Goal: Task Accomplishment & Management: Manage account settings

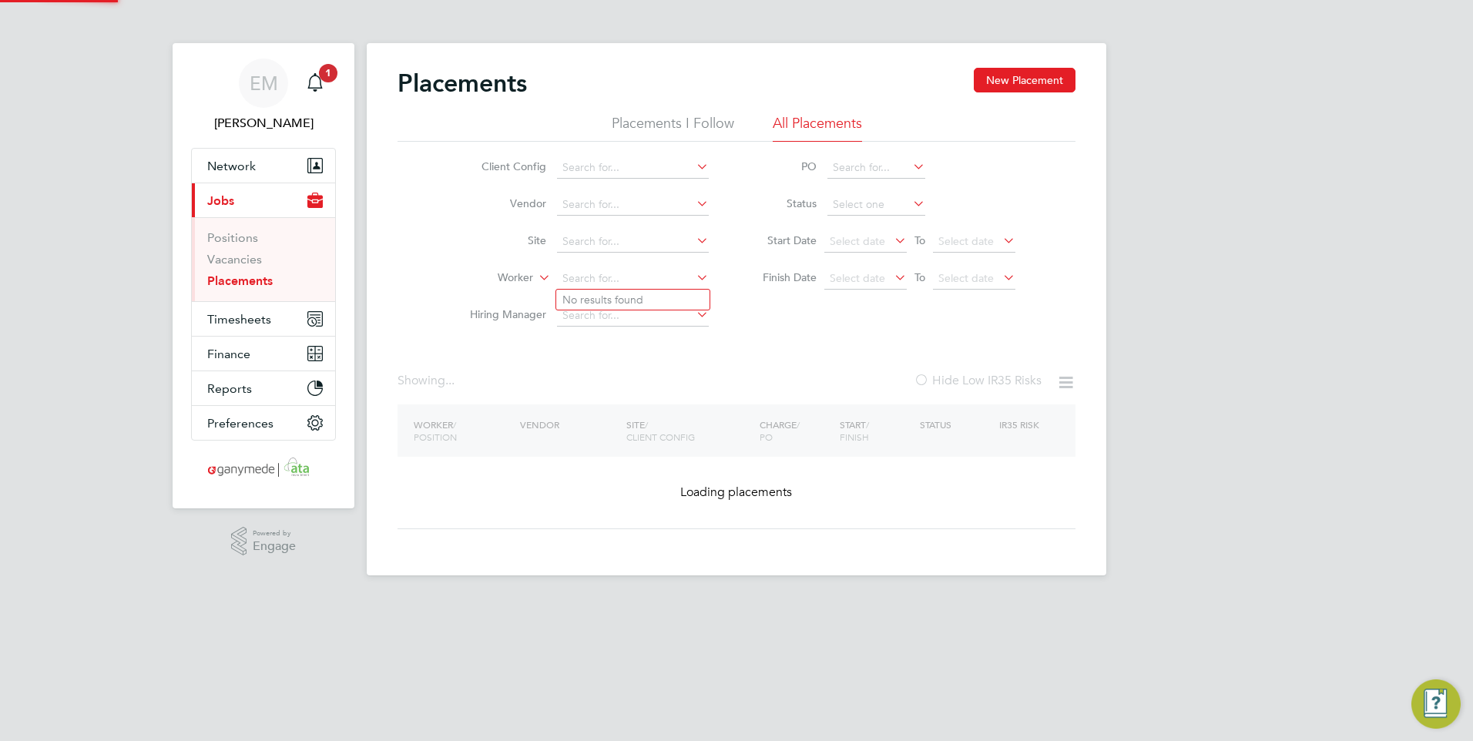
drag, startPoint x: 632, startPoint y: 277, endPoint x: 466, endPoint y: 287, distance: 165.9
click at [466, 287] on li "Worker" at bounding box center [583, 278] width 290 height 37
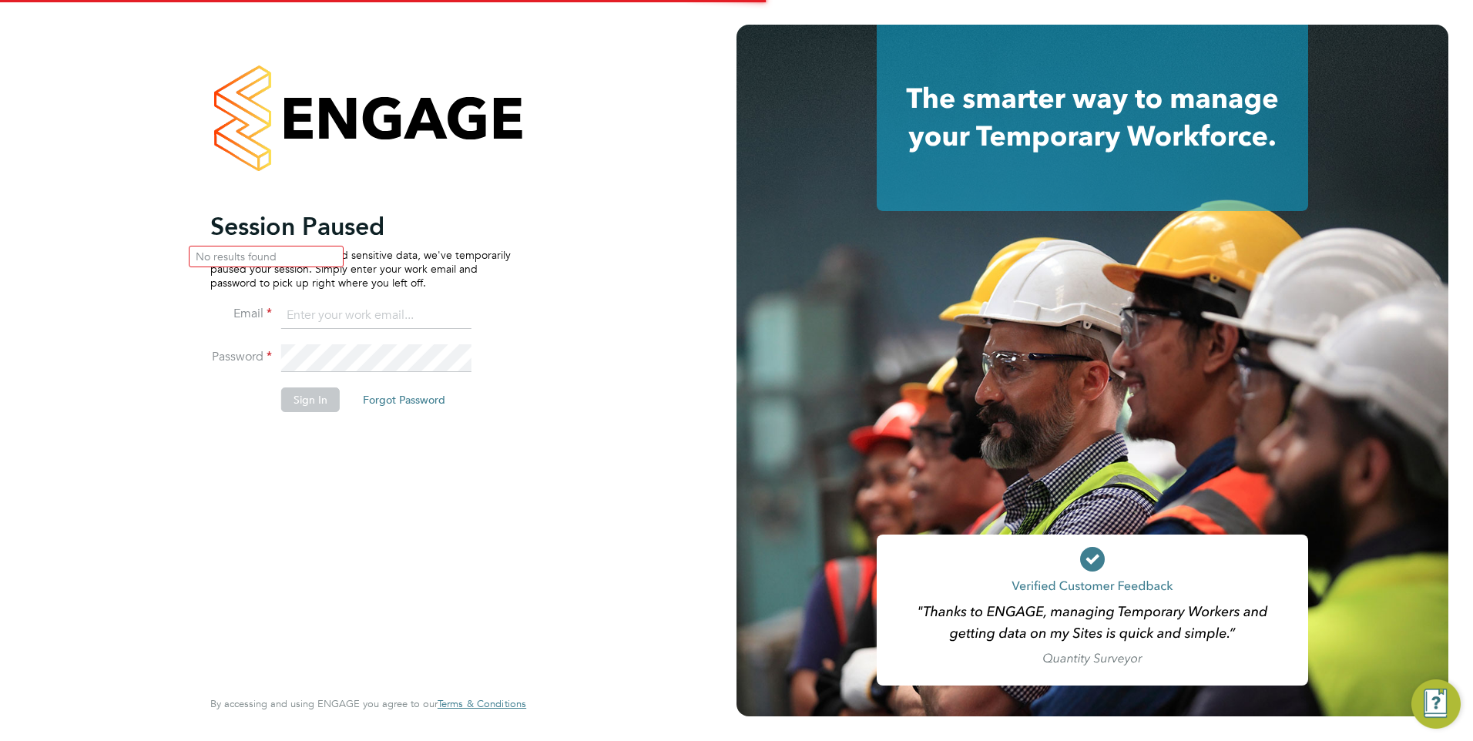
type input "emma.malvenan@ganymedesolutions.co.uk"
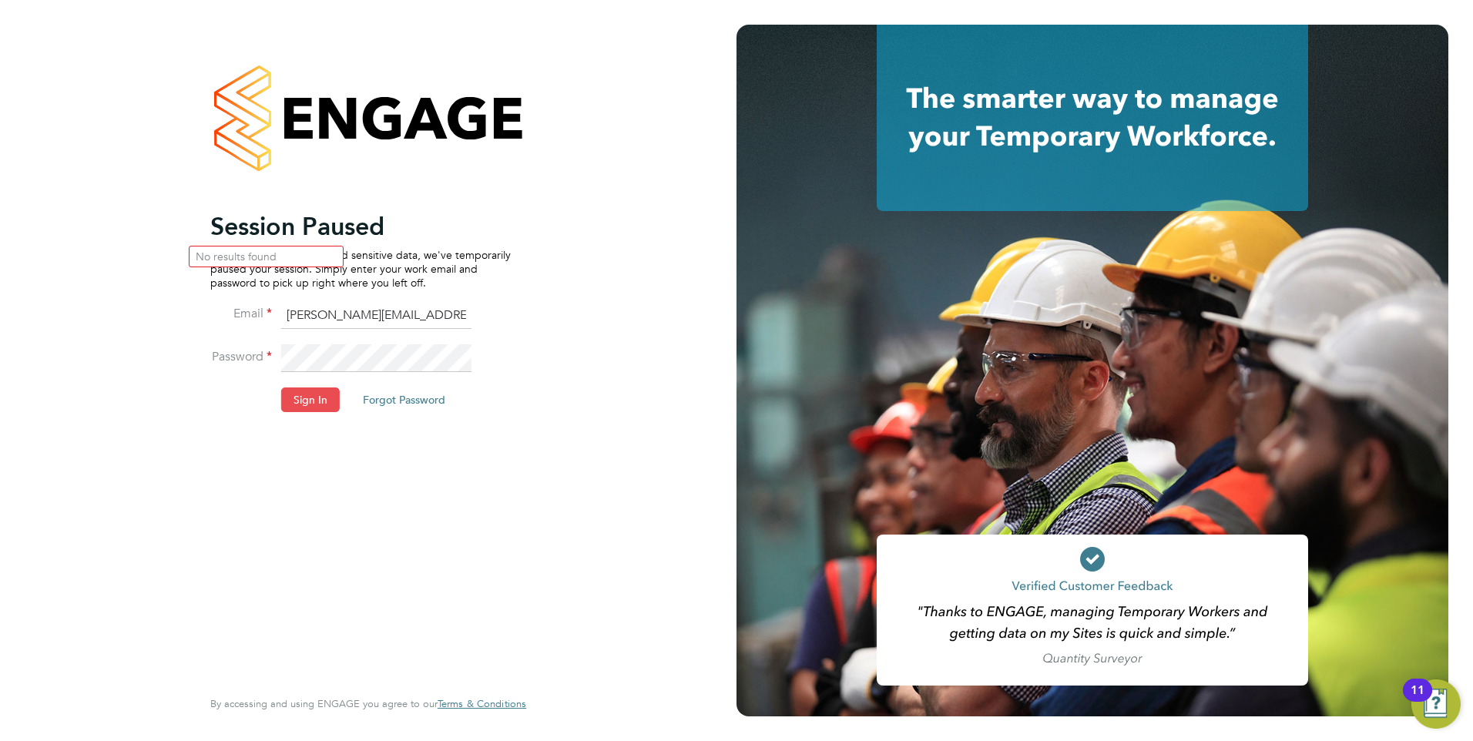
click at [309, 402] on button "Sign In" at bounding box center [310, 399] width 59 height 25
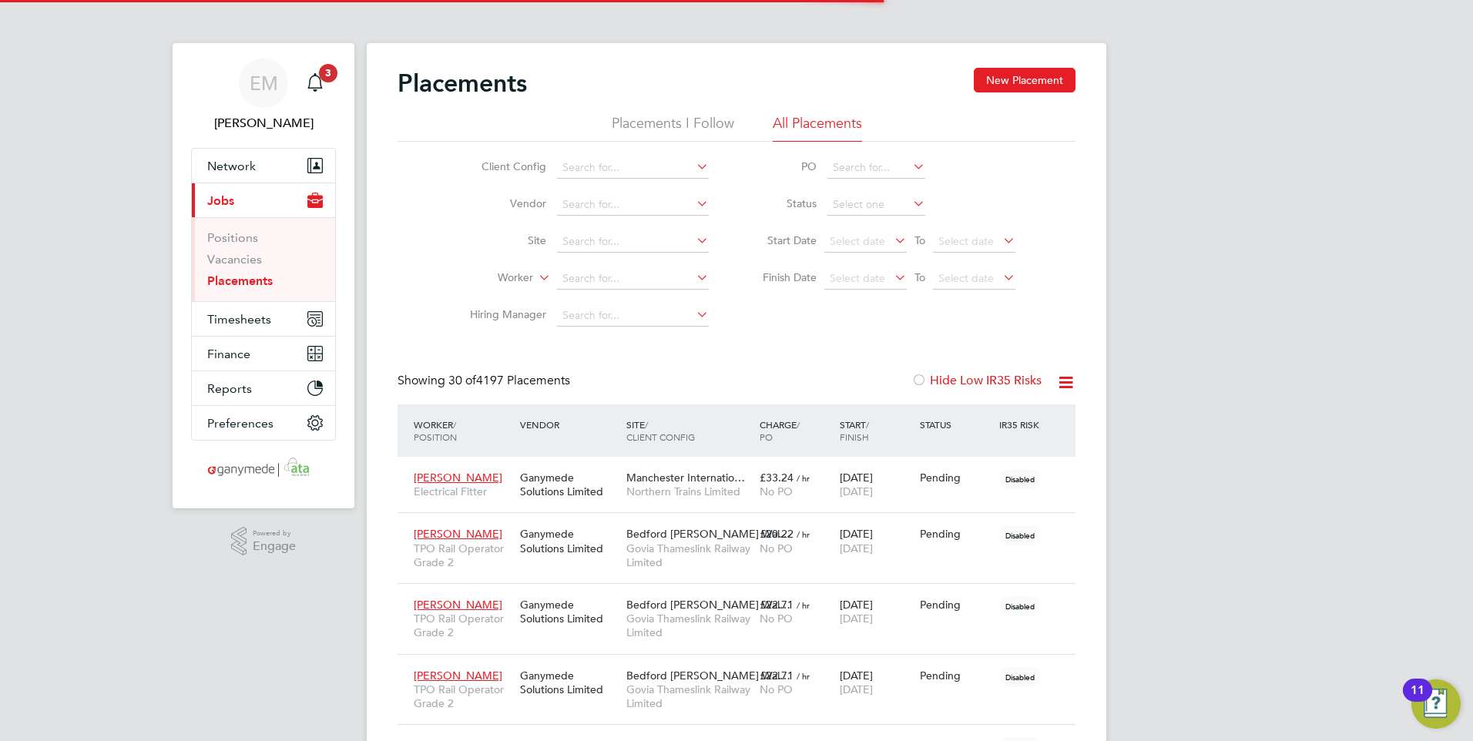
click at [600, 256] on li "Site" at bounding box center [583, 241] width 290 height 37
click at [622, 276] on input at bounding box center [633, 279] width 152 height 22
click at [628, 295] on li "Imran Arif" at bounding box center [632, 299] width 153 height 21
type input "Imran Arif"
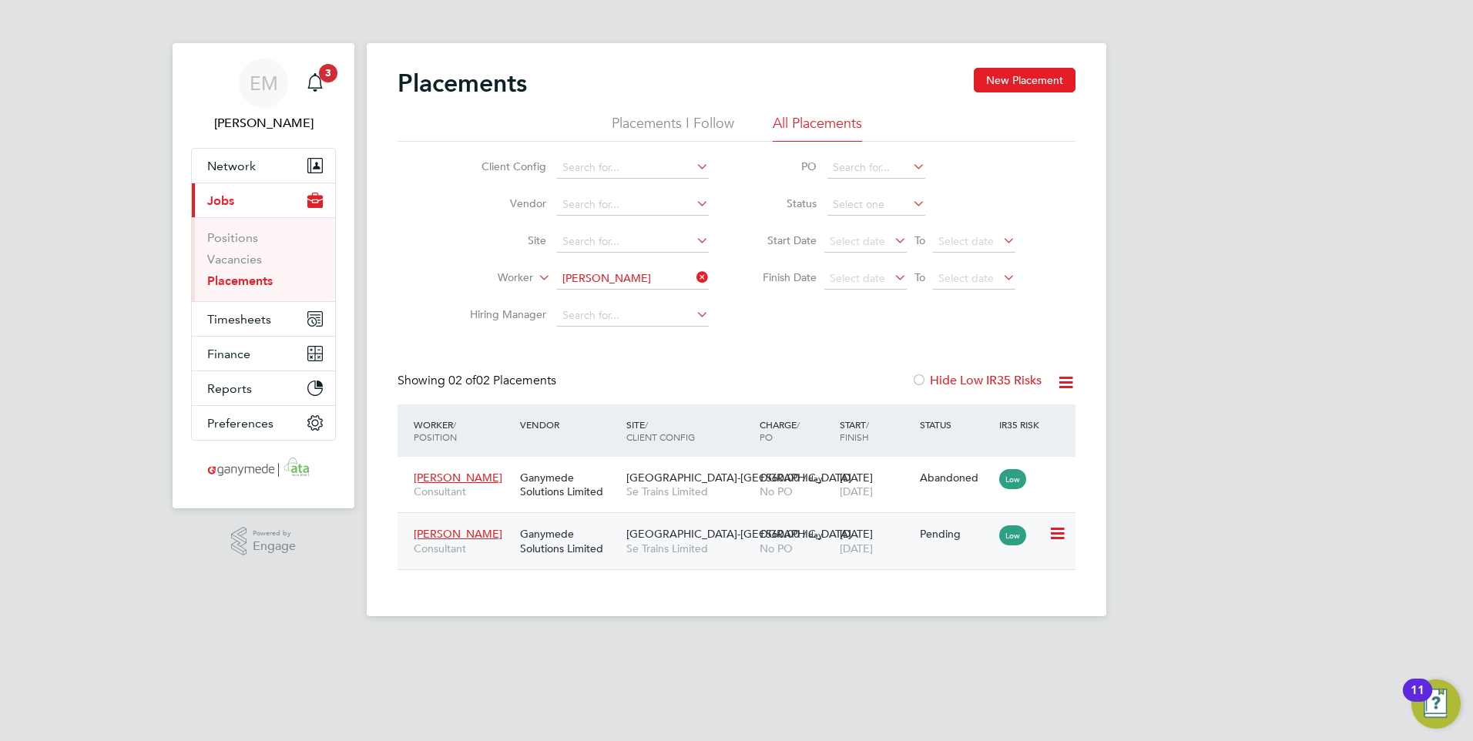
click at [534, 542] on div "Ganymede Solutions Limited" at bounding box center [569, 540] width 106 height 43
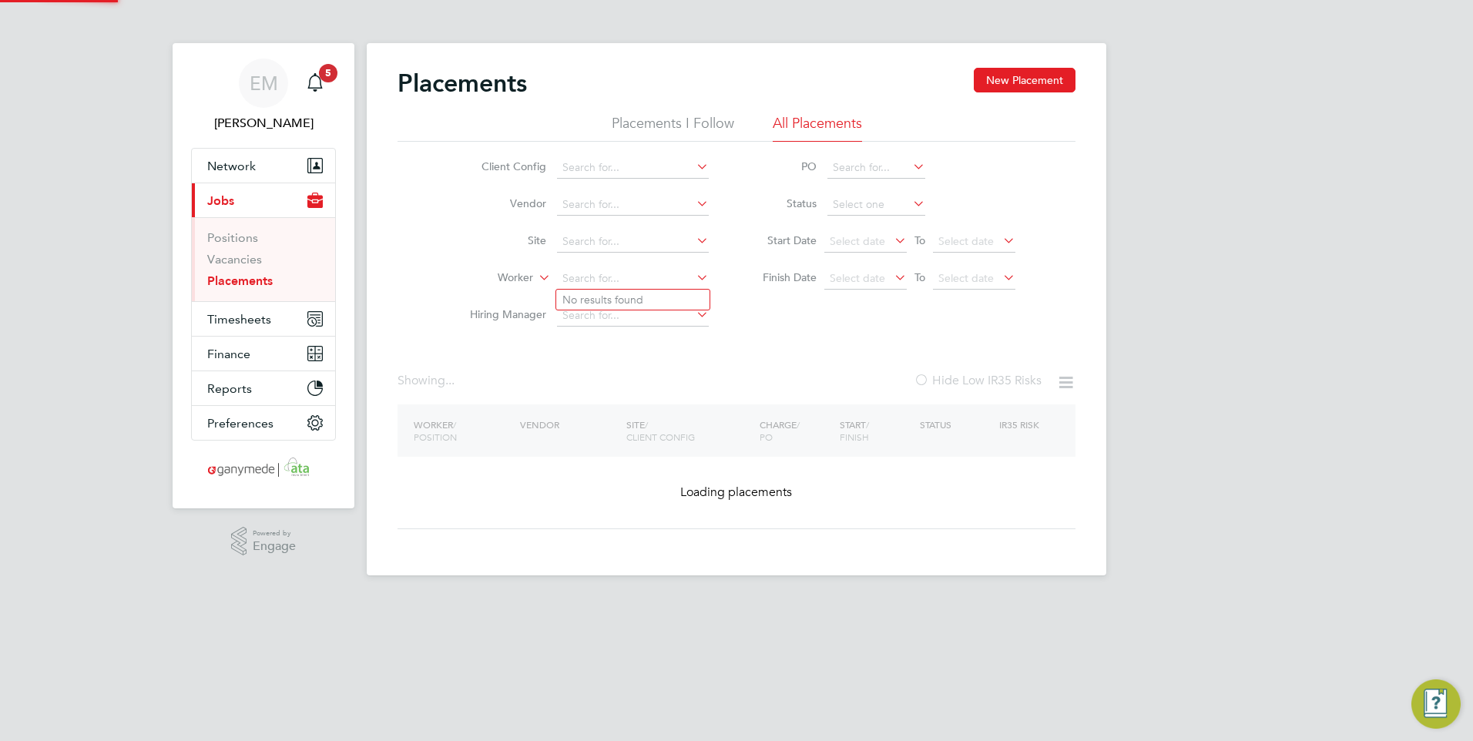
drag, startPoint x: 632, startPoint y: 280, endPoint x: 633, endPoint y: 267, distance: 13.1
click at [513, 280] on li "Worker" at bounding box center [583, 278] width 290 height 37
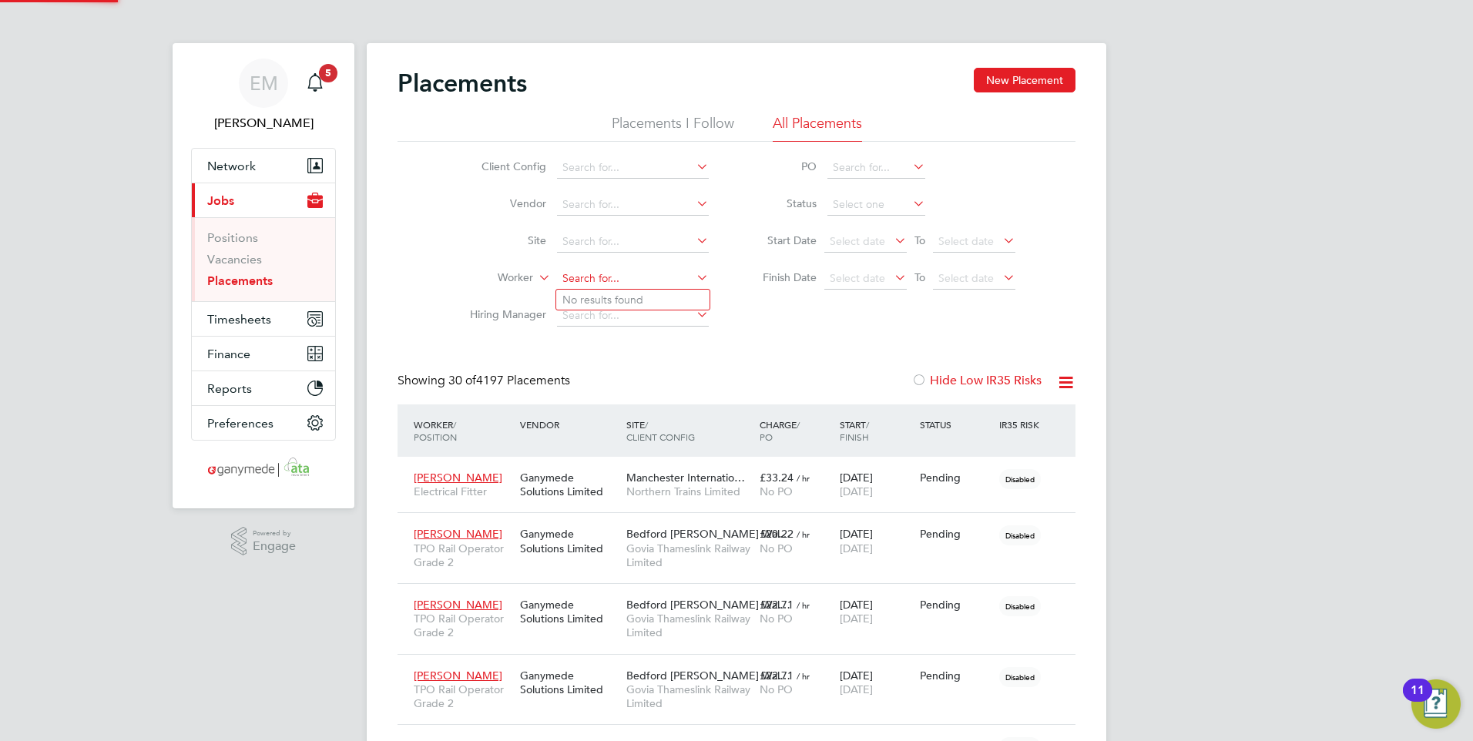
scroll to position [58, 107]
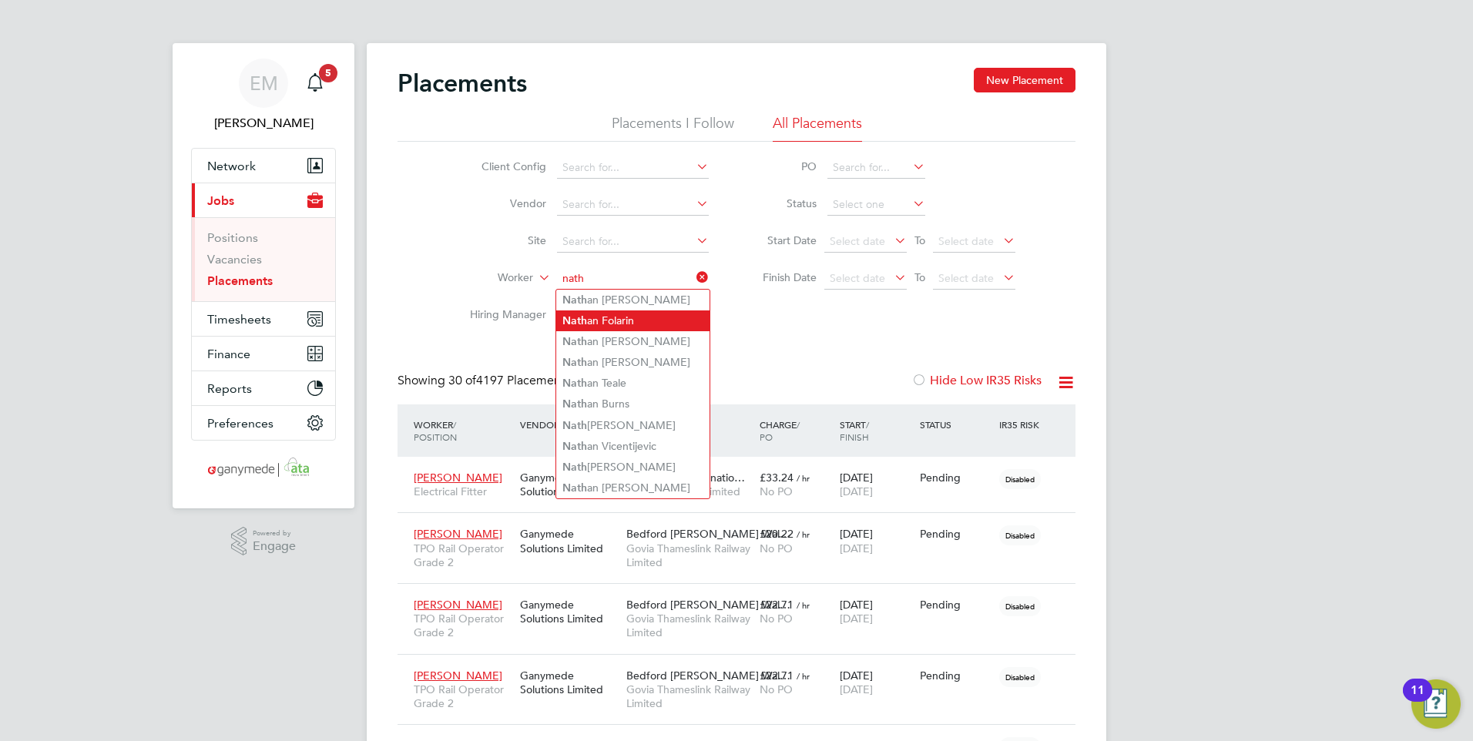
click at [639, 317] on li "Nath an Folarin" at bounding box center [632, 320] width 153 height 21
type input "Nathan Folarin"
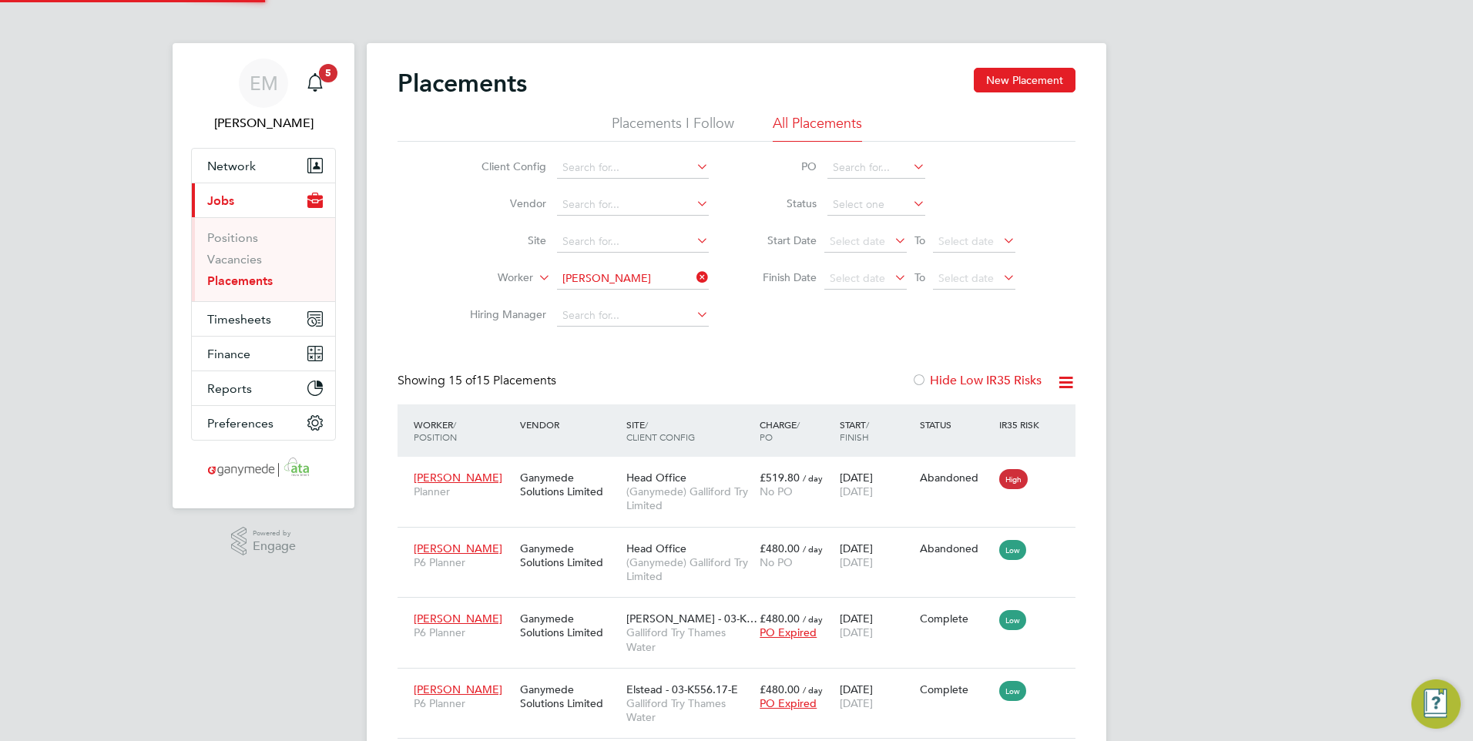
click at [773, 333] on div "Client Config Vendor Site Worker Nathan Folarin Hiring Manager PO Status Start …" at bounding box center [736, 238] width 678 height 193
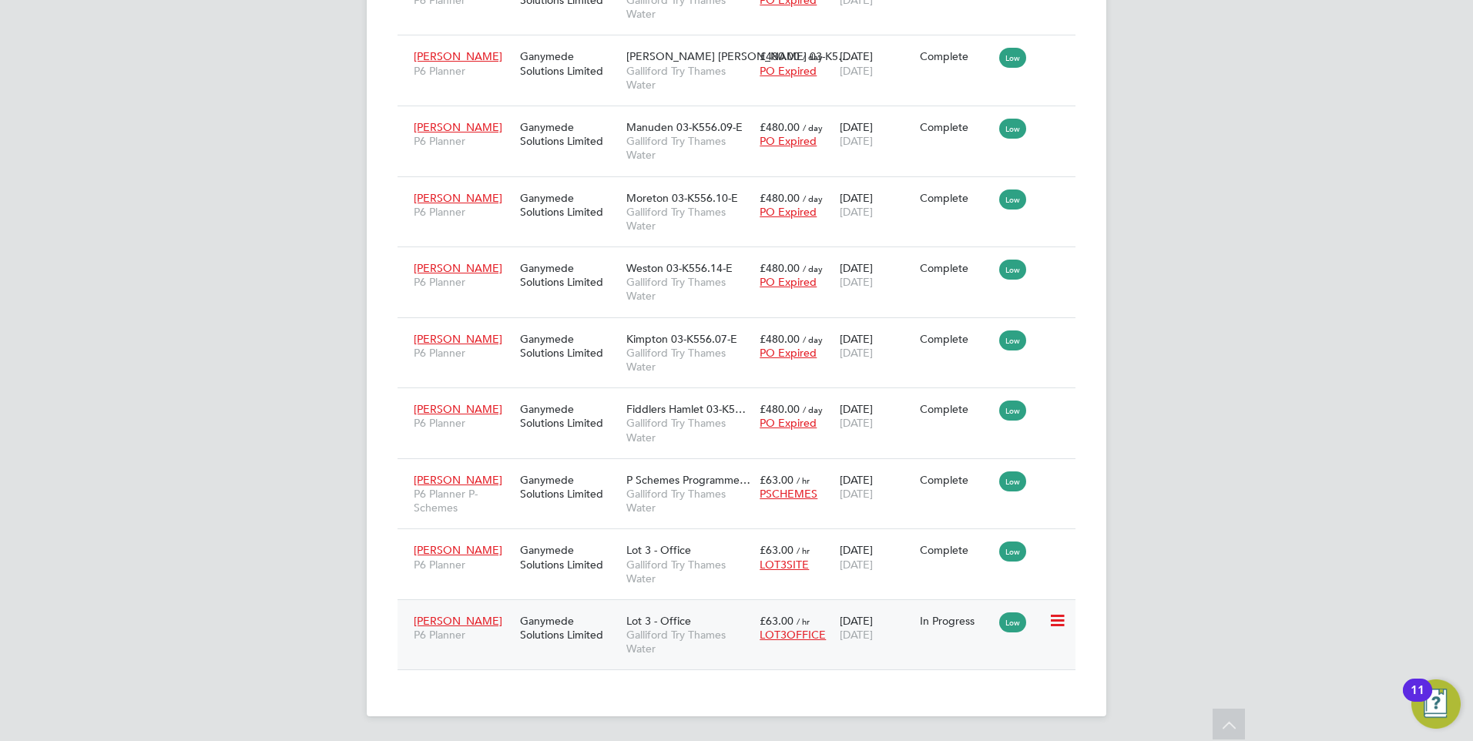
click at [545, 621] on div "Ganymede Solutions Limited" at bounding box center [569, 627] width 106 height 43
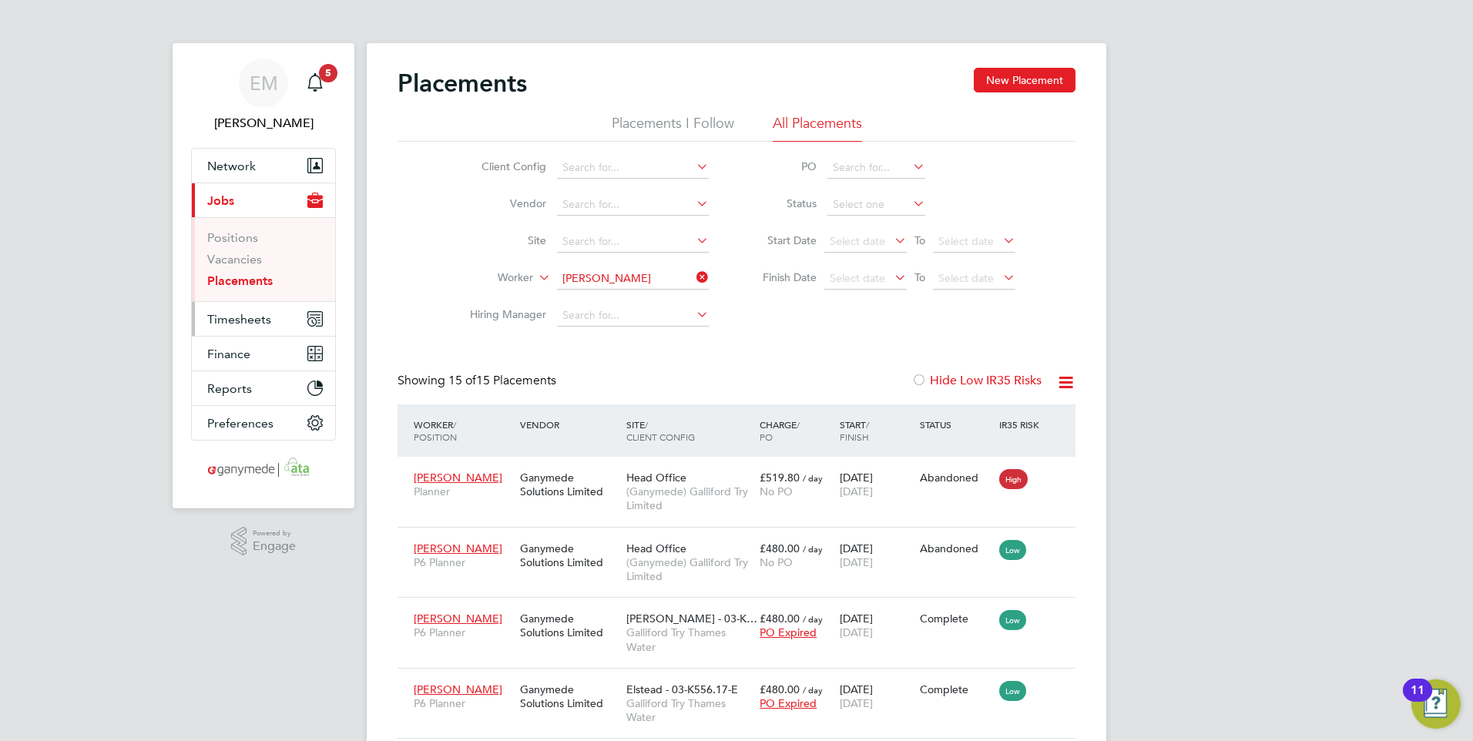
drag, startPoint x: 231, startPoint y: 320, endPoint x: 246, endPoint y: 320, distance: 14.7
click at [231, 320] on span "Timesheets" at bounding box center [239, 319] width 64 height 15
click at [247, 320] on span "Timesheets" at bounding box center [239, 319] width 64 height 15
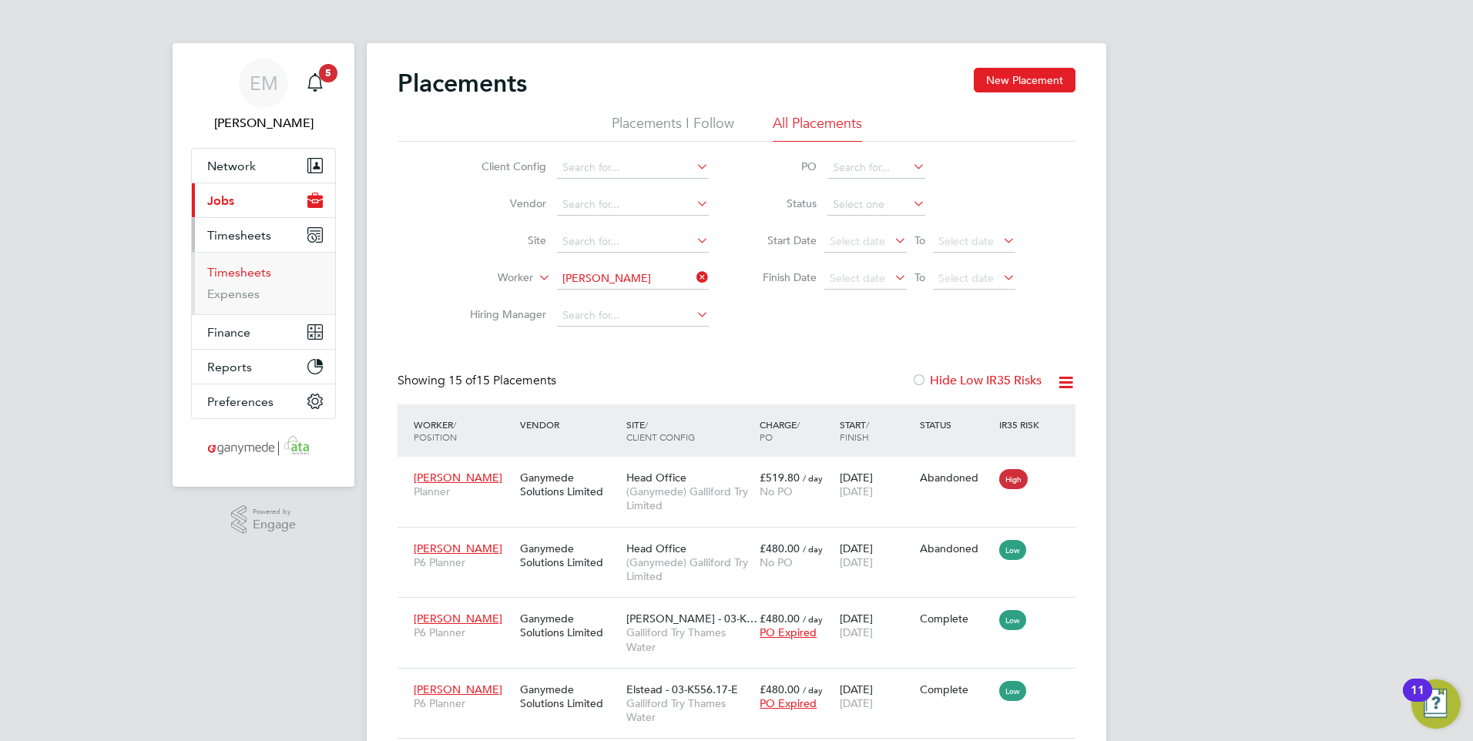
click at [248, 273] on link "Timesheets" at bounding box center [239, 272] width 64 height 15
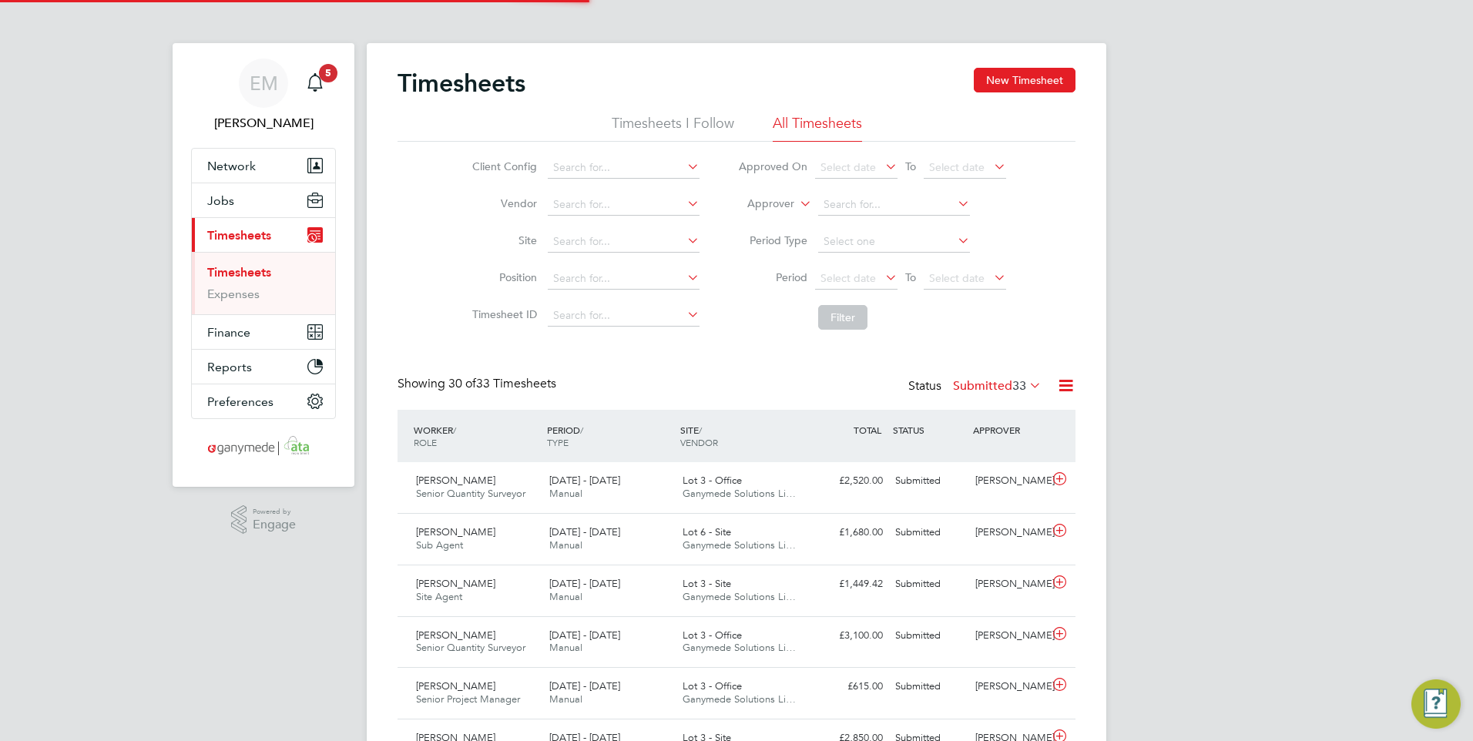
scroll to position [39, 134]
click at [582, 279] on input at bounding box center [624, 279] width 152 height 22
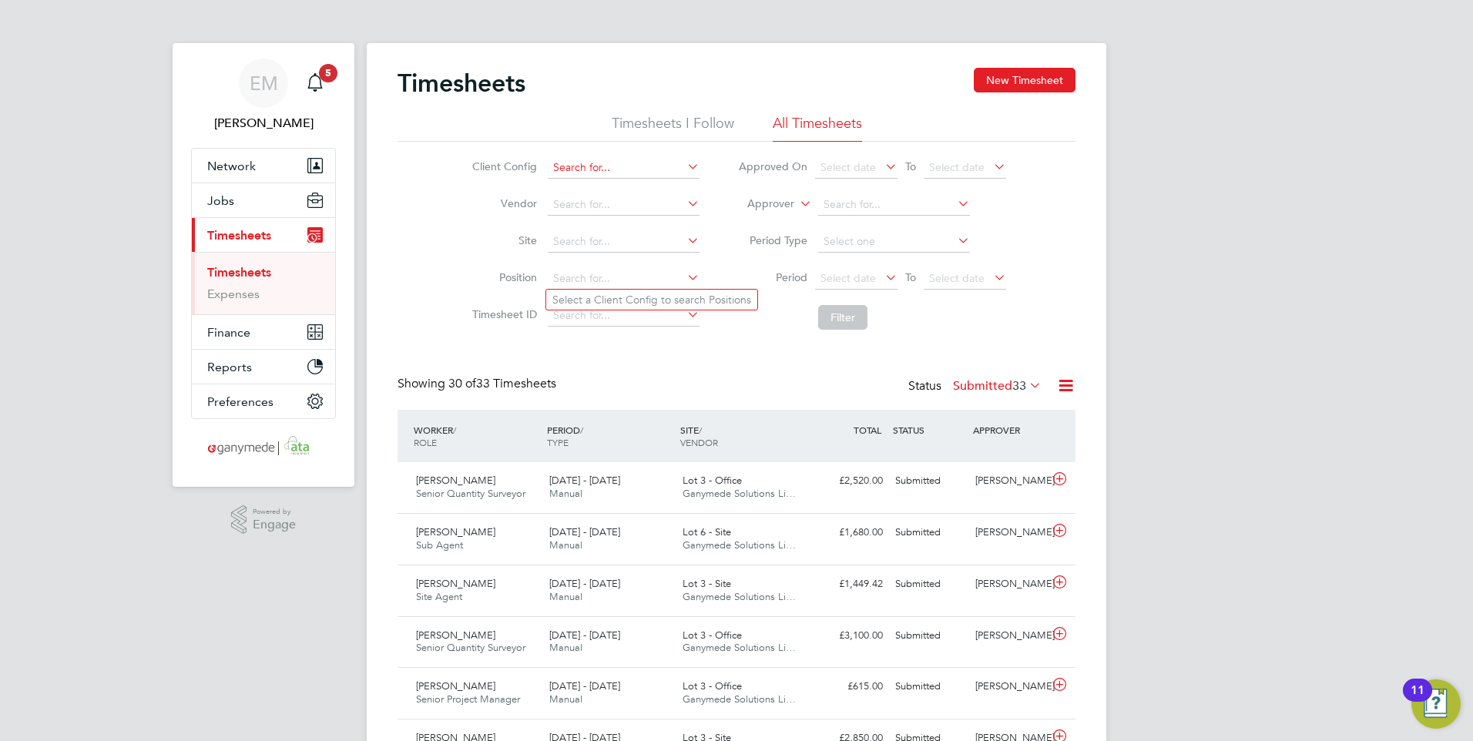
click at [604, 167] on input at bounding box center [624, 168] width 152 height 22
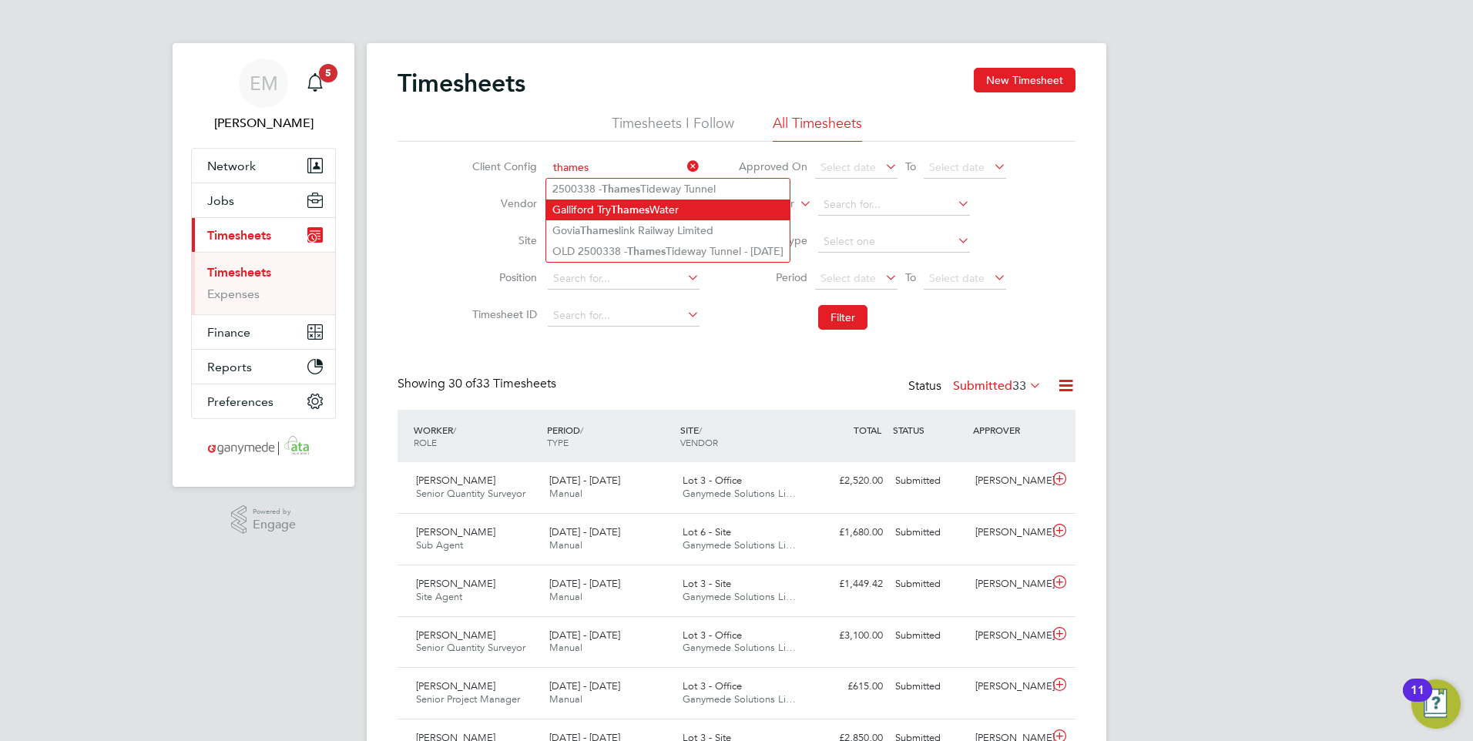
click at [592, 214] on li "Galliford Try Thames Water" at bounding box center [667, 209] width 243 height 21
type input "Galliford Try Thames Water"
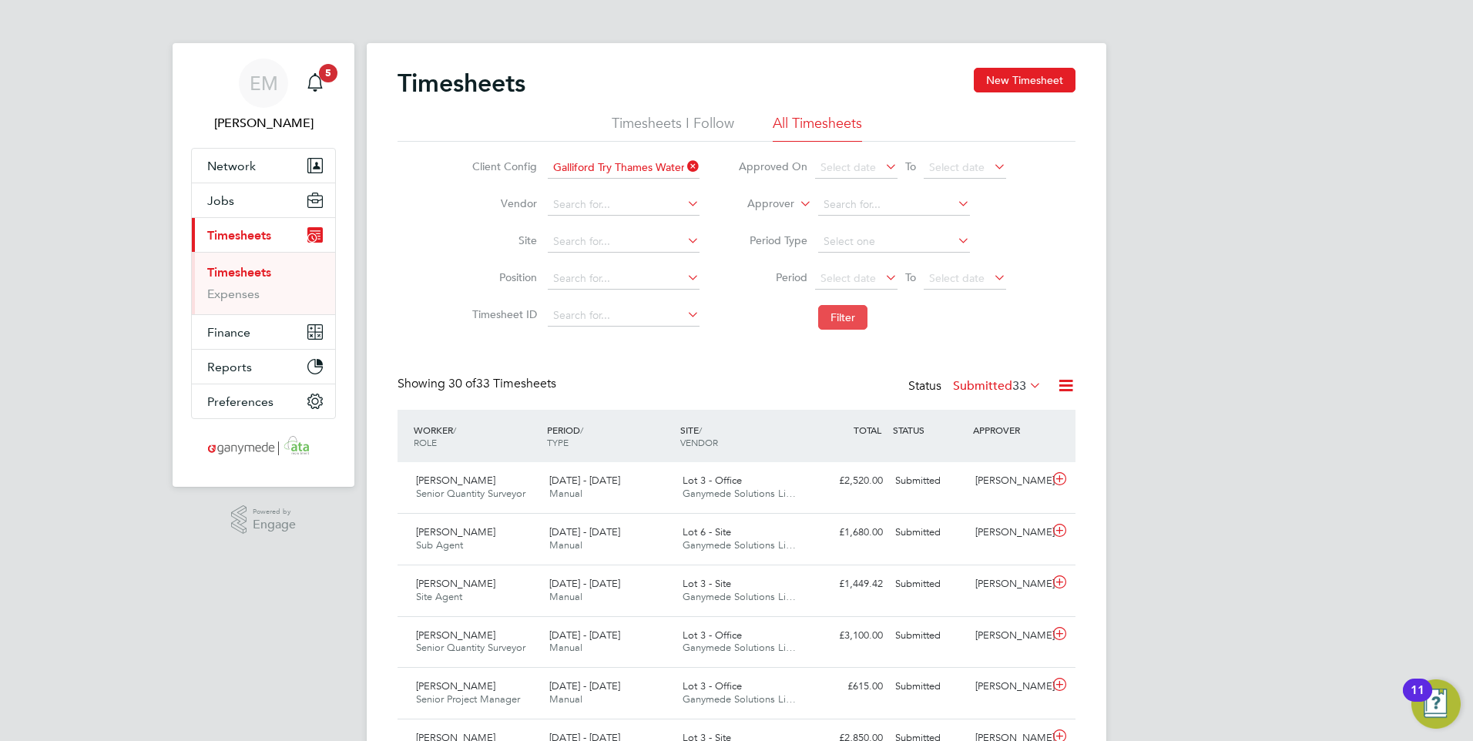
click at [824, 311] on button "Filter" at bounding box center [842, 317] width 49 height 25
click at [568, 482] on span "[DATE] - [DATE]" at bounding box center [584, 480] width 71 height 13
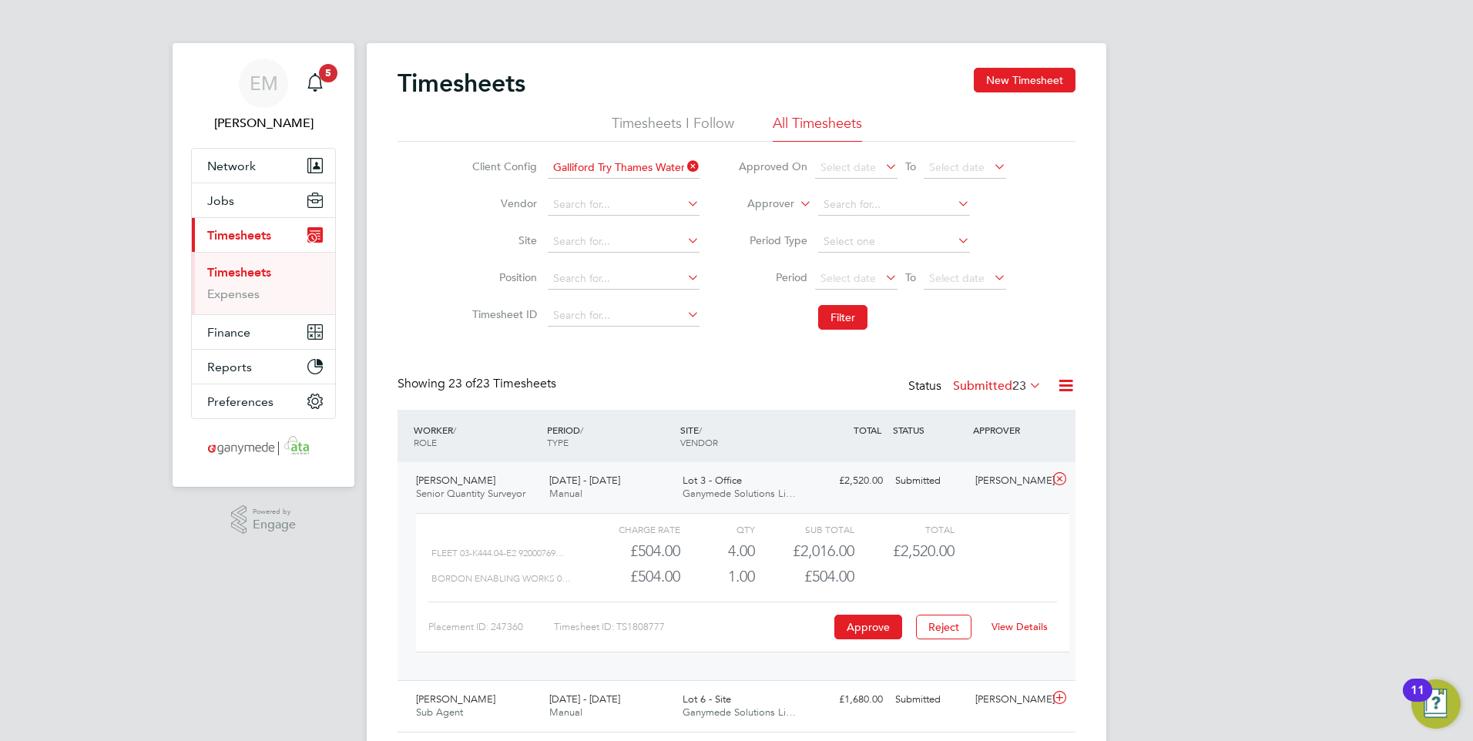
click at [1024, 625] on link "View Details" at bounding box center [1019, 626] width 56 height 13
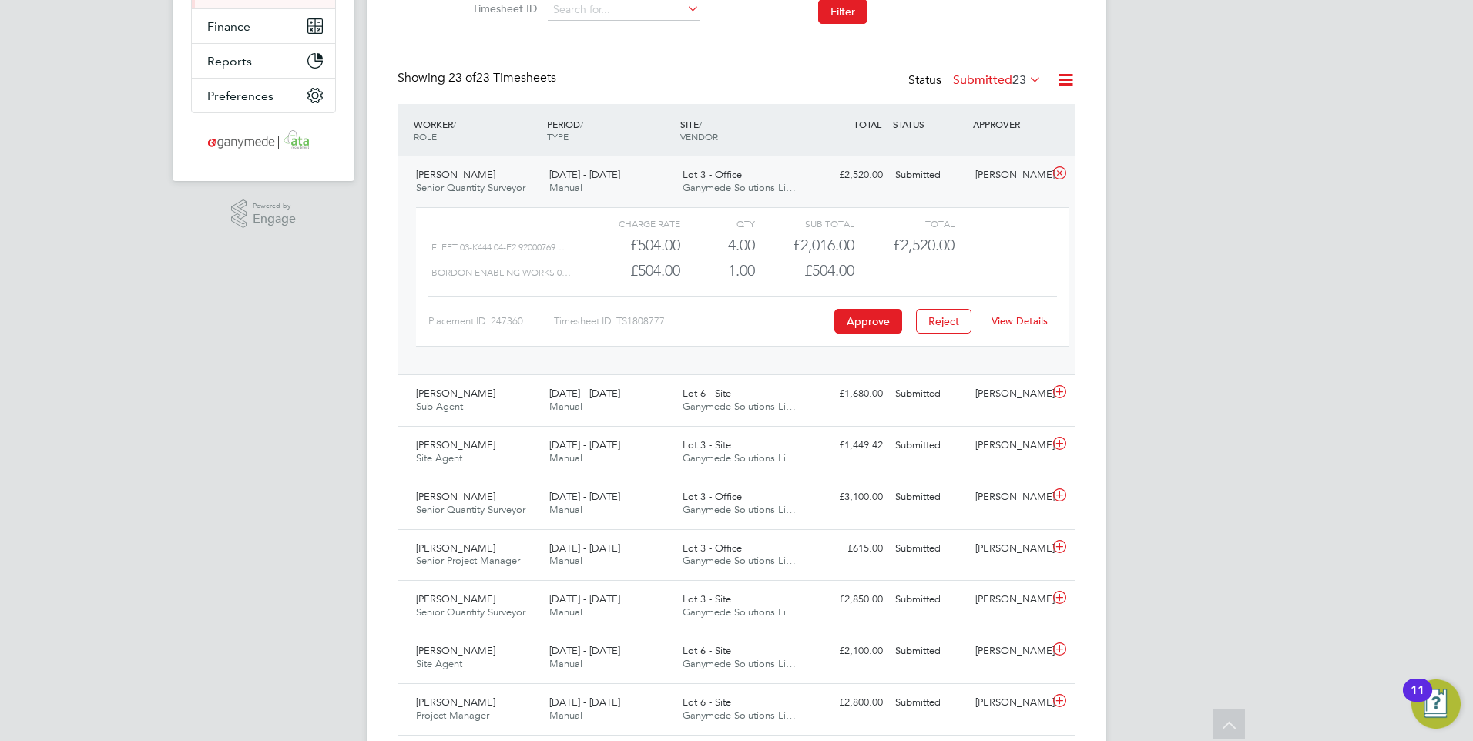
scroll to position [0, 0]
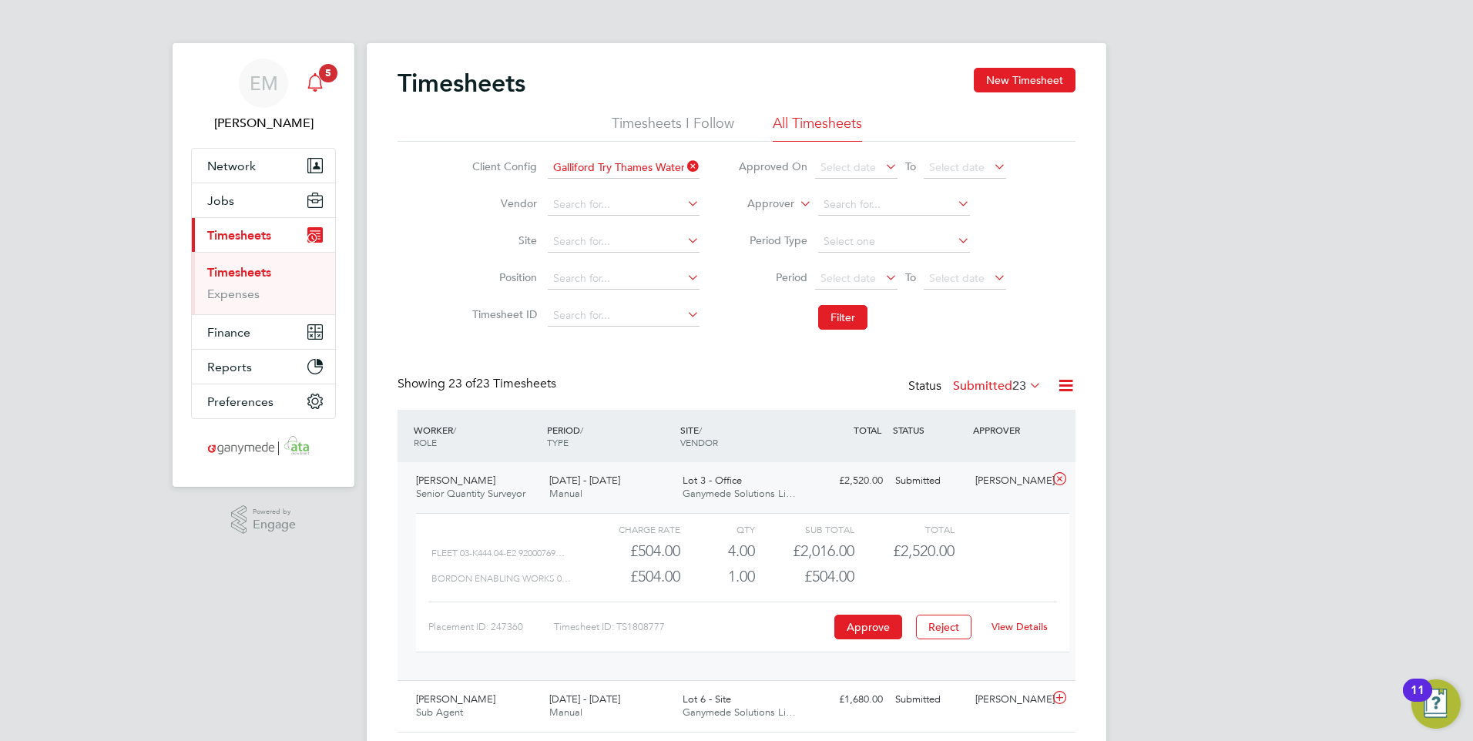
click at [313, 75] on icon "Main navigation" at bounding box center [314, 80] width 15 height 15
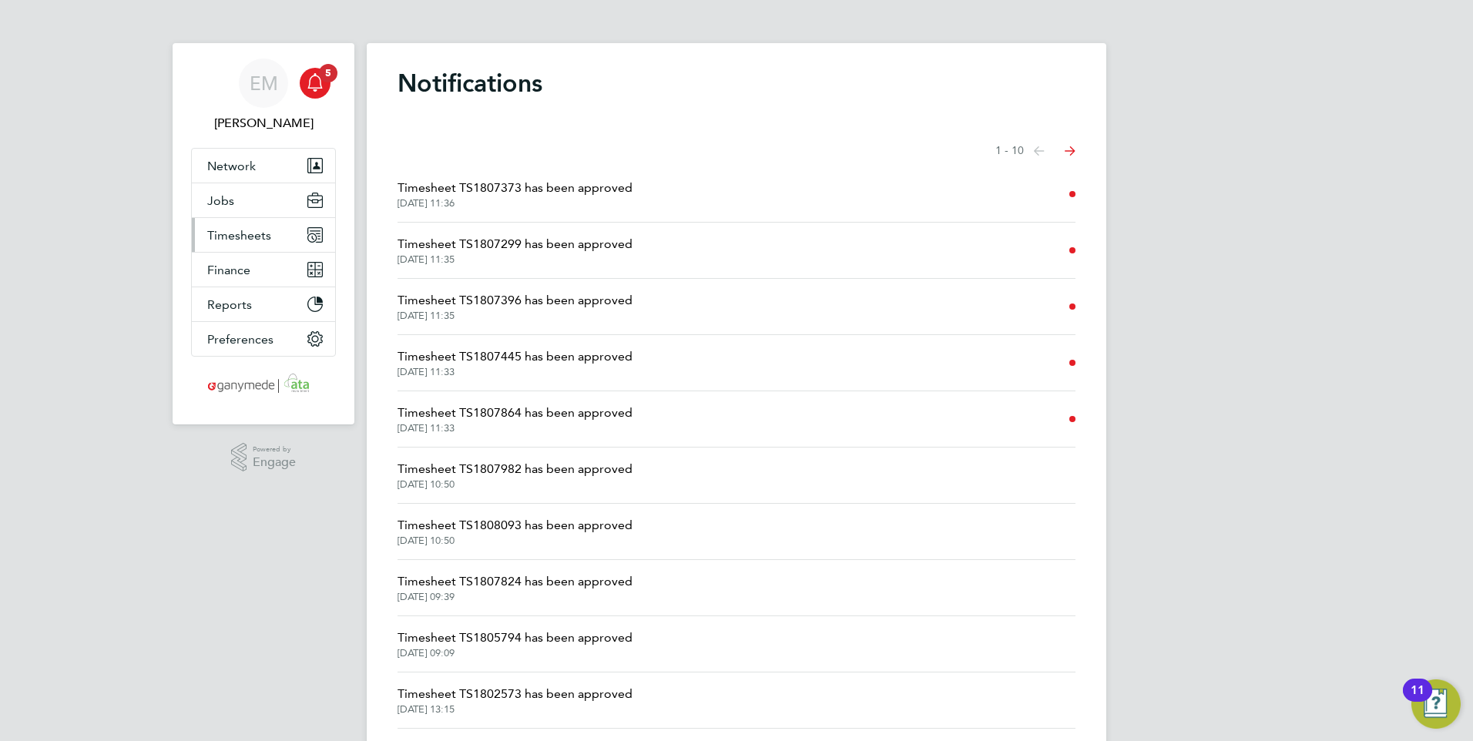
click at [243, 234] on span "Timesheets" at bounding box center [239, 235] width 64 height 15
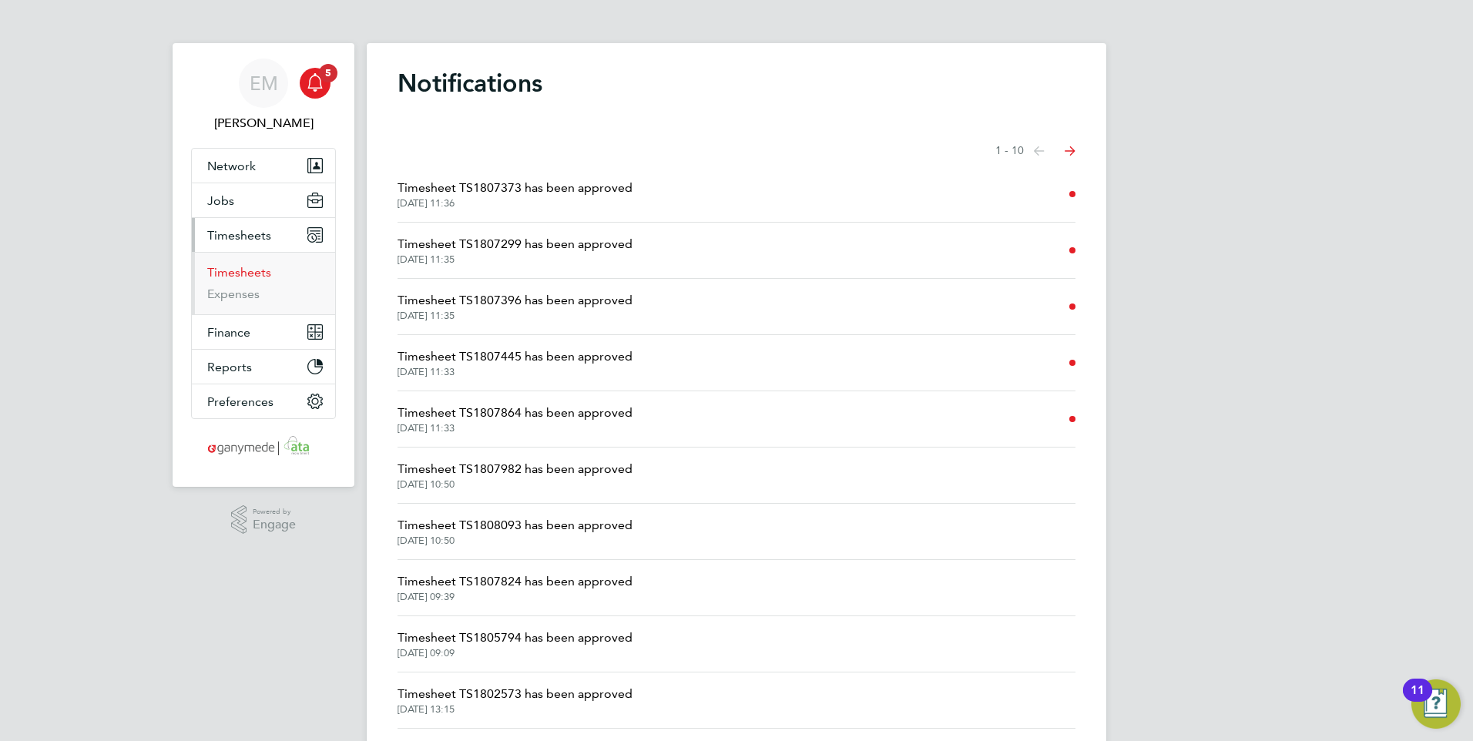
click at [254, 266] on link "Timesheets" at bounding box center [239, 272] width 64 height 15
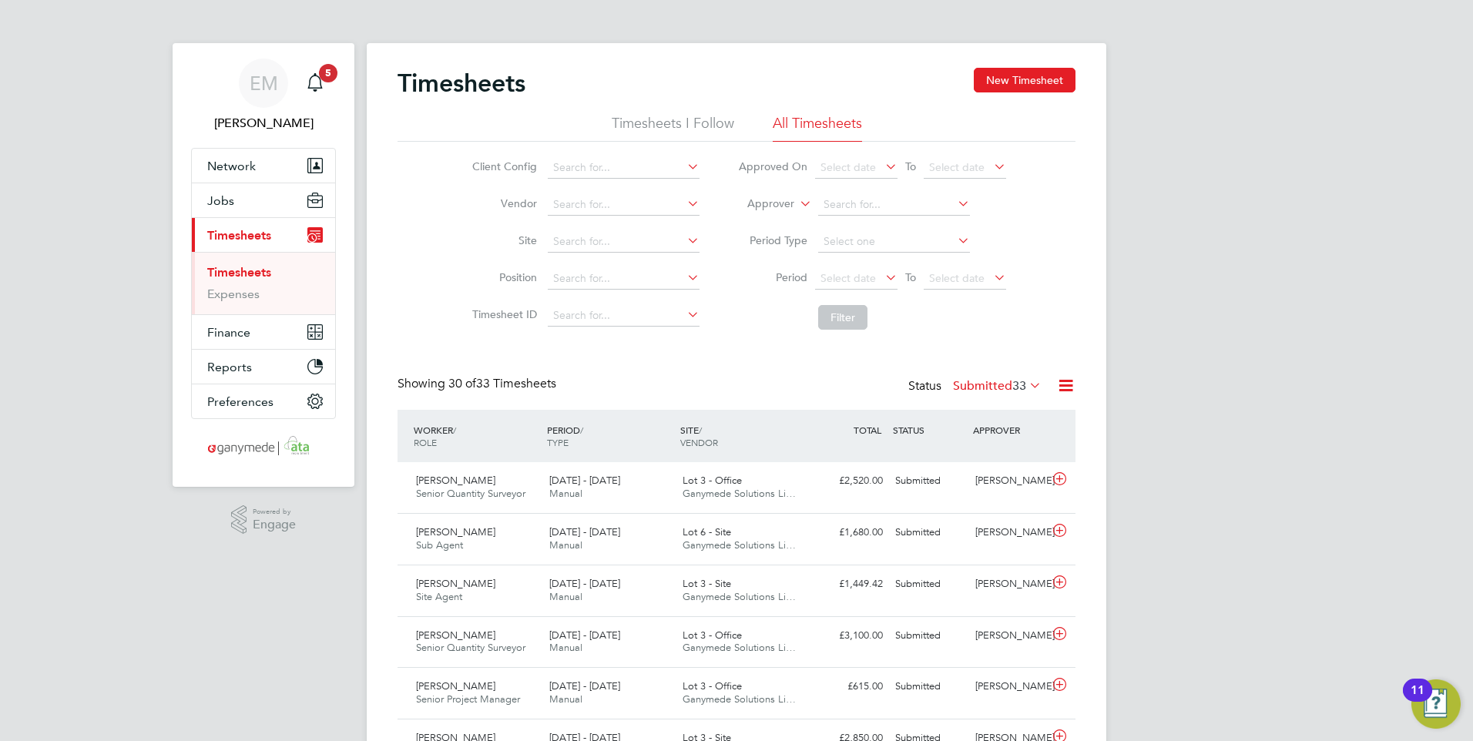
scroll to position [39, 134]
click at [580, 284] on input at bounding box center [624, 279] width 152 height 22
click at [612, 168] on input at bounding box center [624, 168] width 152 height 22
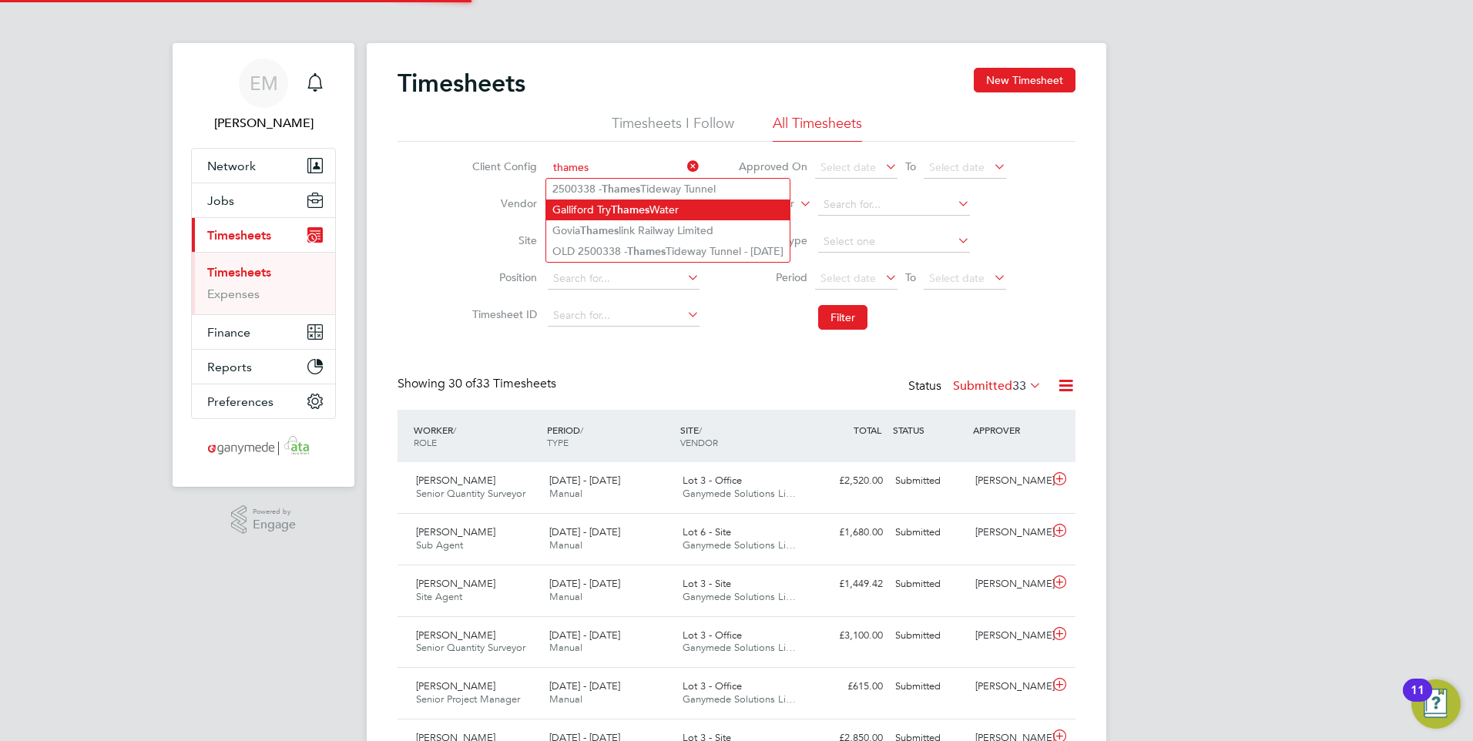
click at [626, 204] on b "Thames" at bounding box center [630, 209] width 39 height 13
type input "Galliford Try Thames Water"
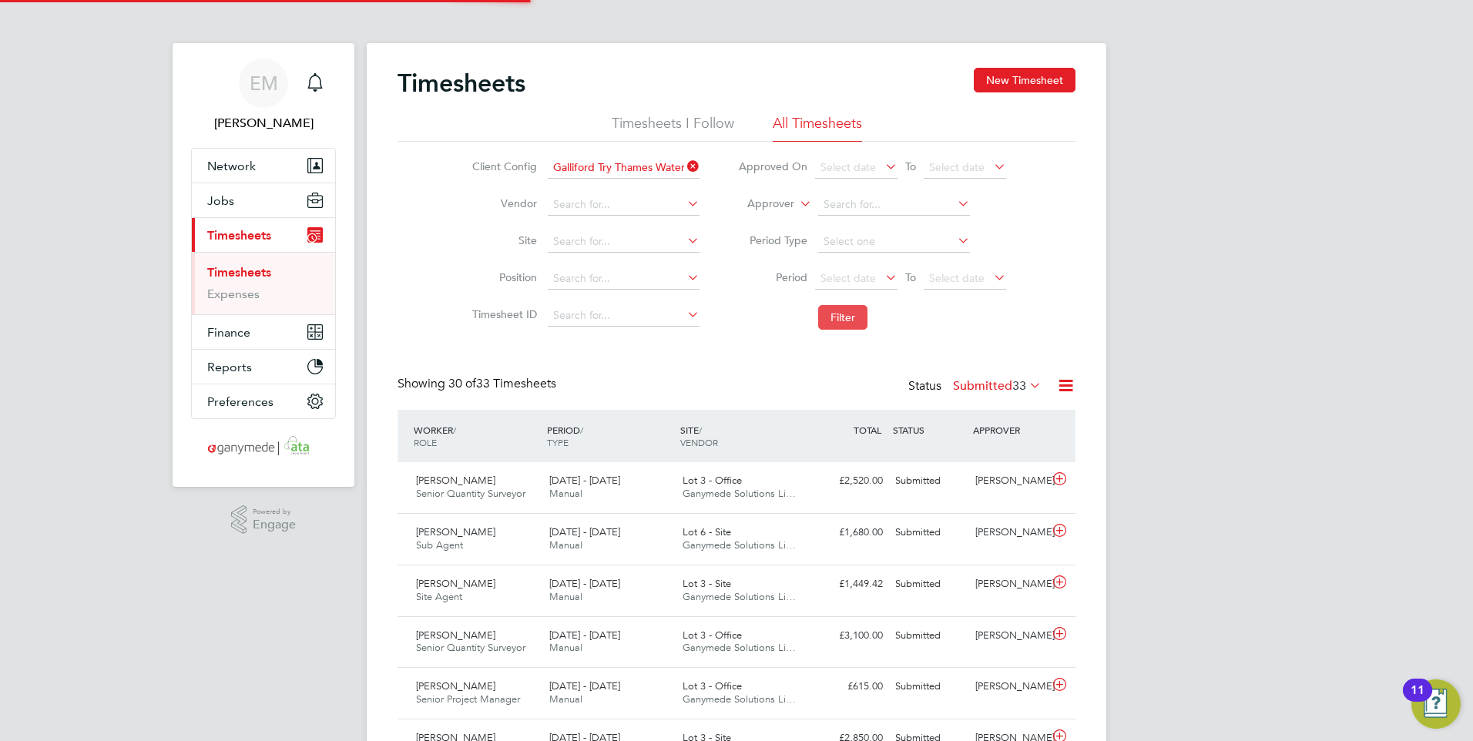
click at [853, 320] on button "Filter" at bounding box center [842, 317] width 49 height 25
click at [845, 316] on button "Filter" at bounding box center [842, 317] width 49 height 25
click at [306, 69] on div "Main navigation" at bounding box center [315, 83] width 31 height 31
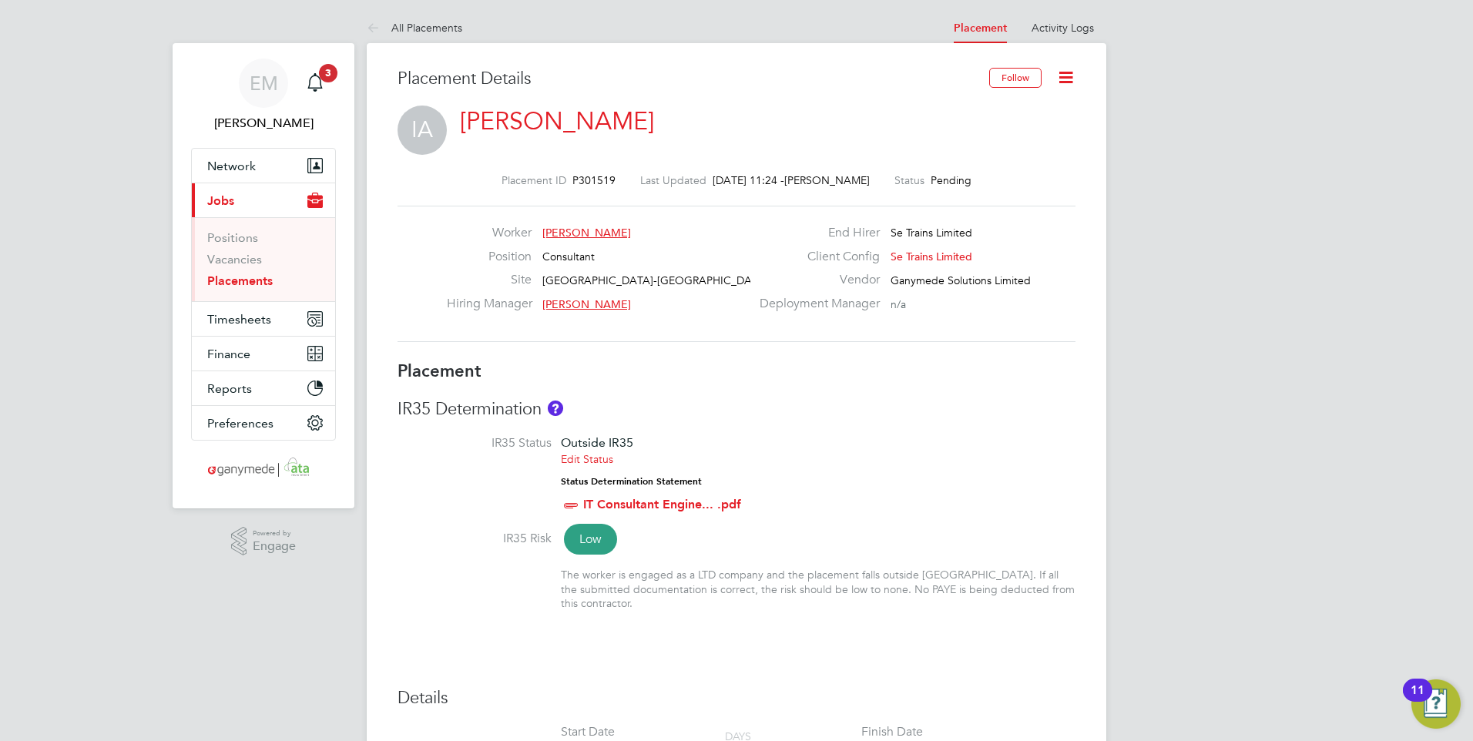
click at [338, 70] on app-nav-sections-wrapper "EM Emma Malvenan Notifications 3 Applications: Network Team Members Businesses …" at bounding box center [264, 275] width 182 height 465
click at [330, 72] on span "3" at bounding box center [328, 73] width 18 height 18
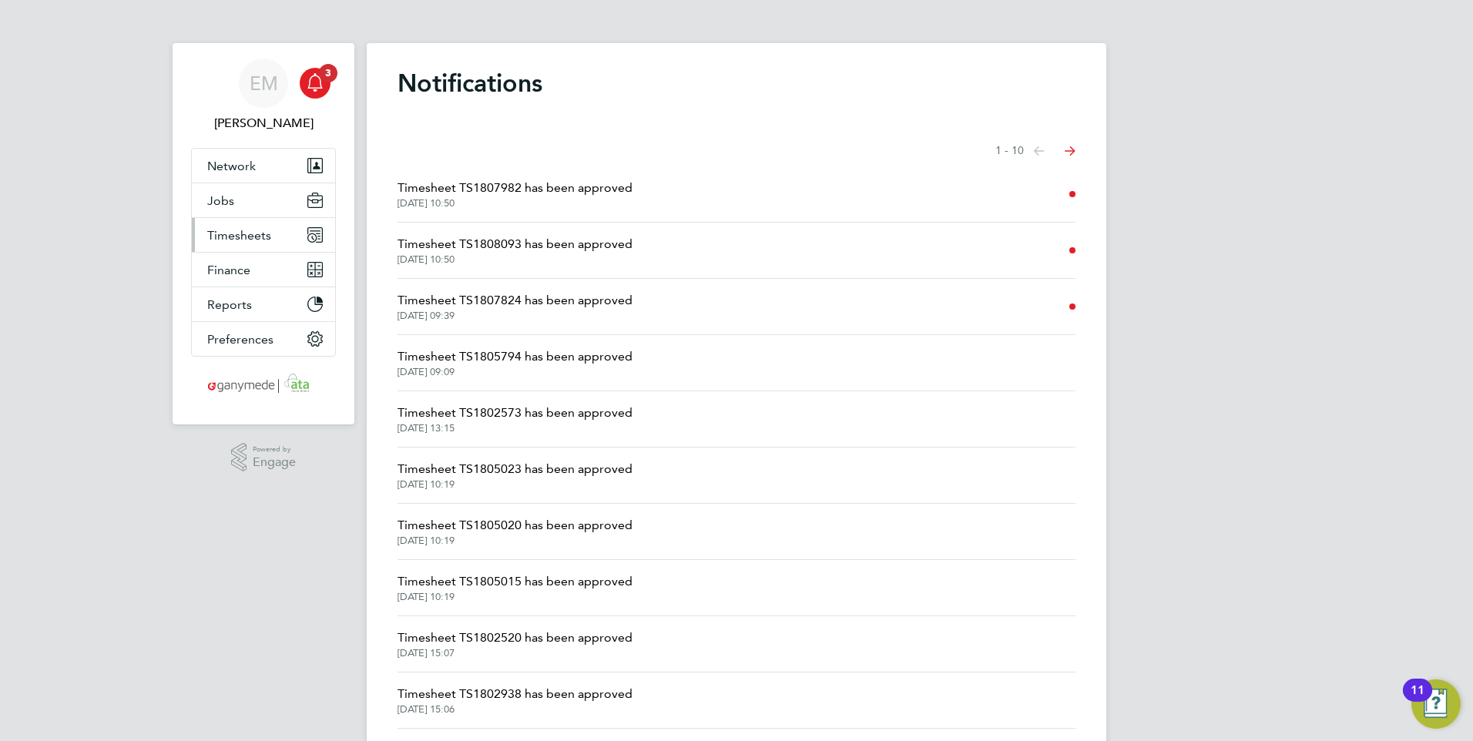
click at [241, 231] on span "Timesheets" at bounding box center [239, 235] width 64 height 15
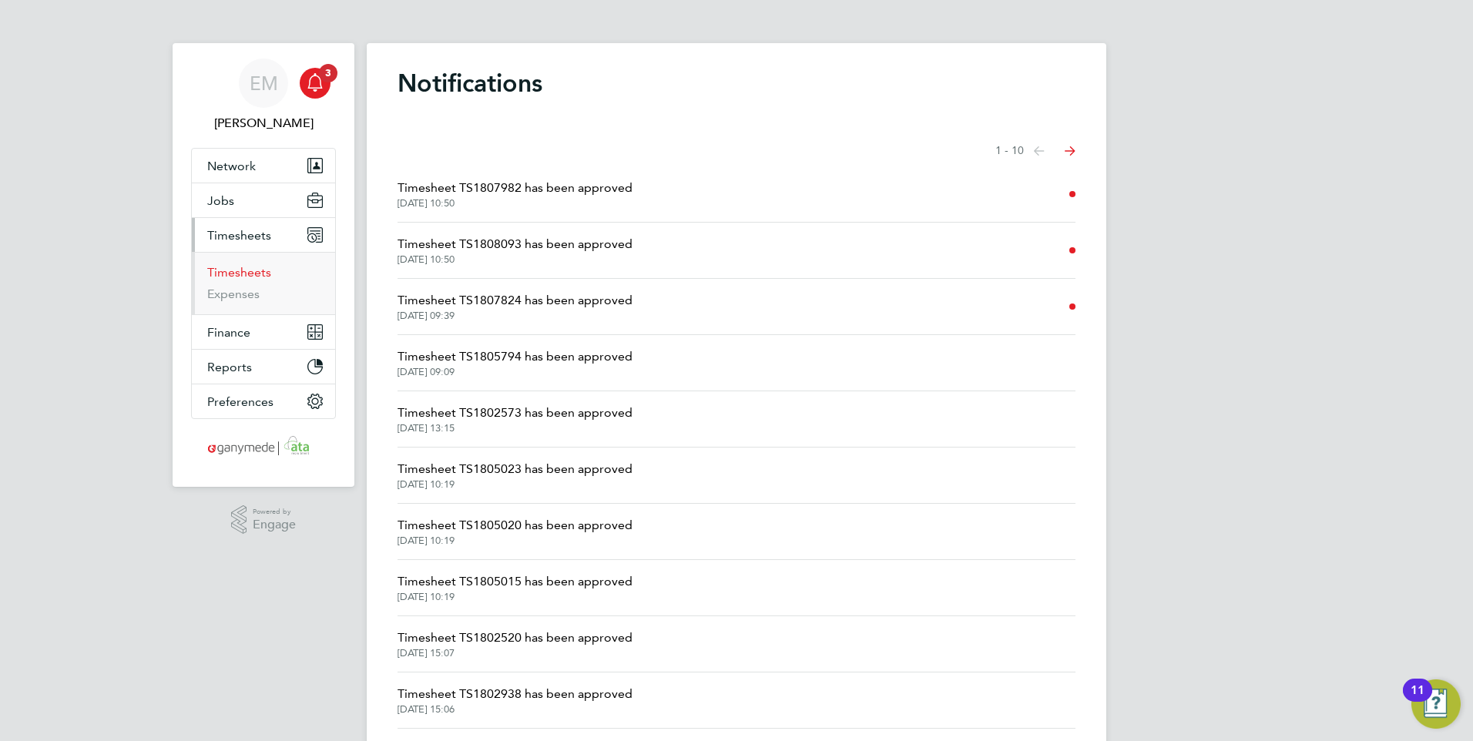
click at [256, 271] on link "Timesheets" at bounding box center [239, 272] width 64 height 15
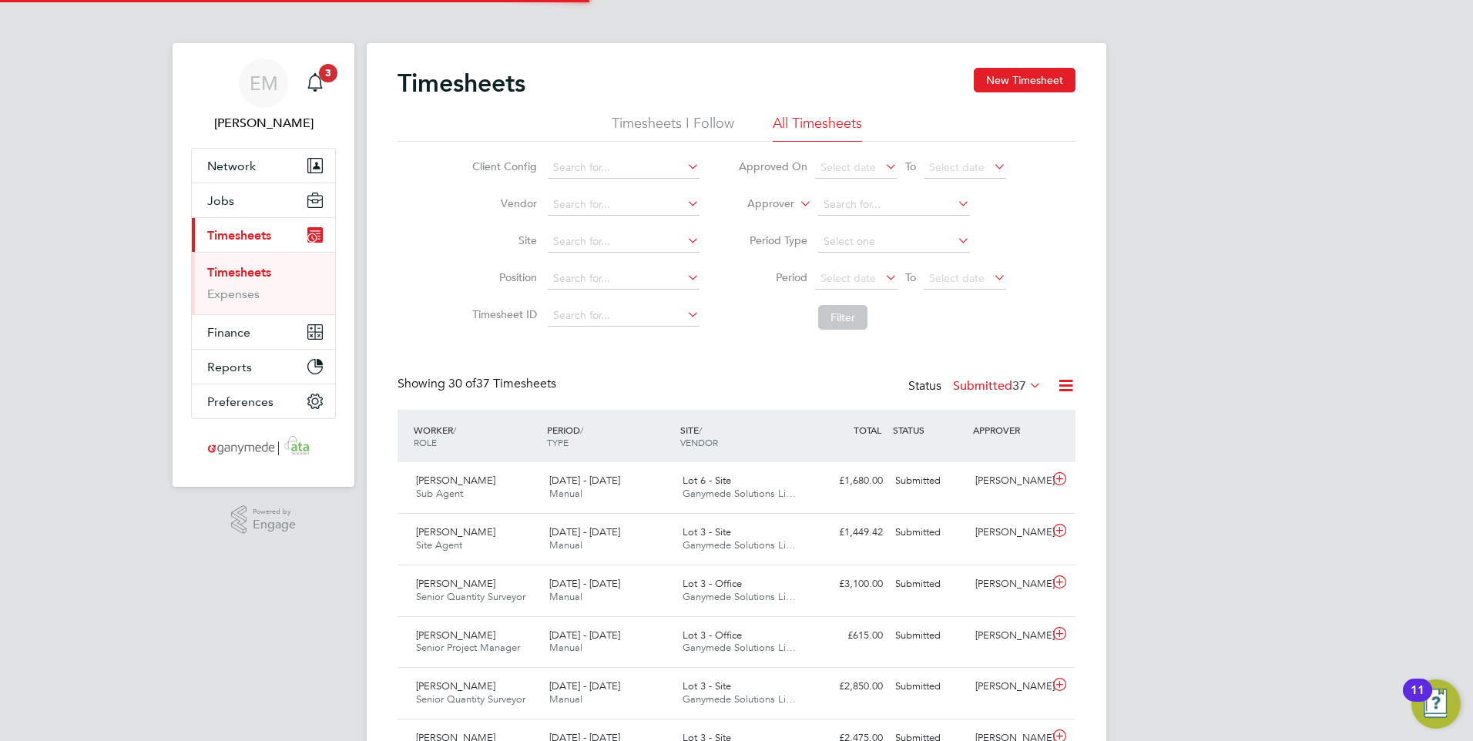
scroll to position [39, 134]
click at [608, 276] on input at bounding box center [624, 279] width 152 height 22
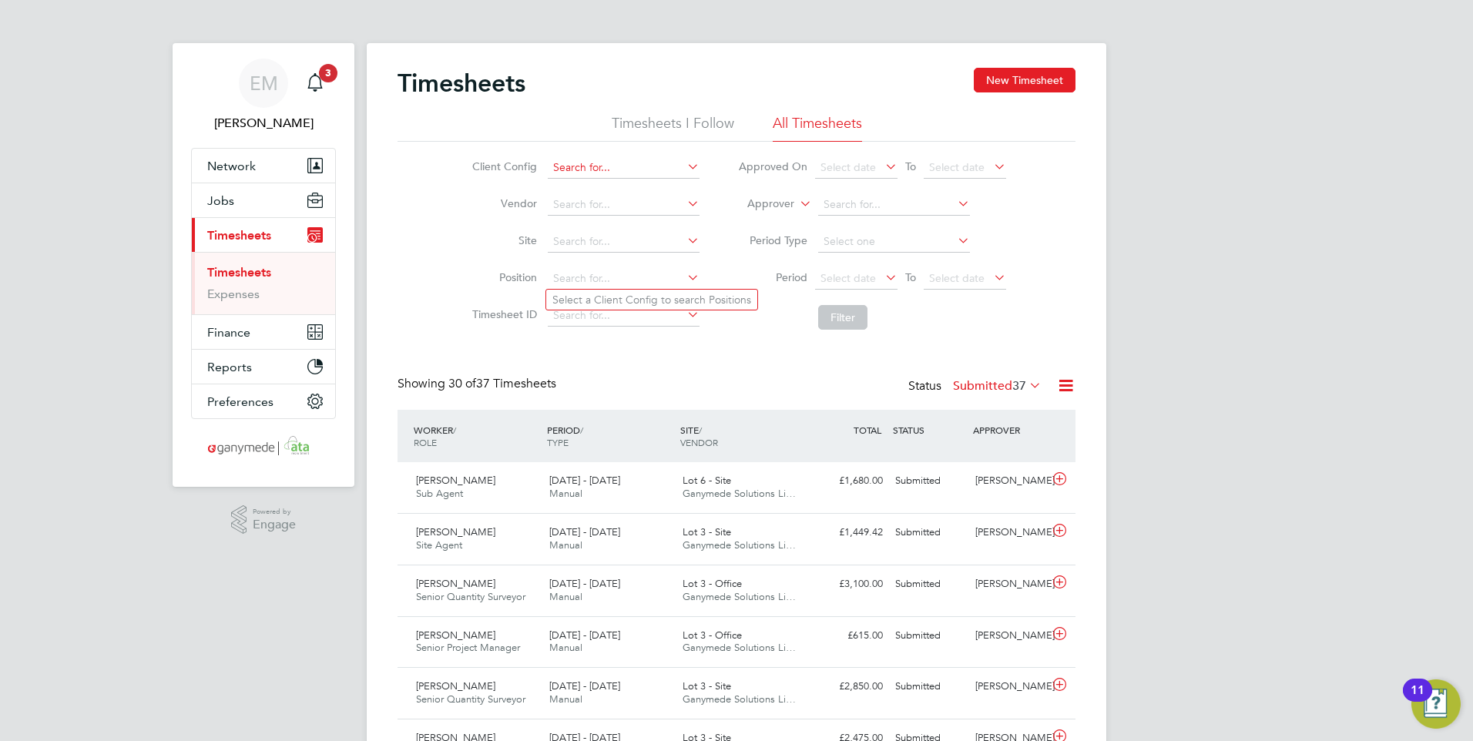
click at [593, 173] on input at bounding box center [624, 168] width 152 height 22
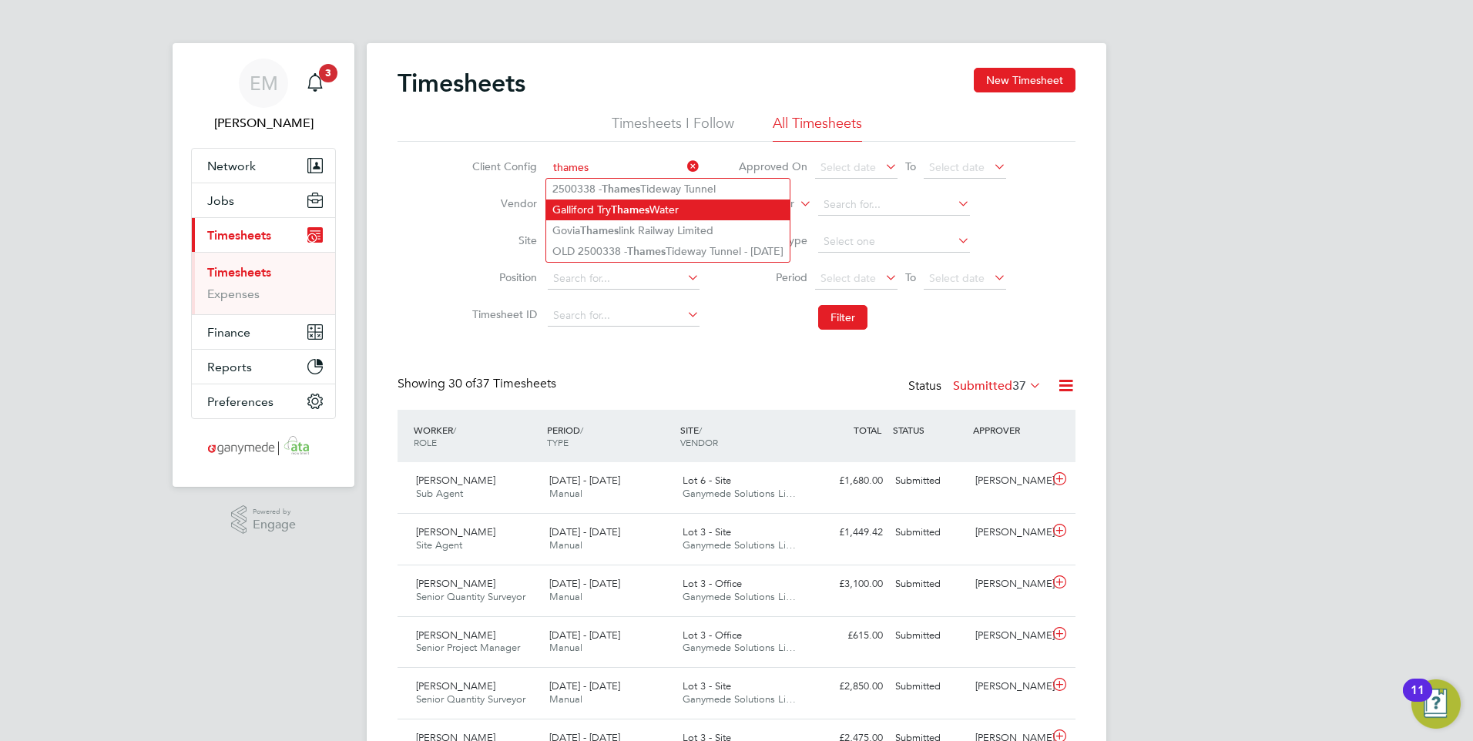
click at [692, 209] on li "Galliford Try Thames Water" at bounding box center [667, 209] width 243 height 21
type input "Galliford Try Thames Water"
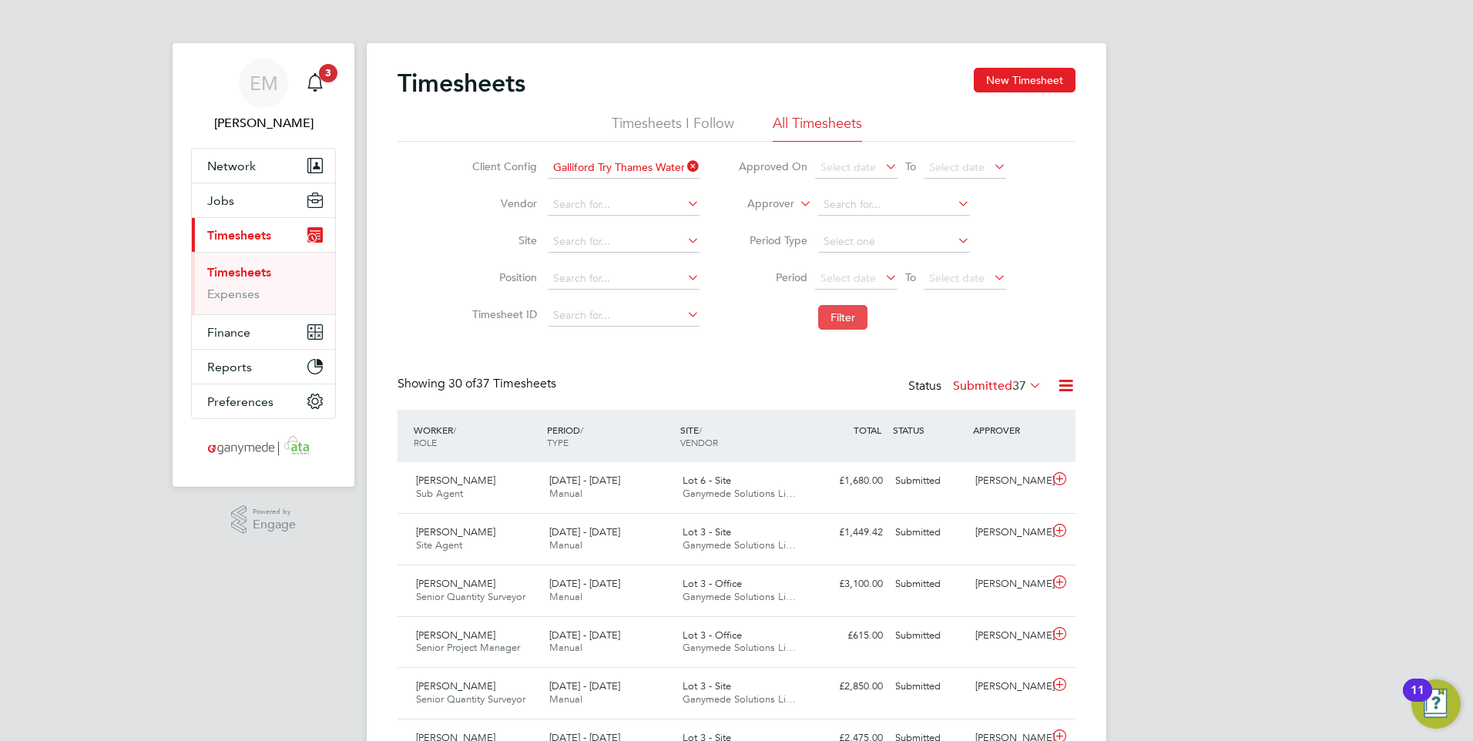
click at [827, 313] on button "Filter" at bounding box center [842, 317] width 49 height 25
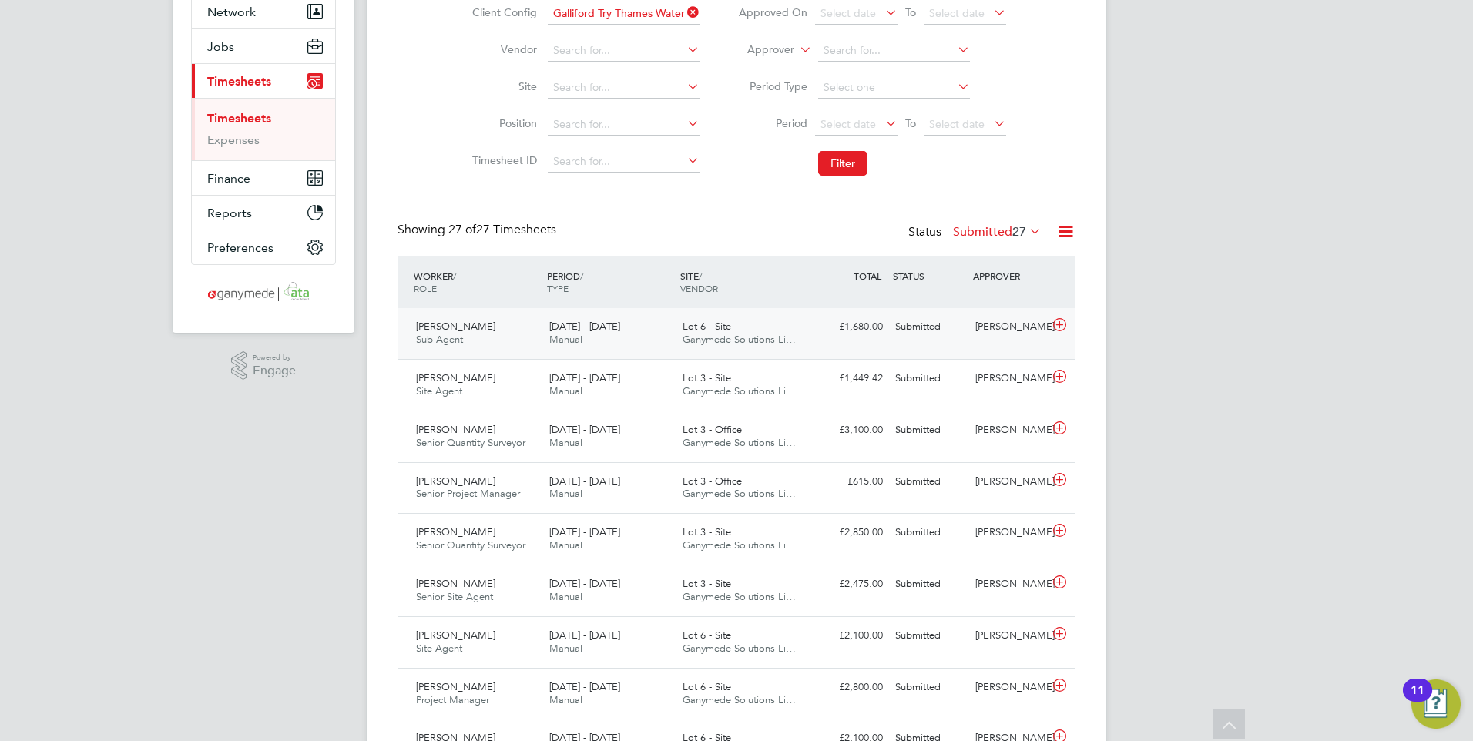
click at [566, 330] on span "18 - 24 Aug 2025" at bounding box center [584, 326] width 71 height 13
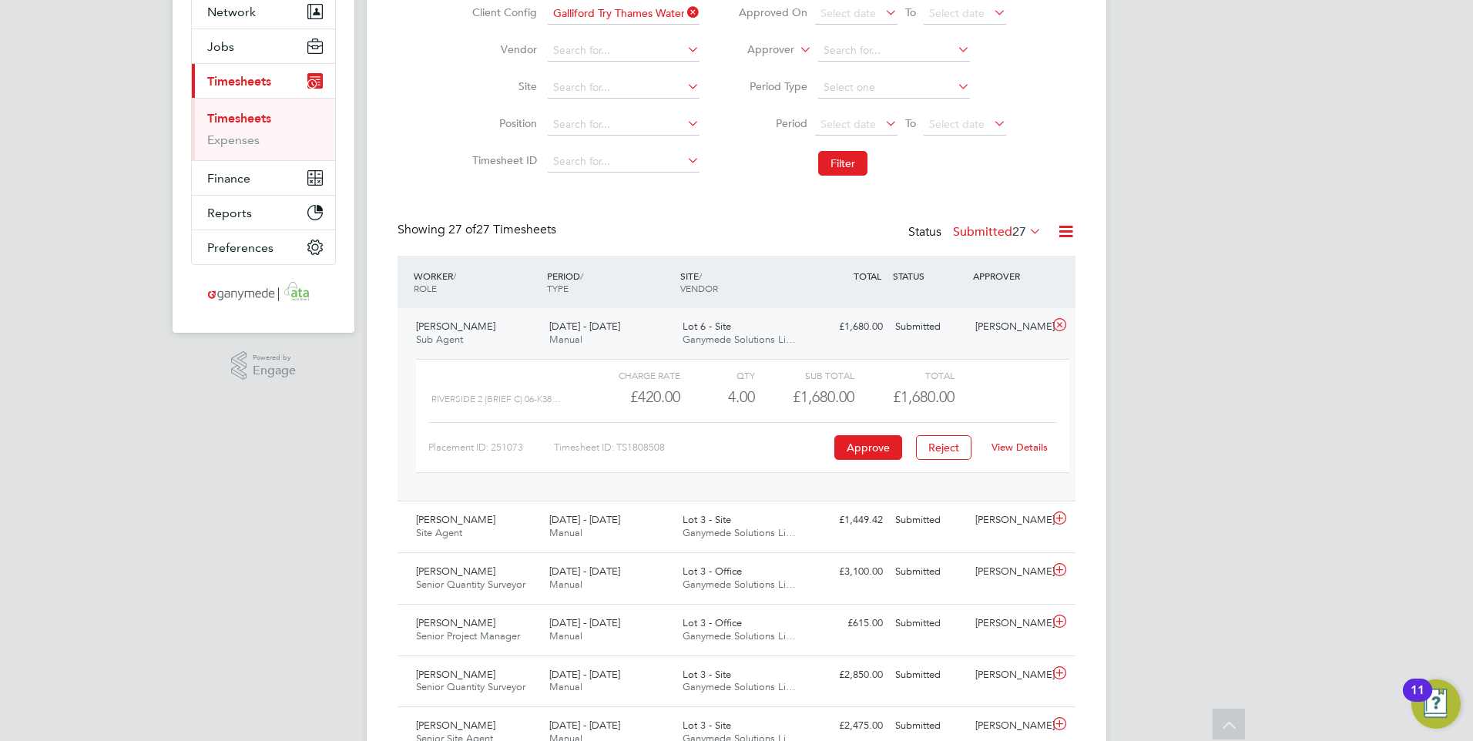
click at [1024, 445] on link "View Details" at bounding box center [1019, 447] width 56 height 13
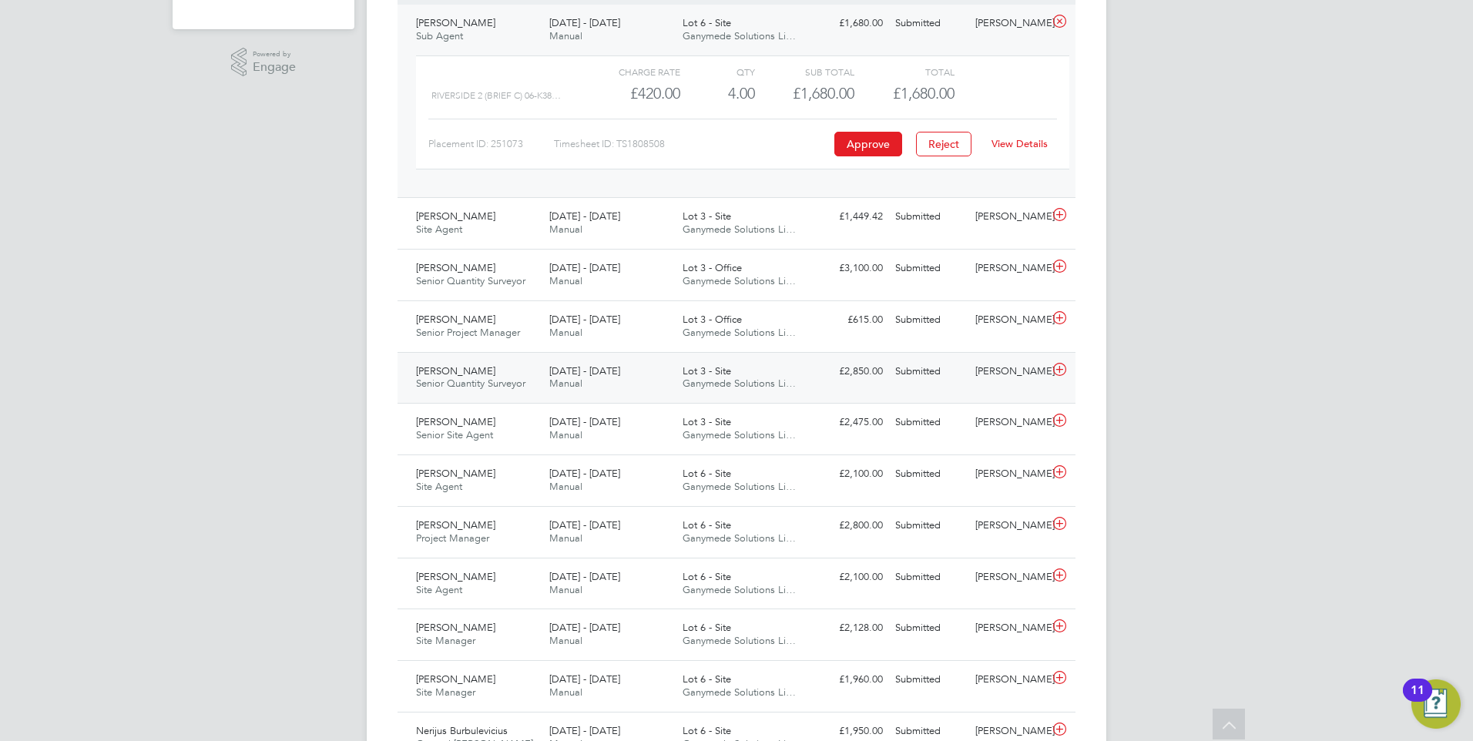
scroll to position [462, 0]
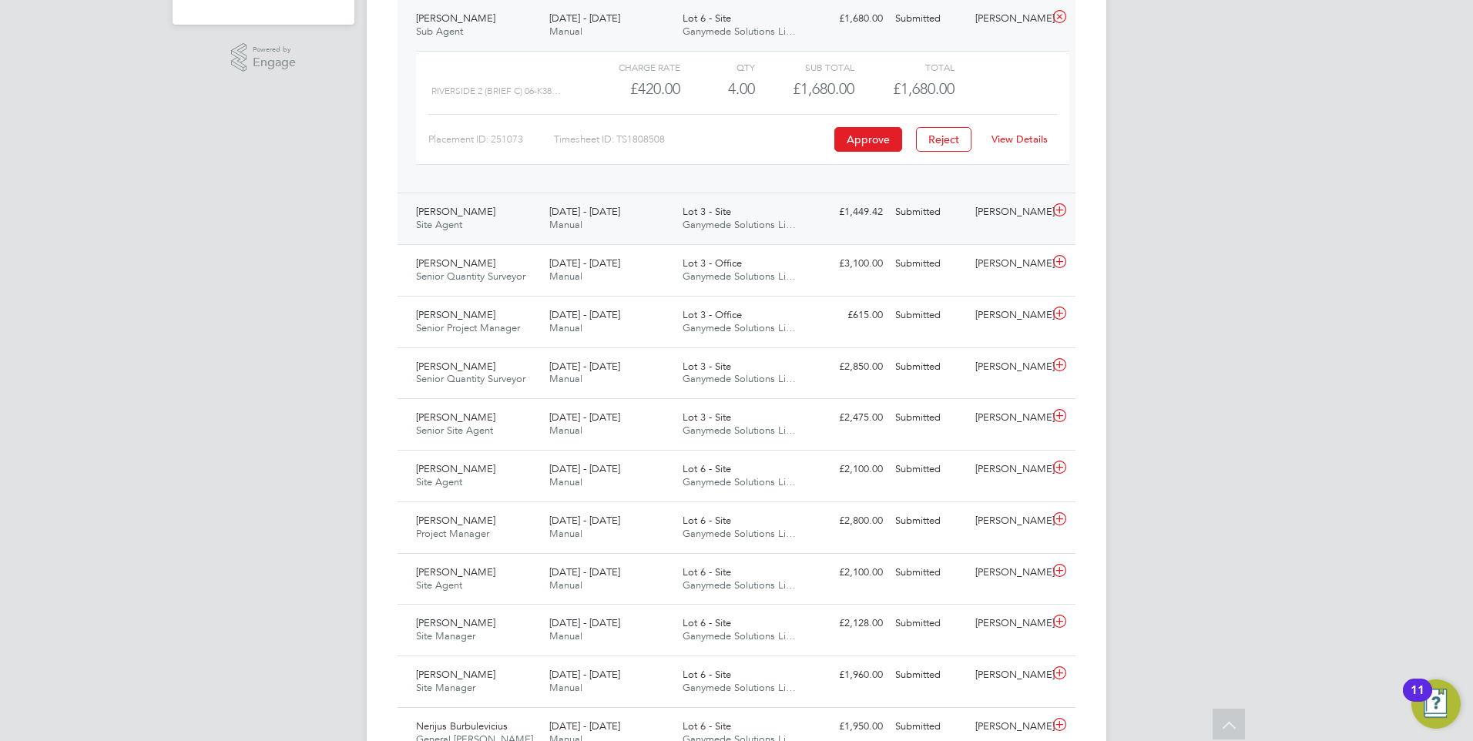
click at [567, 214] on span "[DATE] - [DATE]" at bounding box center [584, 211] width 71 height 13
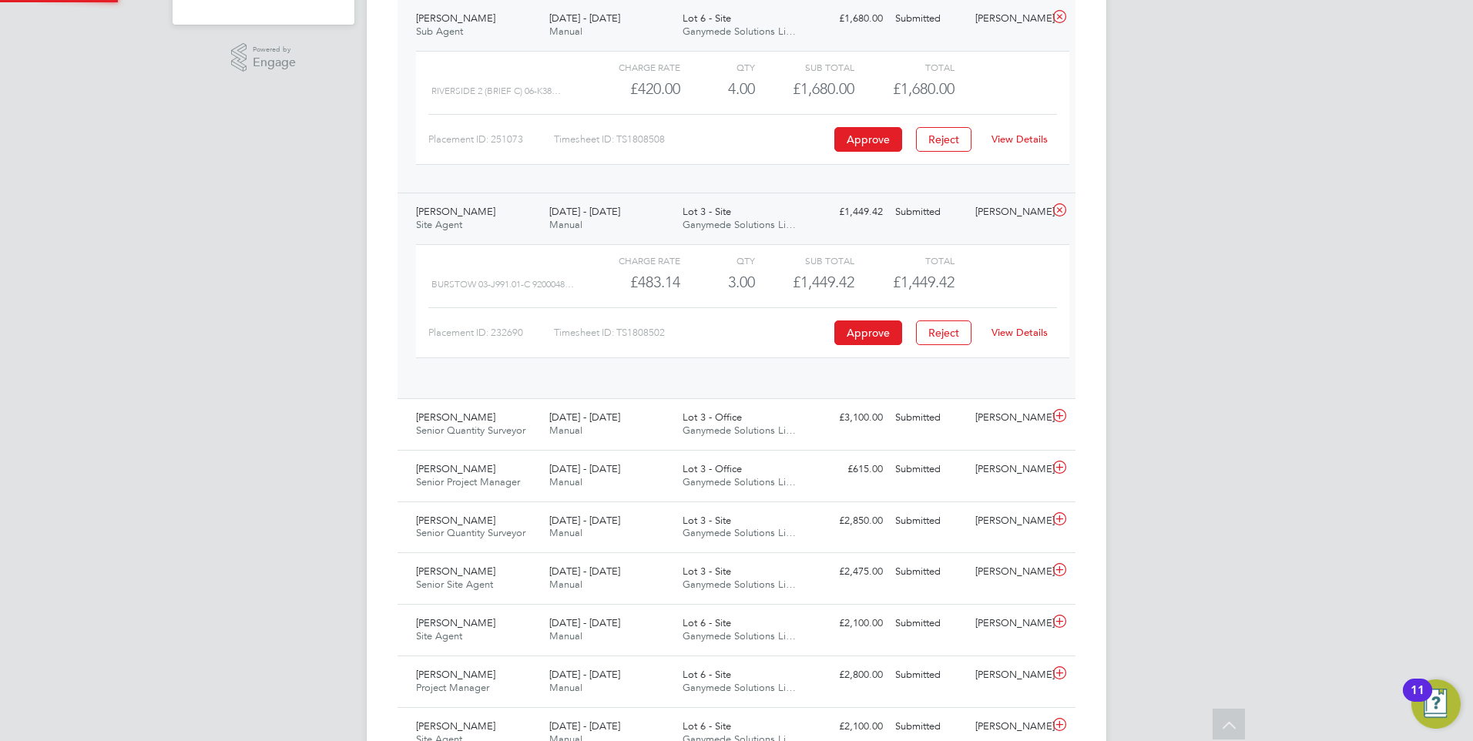
scroll to position [26, 150]
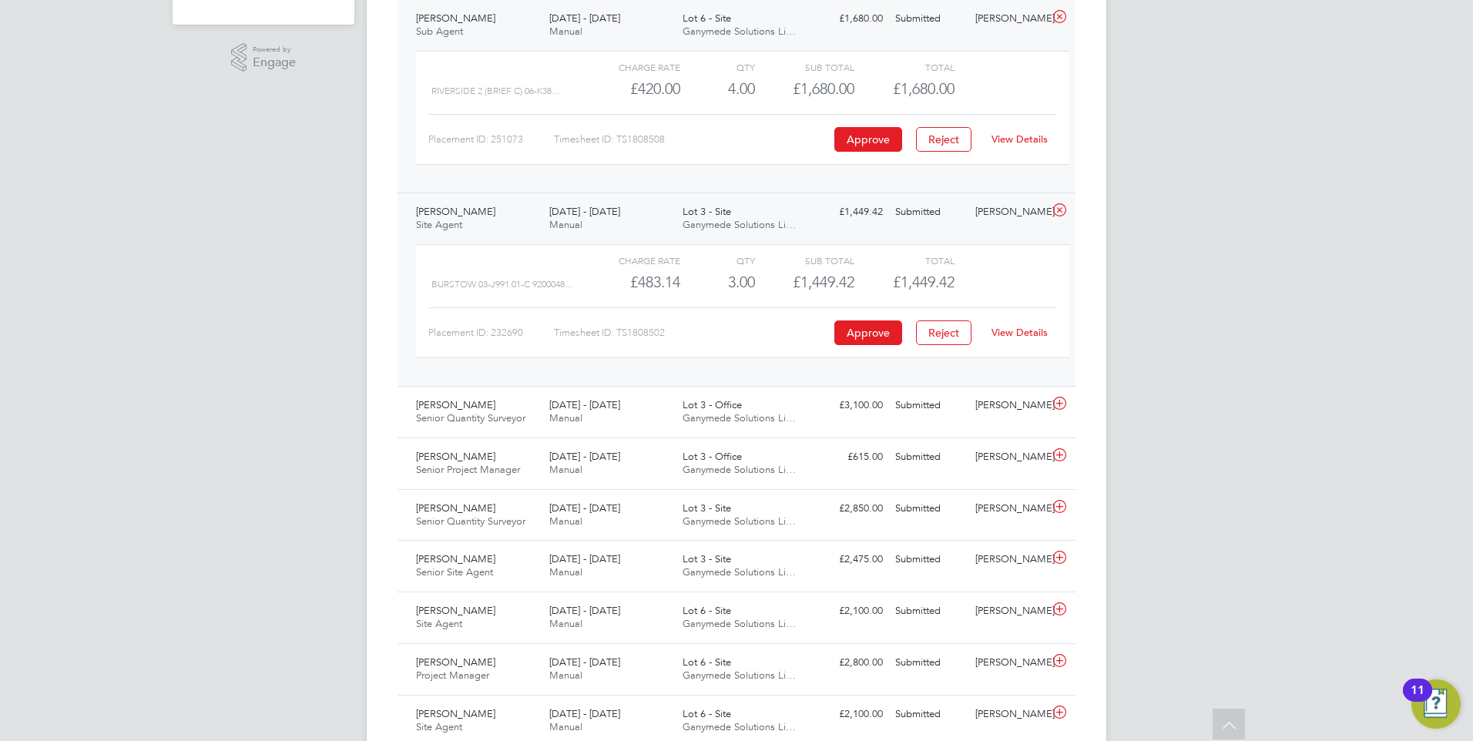
click at [1037, 334] on link "View Details" at bounding box center [1019, 332] width 56 height 13
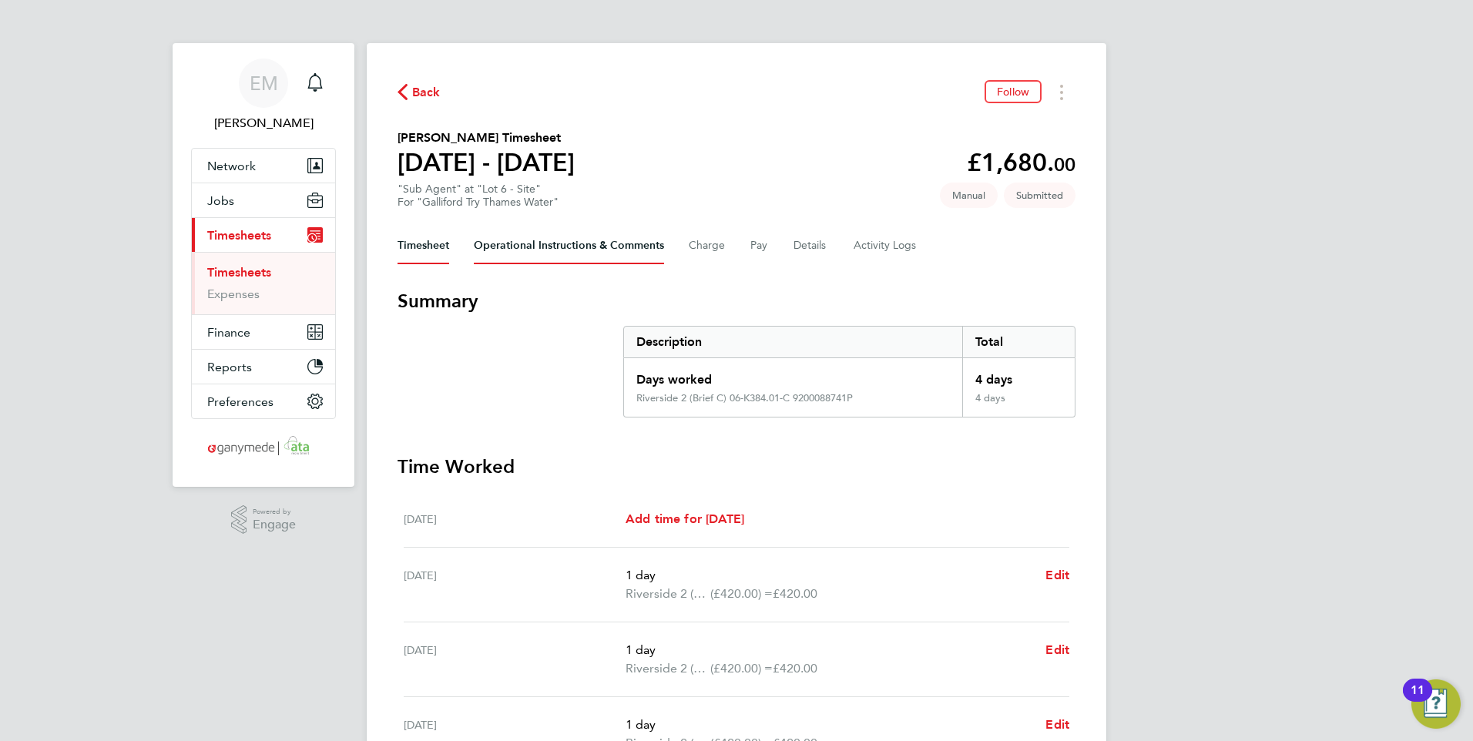
click at [565, 237] on Comments-tab "Operational Instructions & Comments" at bounding box center [569, 245] width 190 height 37
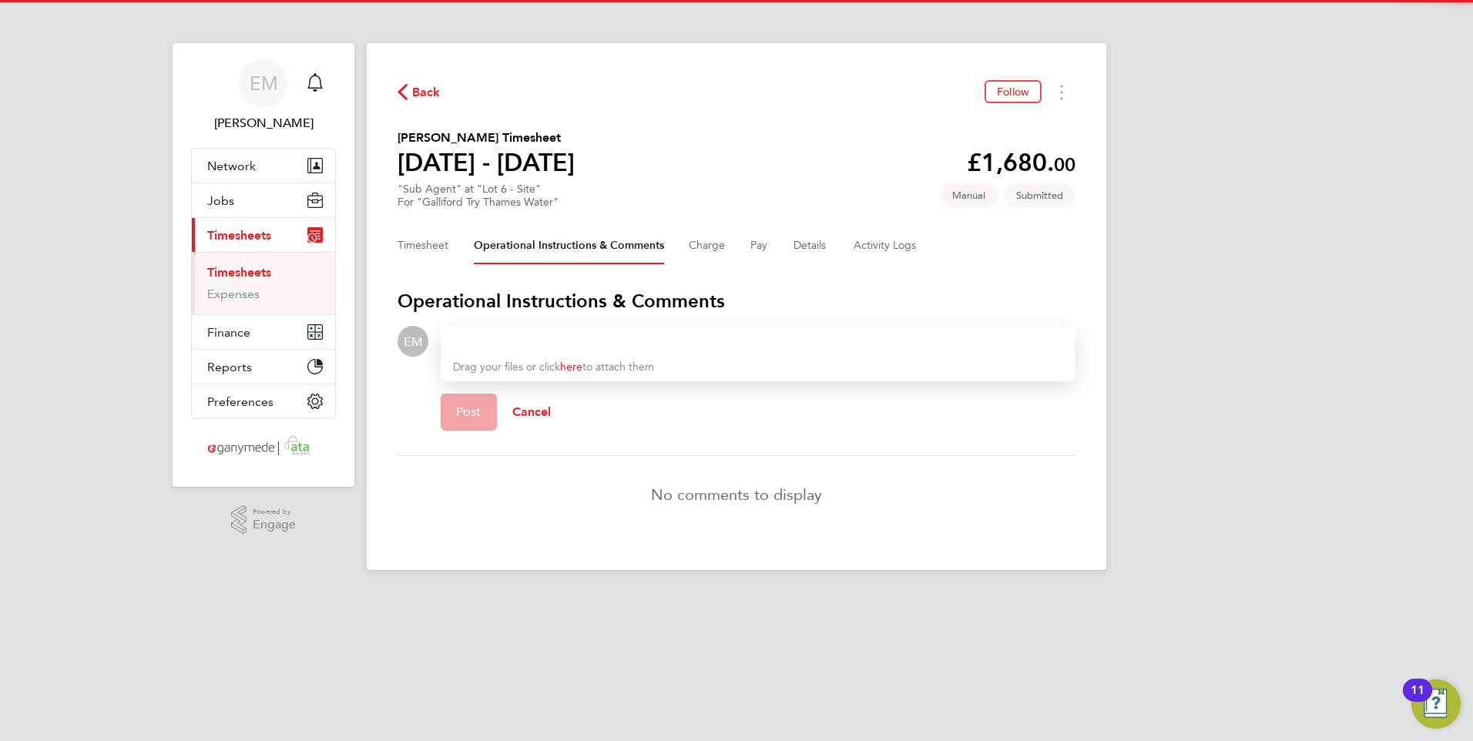
click at [559, 340] on div at bounding box center [758, 341] width 610 height 18
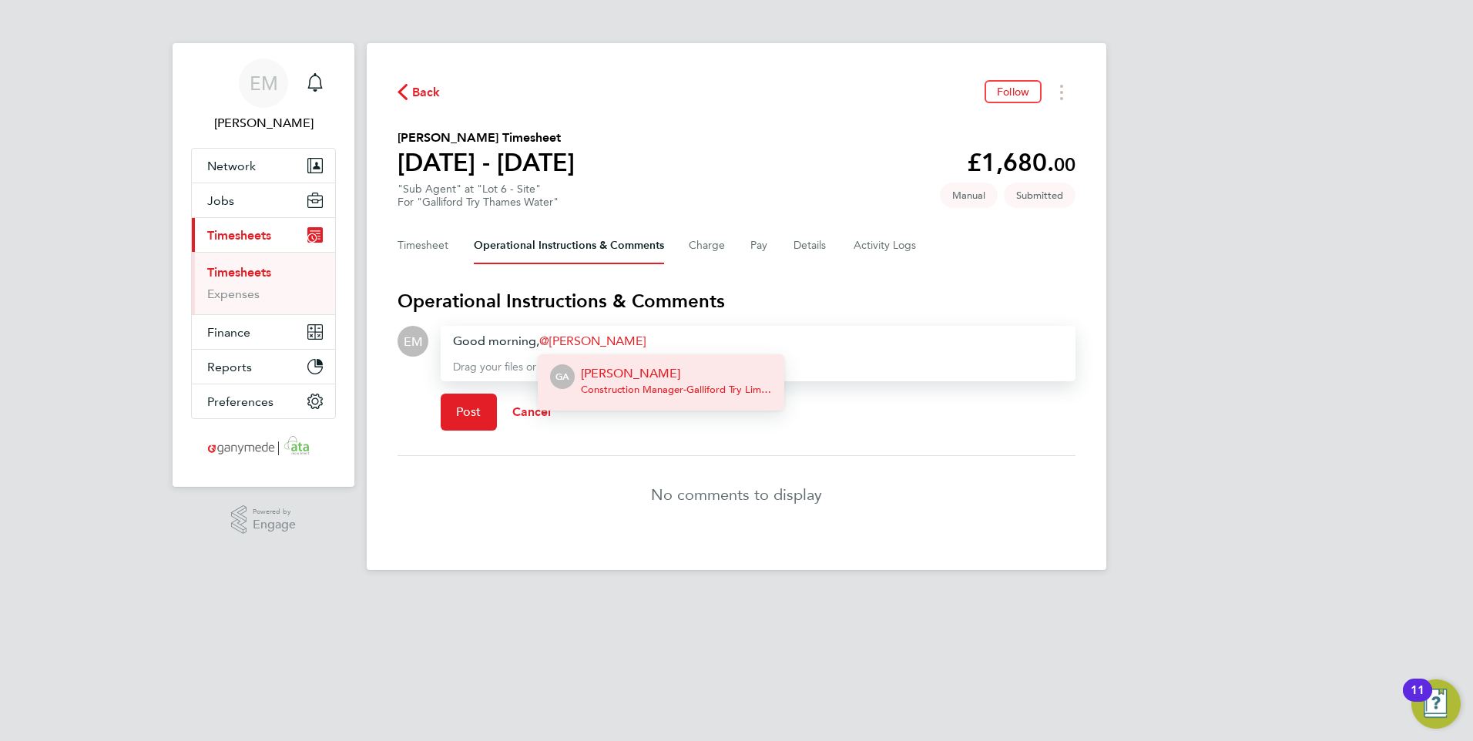
click at [674, 380] on p "[PERSON_NAME]" at bounding box center [676, 373] width 191 height 18
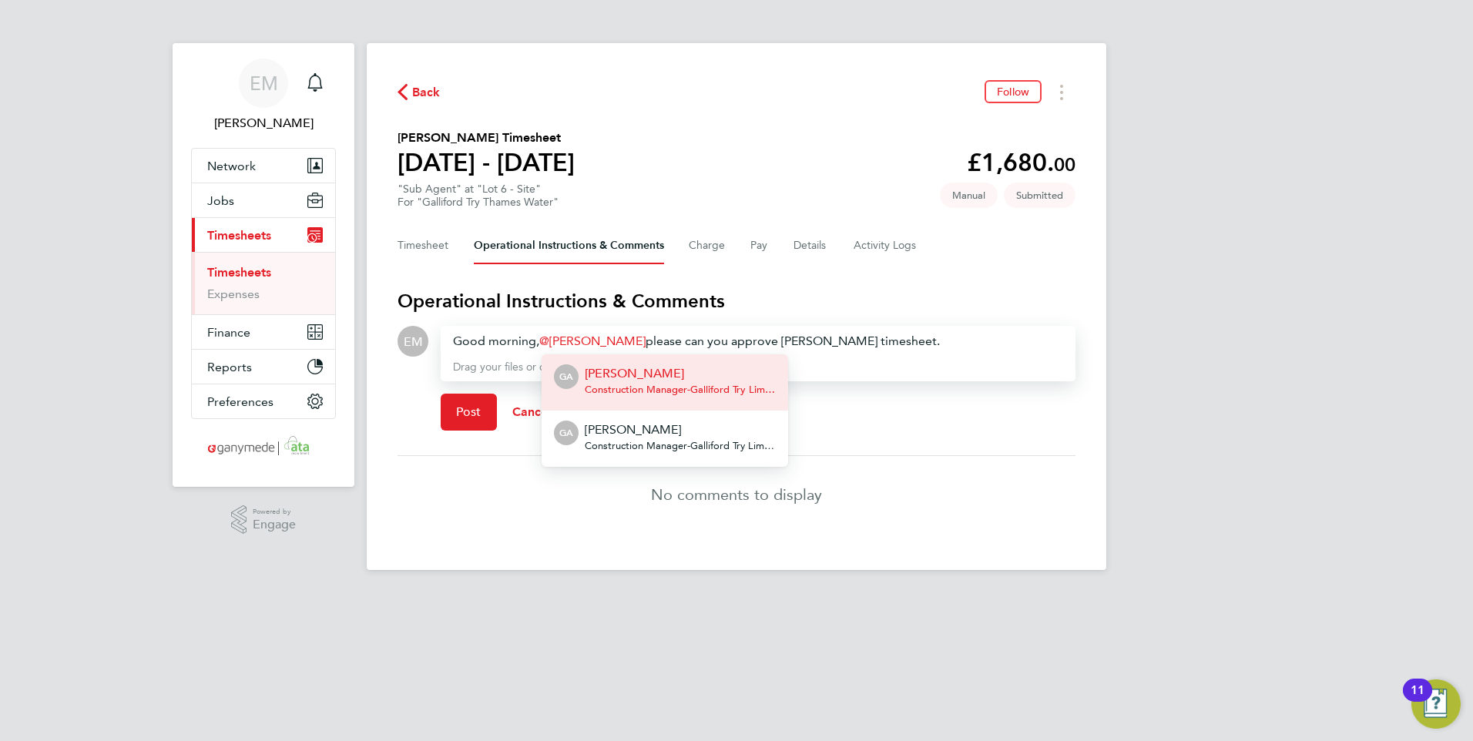
click at [624, 387] on span "Construction Manager - Galliford Try Limited" at bounding box center [680, 390] width 191 height 12
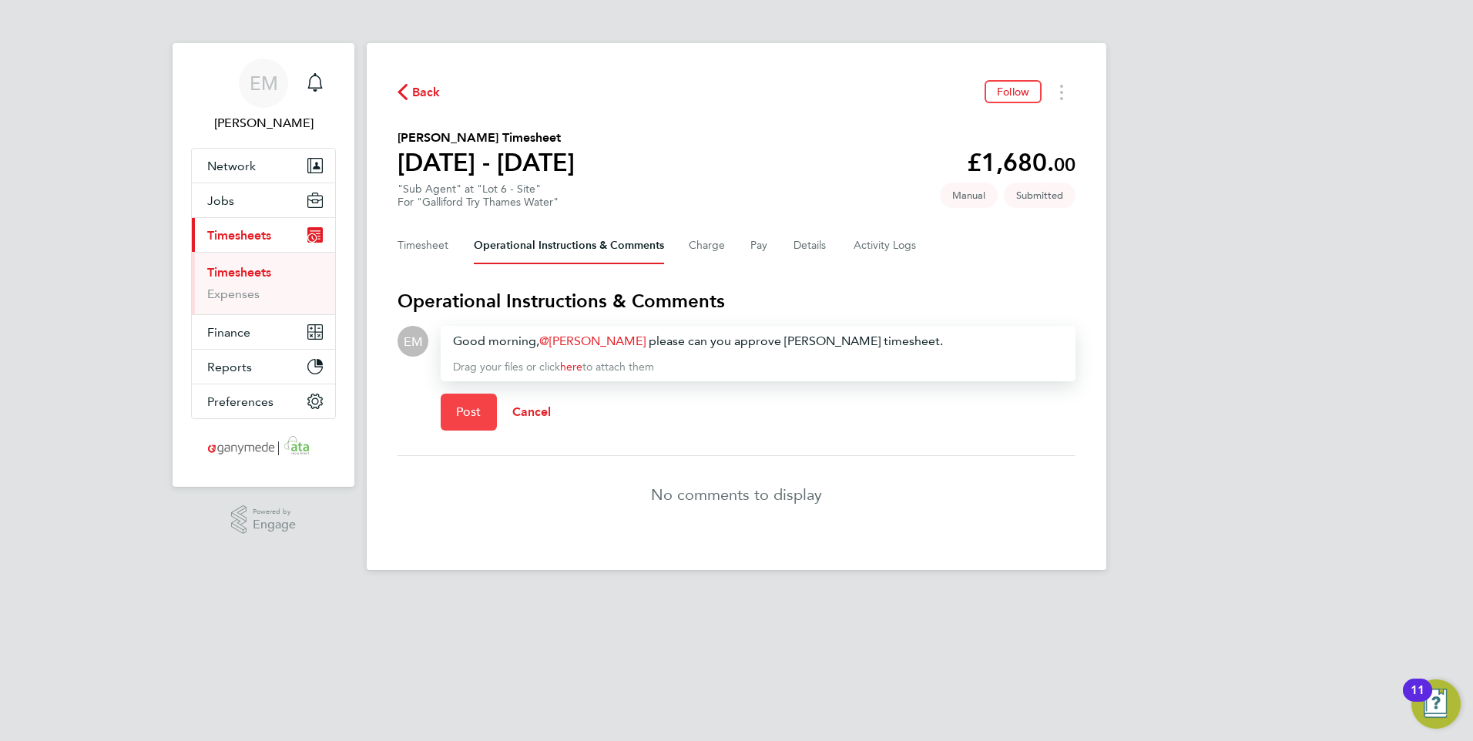
click at [458, 408] on span "Post" at bounding box center [468, 411] width 25 height 15
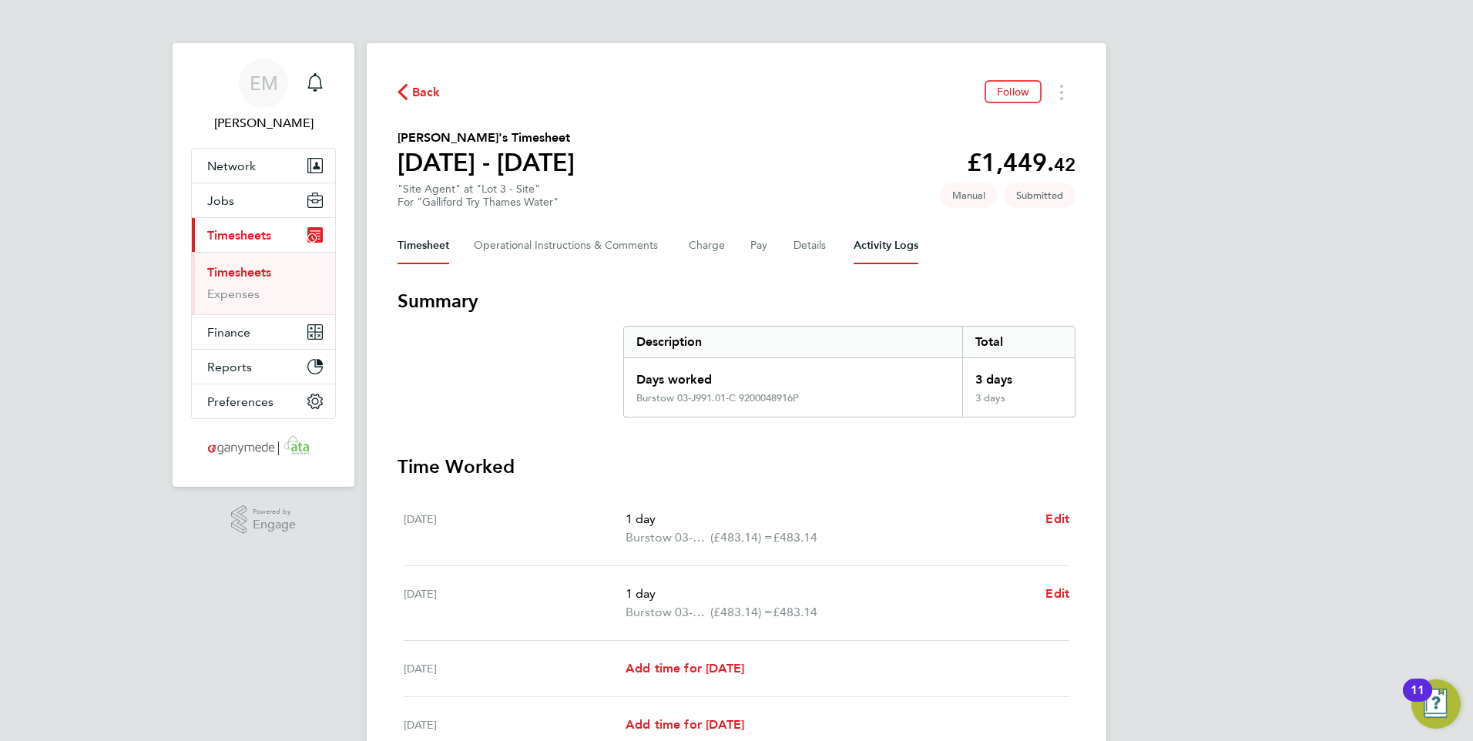
click at [860, 243] on Logs-tab "Activity Logs" at bounding box center [885, 245] width 65 height 37
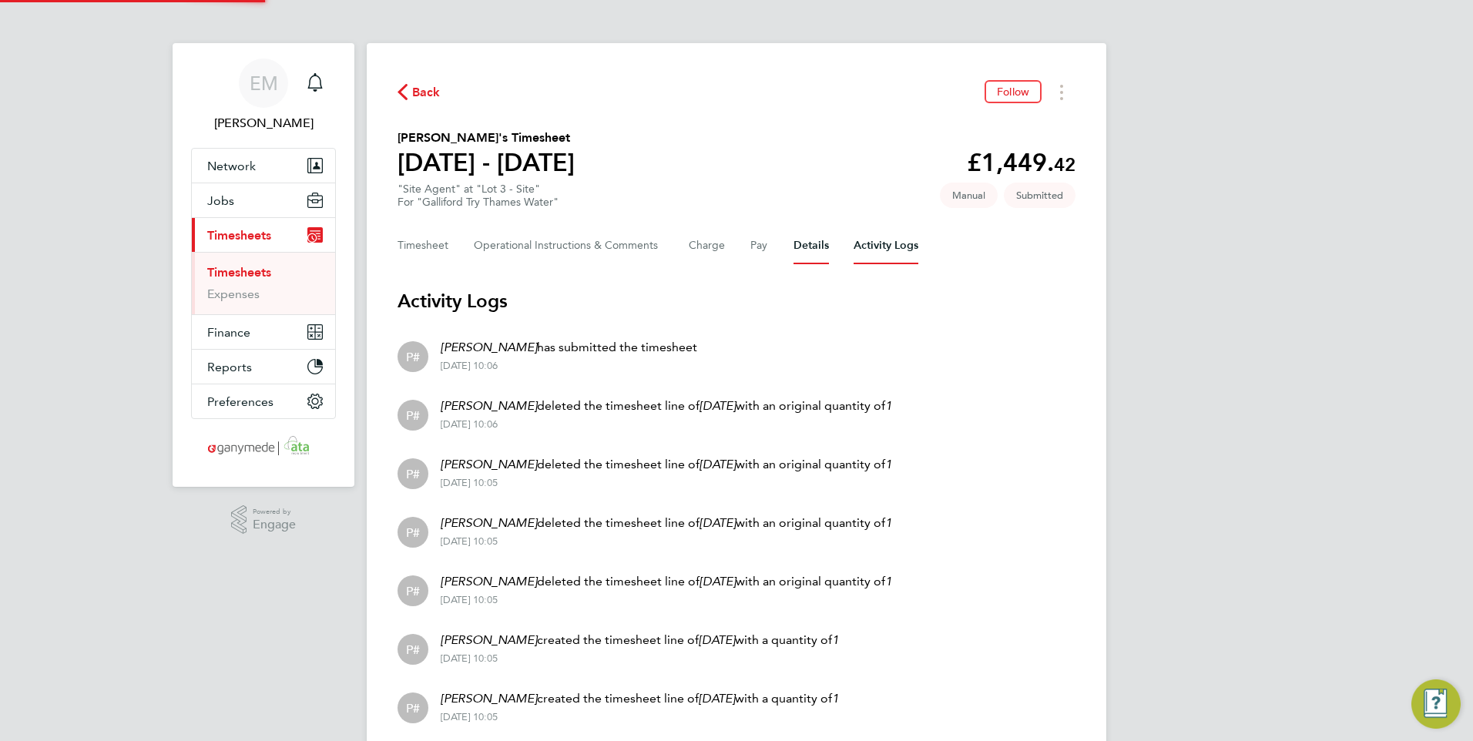
click at [793, 247] on button "Details" at bounding box center [810, 245] width 35 height 37
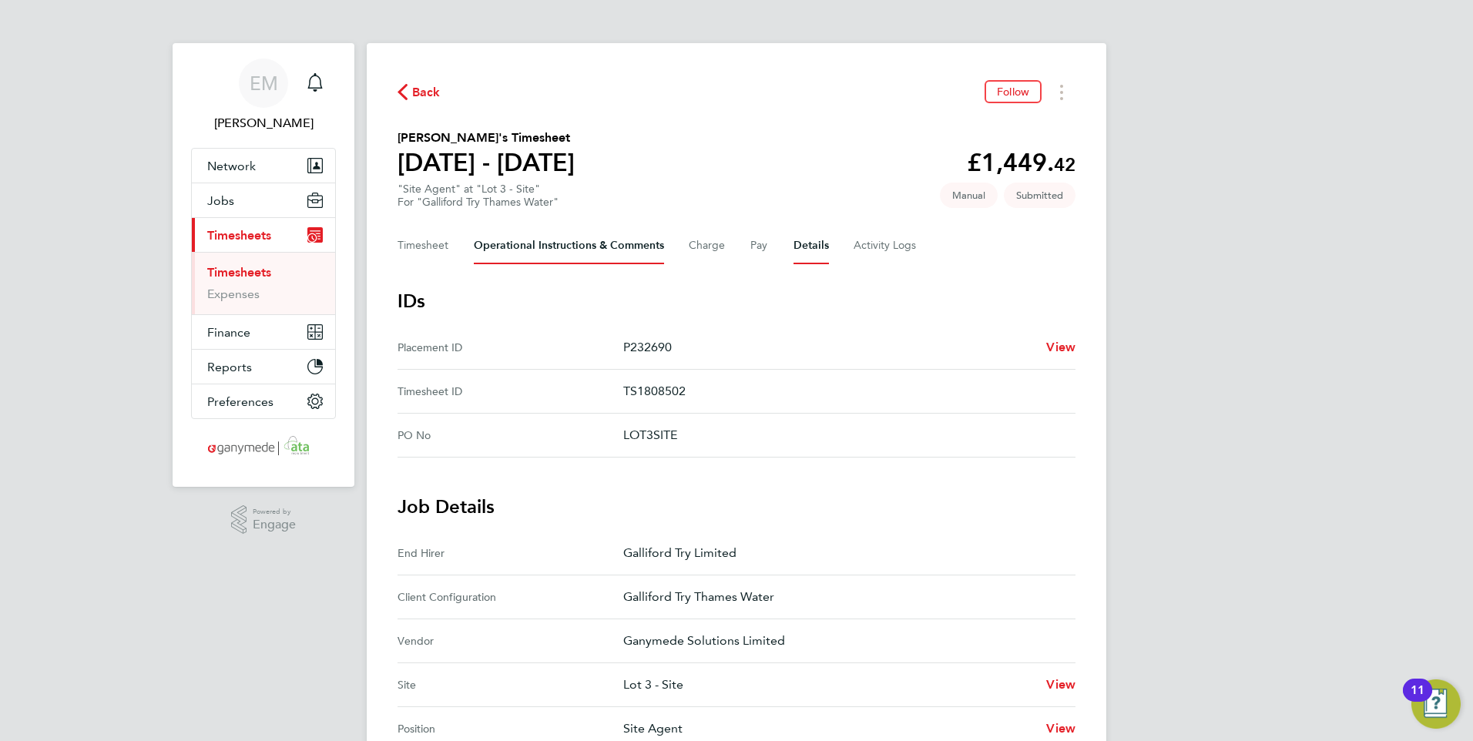
click at [530, 233] on Comments-tab "Operational Instructions & Comments" at bounding box center [569, 245] width 190 height 37
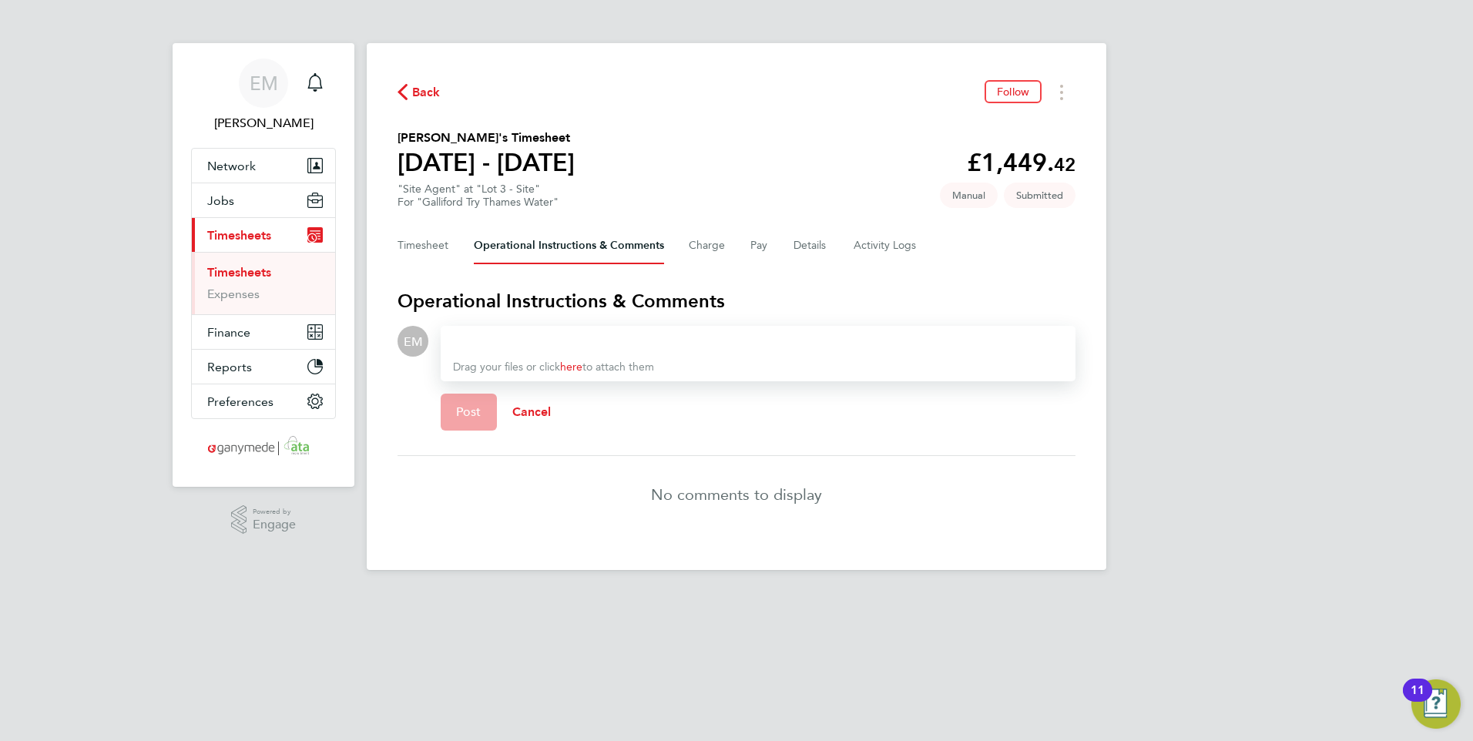
click at [514, 345] on div at bounding box center [758, 341] width 610 height 18
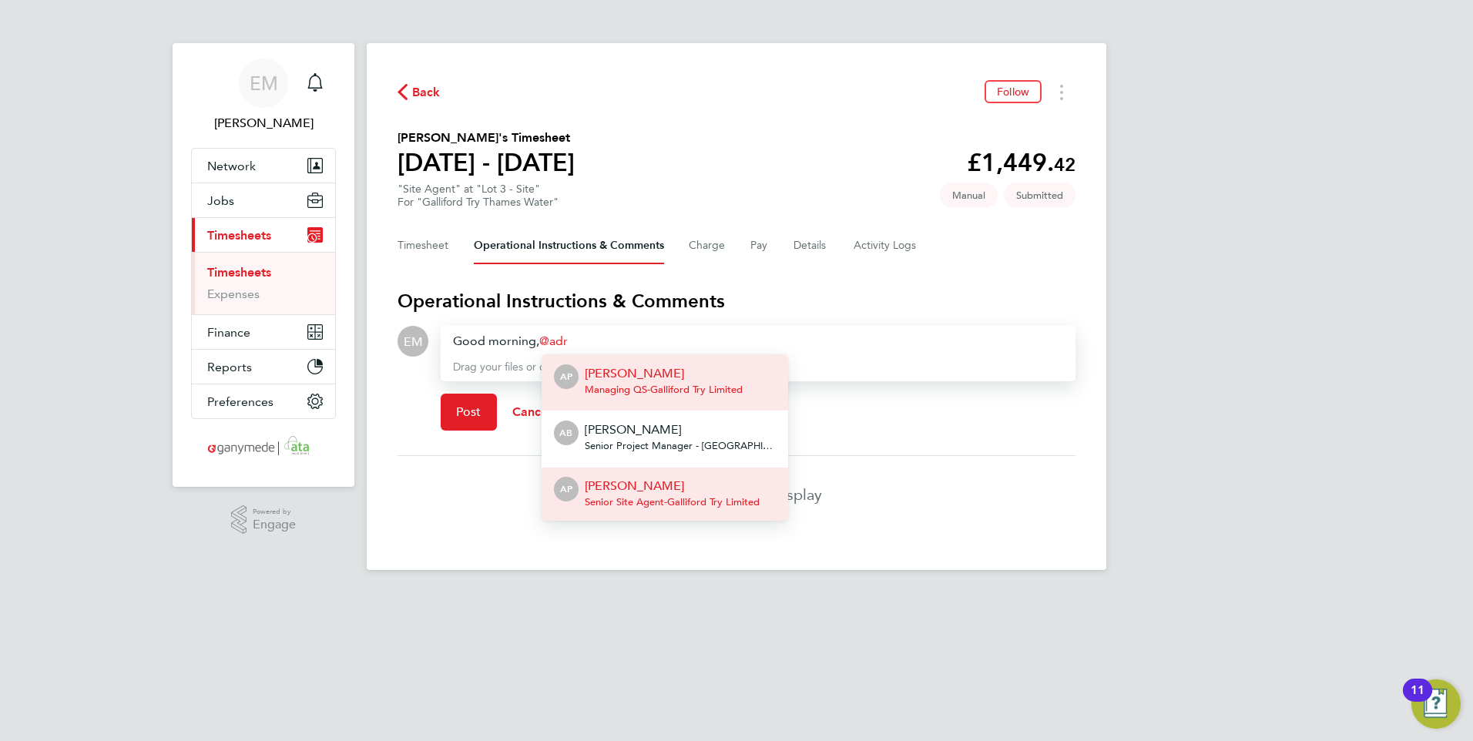
click at [644, 494] on p "[PERSON_NAME]" at bounding box center [672, 486] width 175 height 18
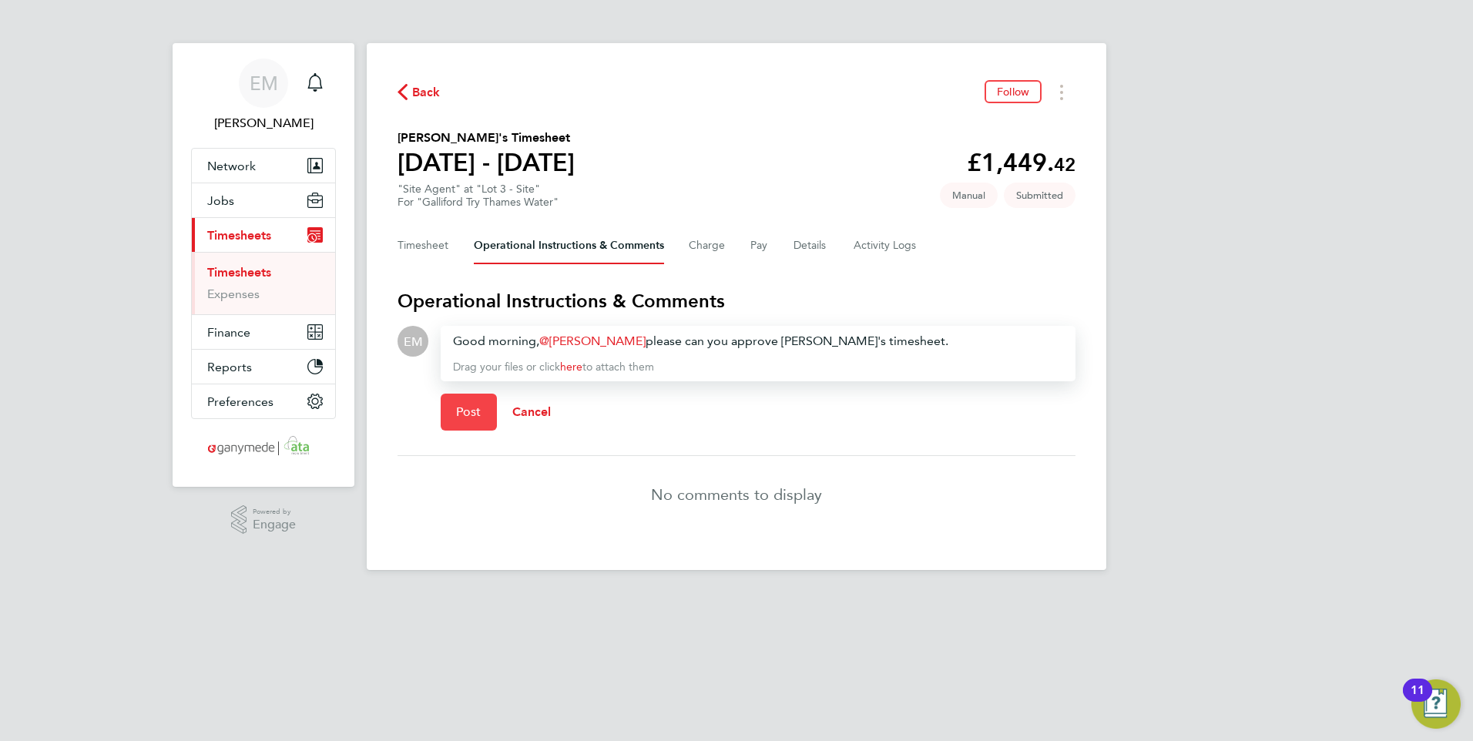
click at [468, 423] on button "Post" at bounding box center [469, 412] width 56 height 37
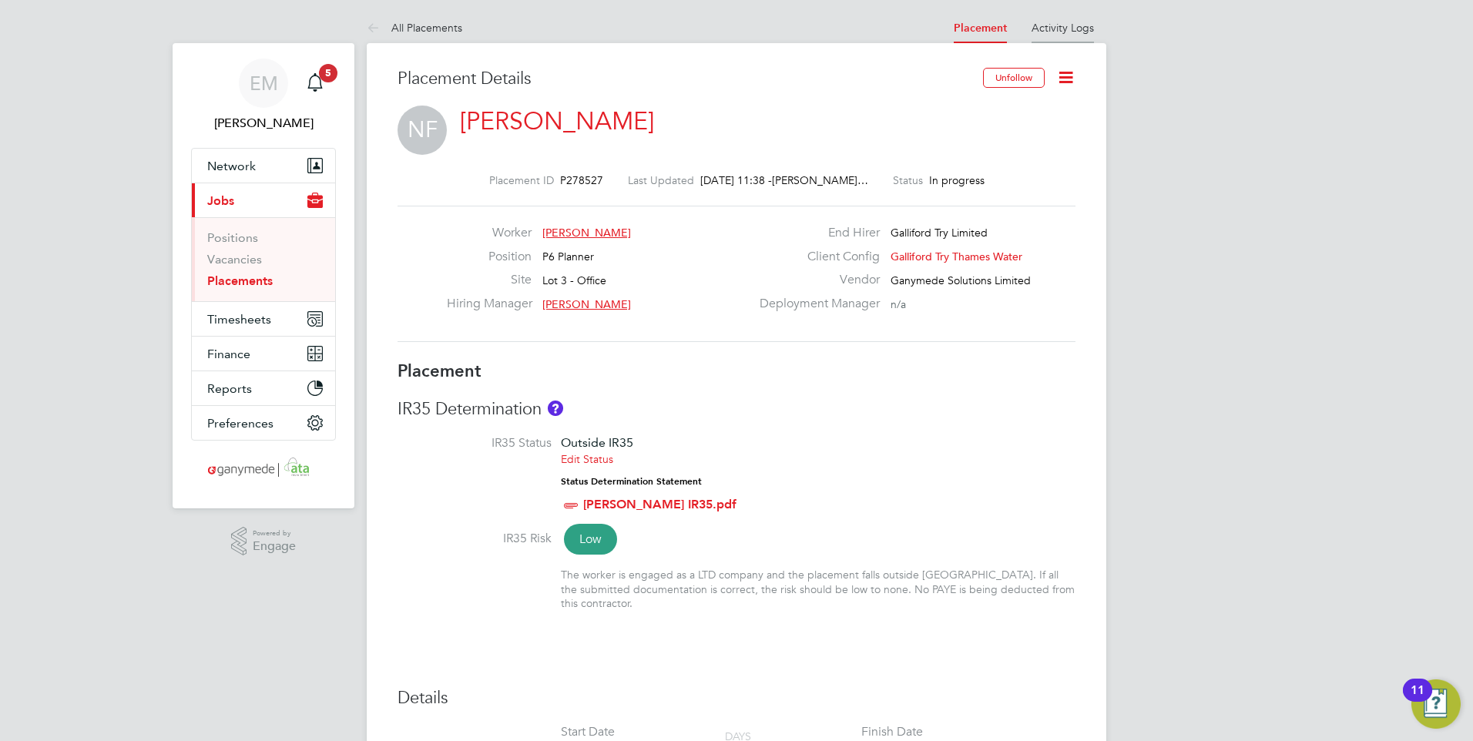
click at [1070, 19] on li "Activity Logs" at bounding box center [1062, 27] width 62 height 31
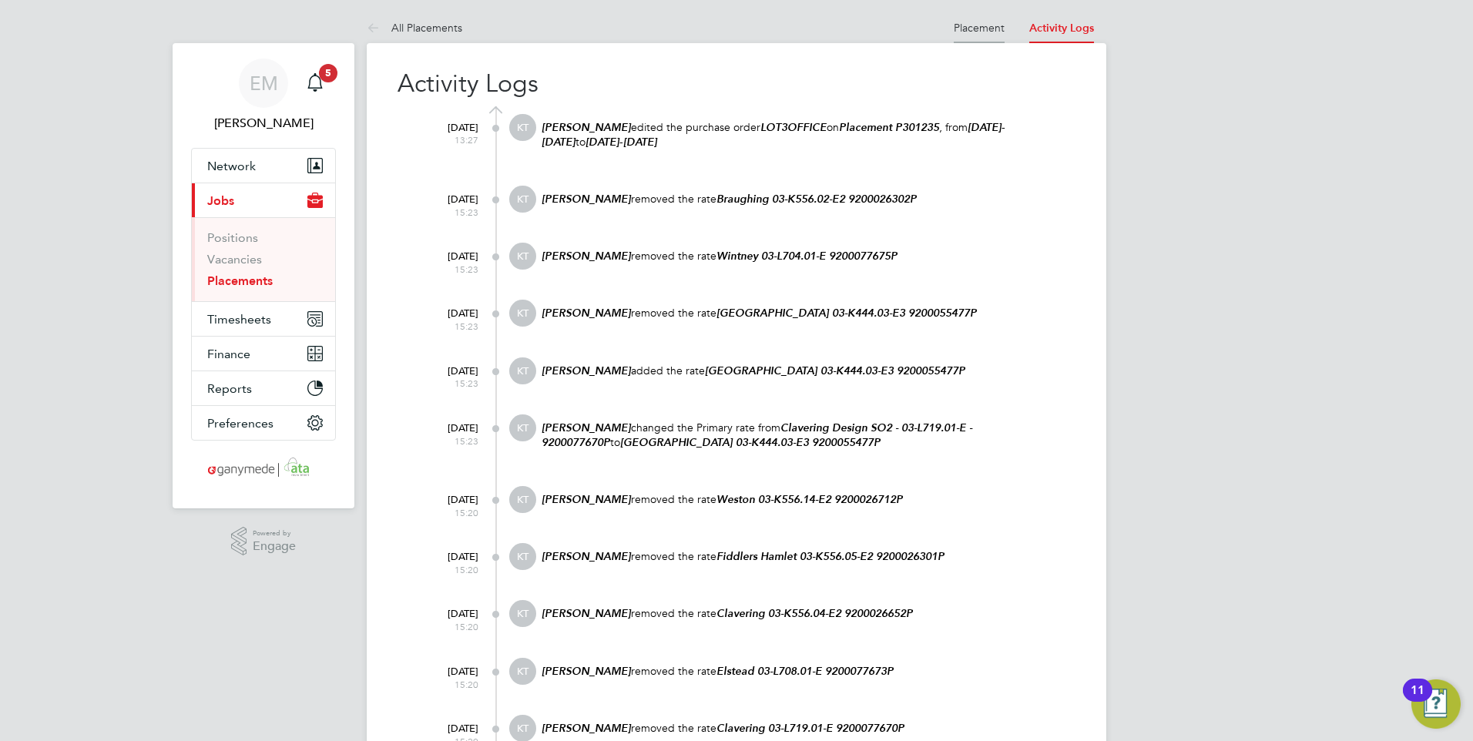
click at [954, 22] on link "Placement" at bounding box center [979, 28] width 51 height 14
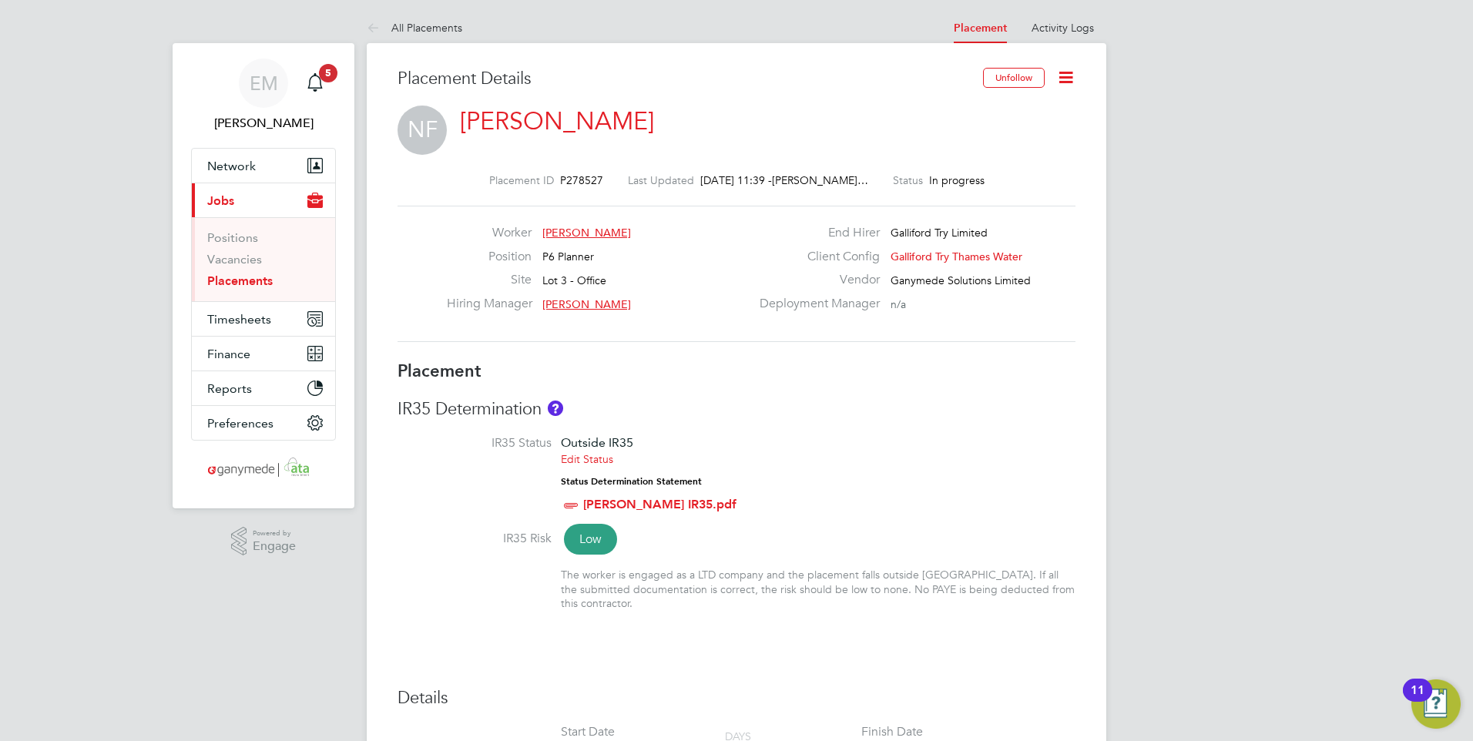
click at [1062, 80] on icon at bounding box center [1065, 77] width 19 height 19
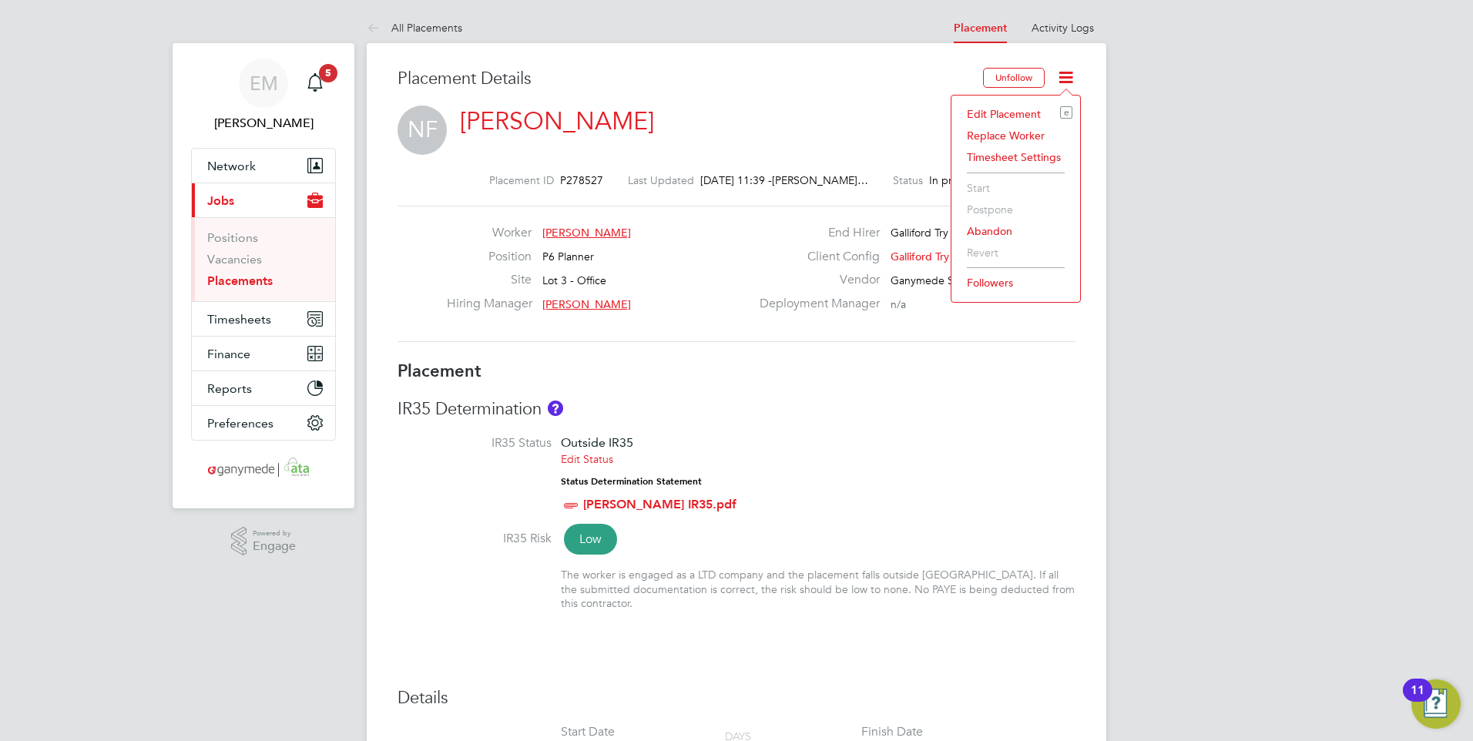
click at [987, 282] on li "Followers" at bounding box center [1015, 283] width 113 height 22
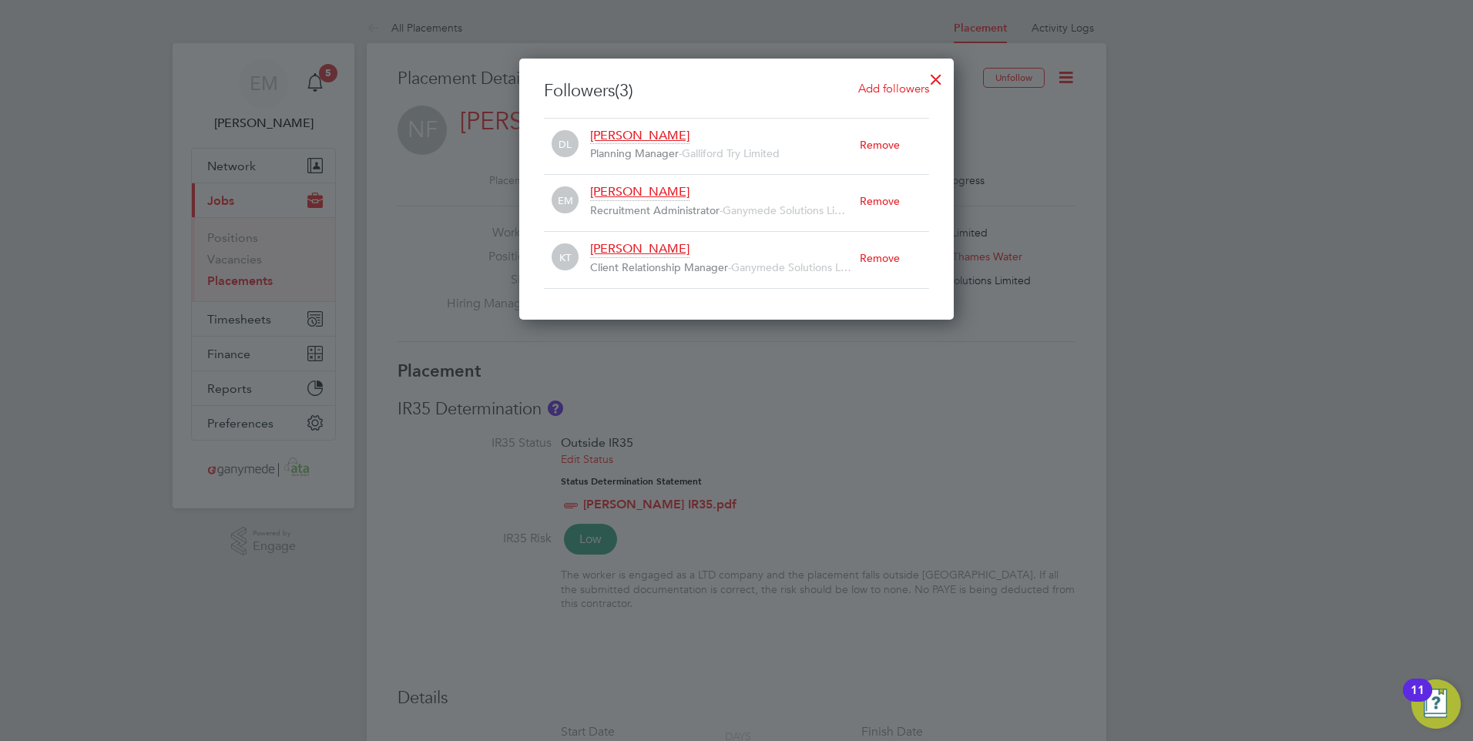
click at [870, 256] on div "Remove" at bounding box center [894, 258] width 69 height 34
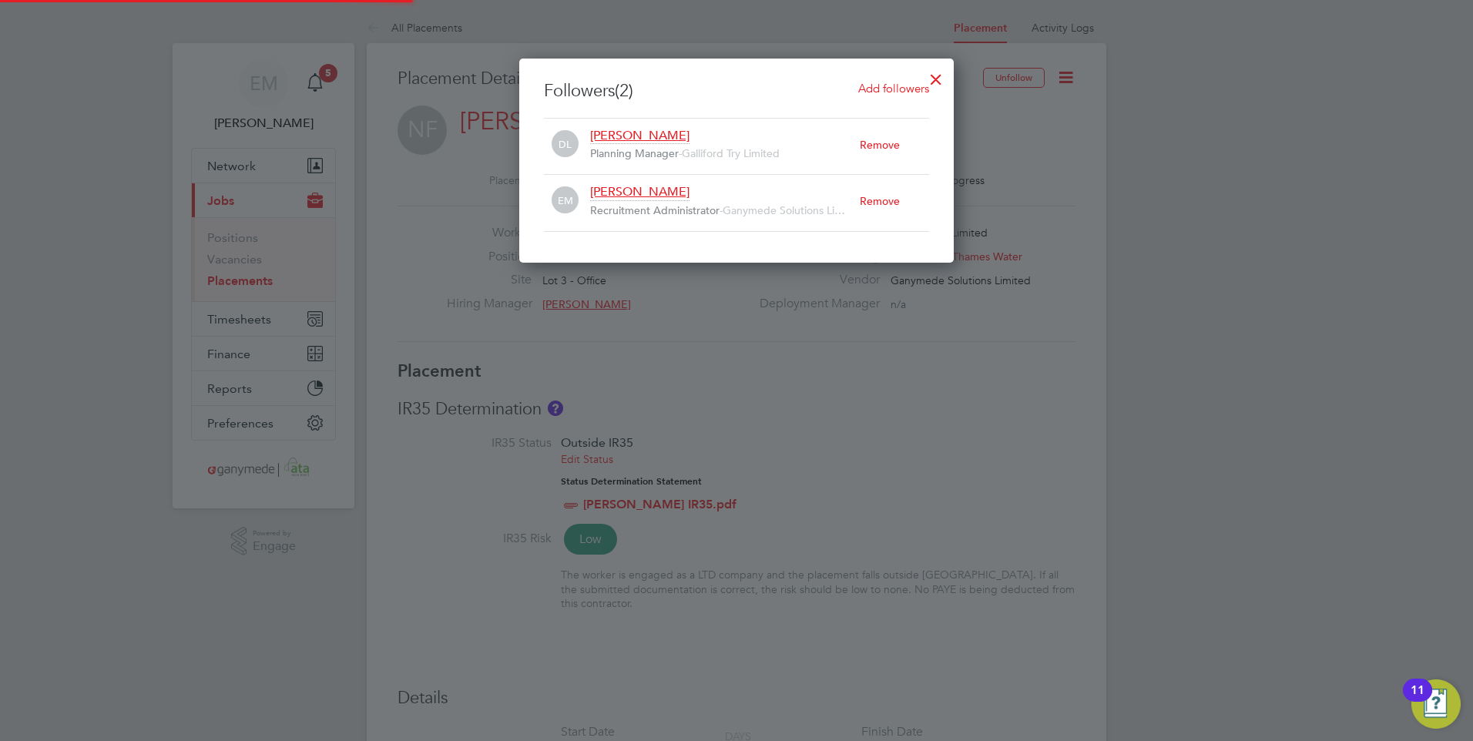
click at [874, 143] on div "Remove" at bounding box center [894, 145] width 69 height 34
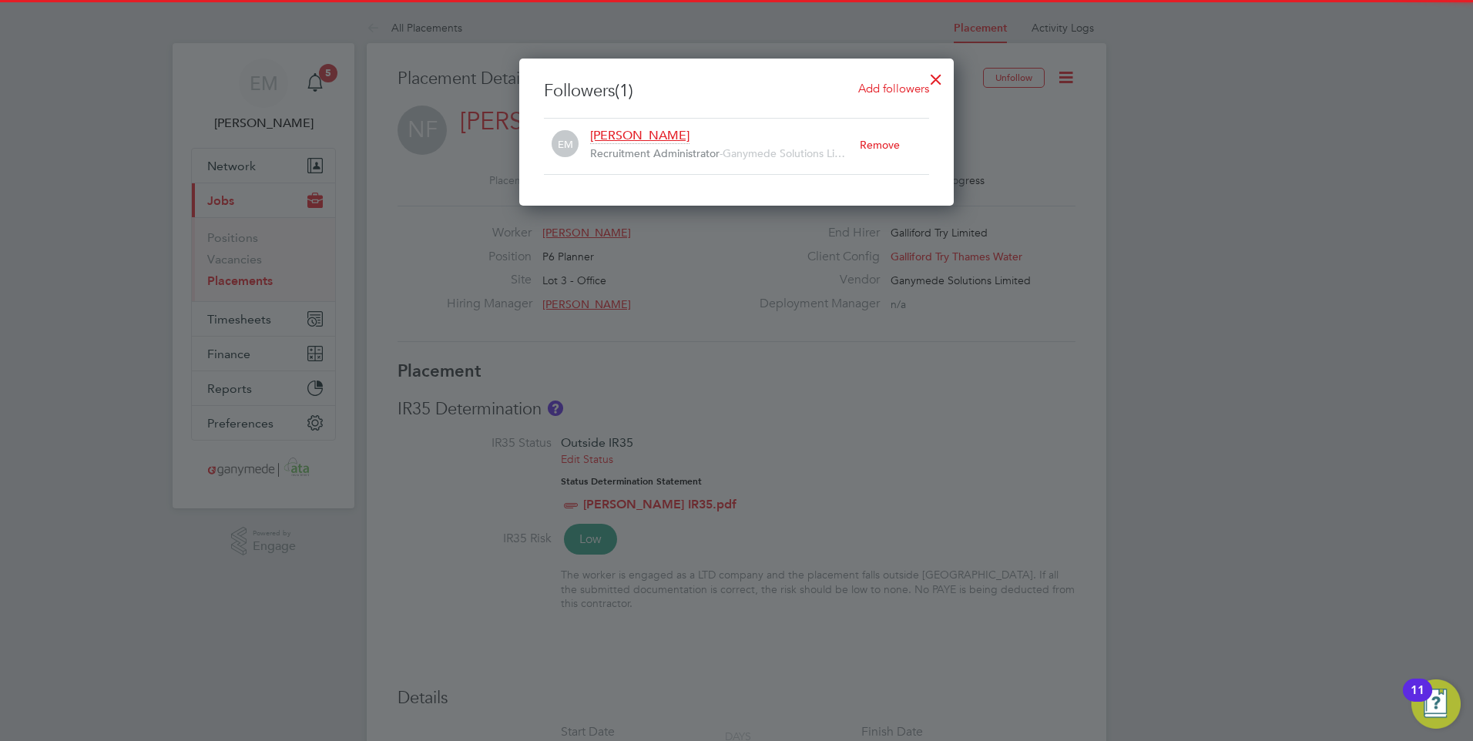
click at [1039, 132] on div at bounding box center [736, 370] width 1473 height 741
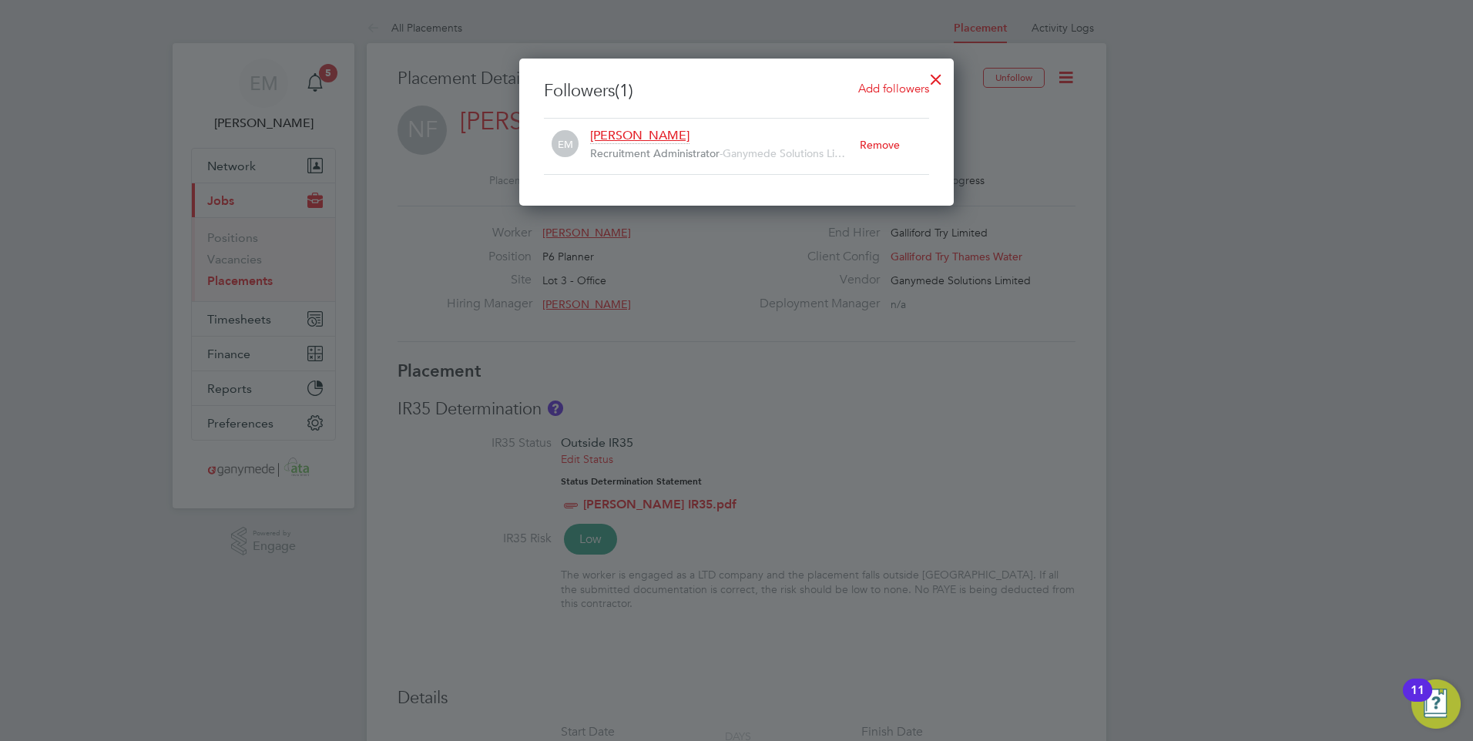
click at [937, 79] on div at bounding box center [936, 76] width 28 height 28
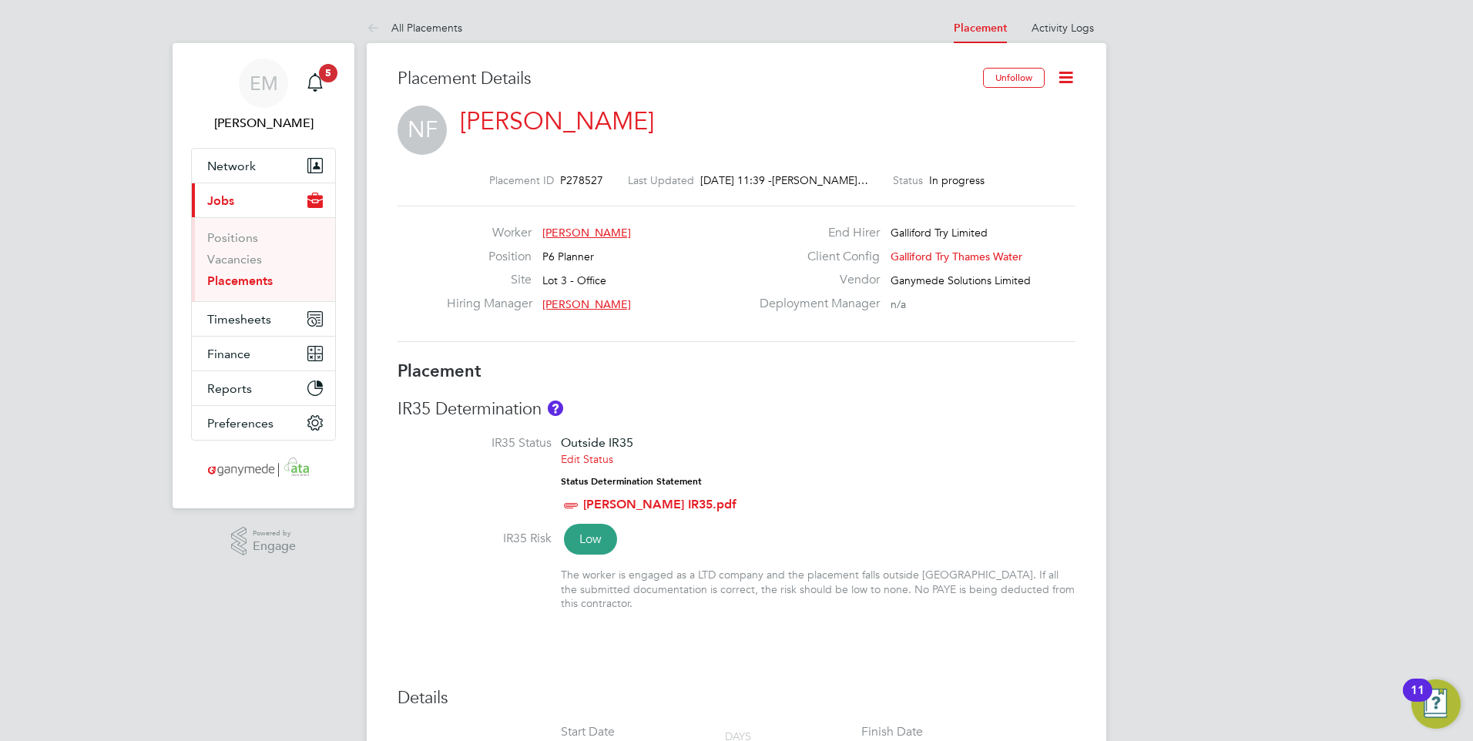
click at [923, 426] on div "IR35 Determination IR35 Status Outside IR35 Edit Status Status Determination St…" at bounding box center [736, 511] width 678 height 227
click at [1075, 75] on icon at bounding box center [1065, 77] width 19 height 19
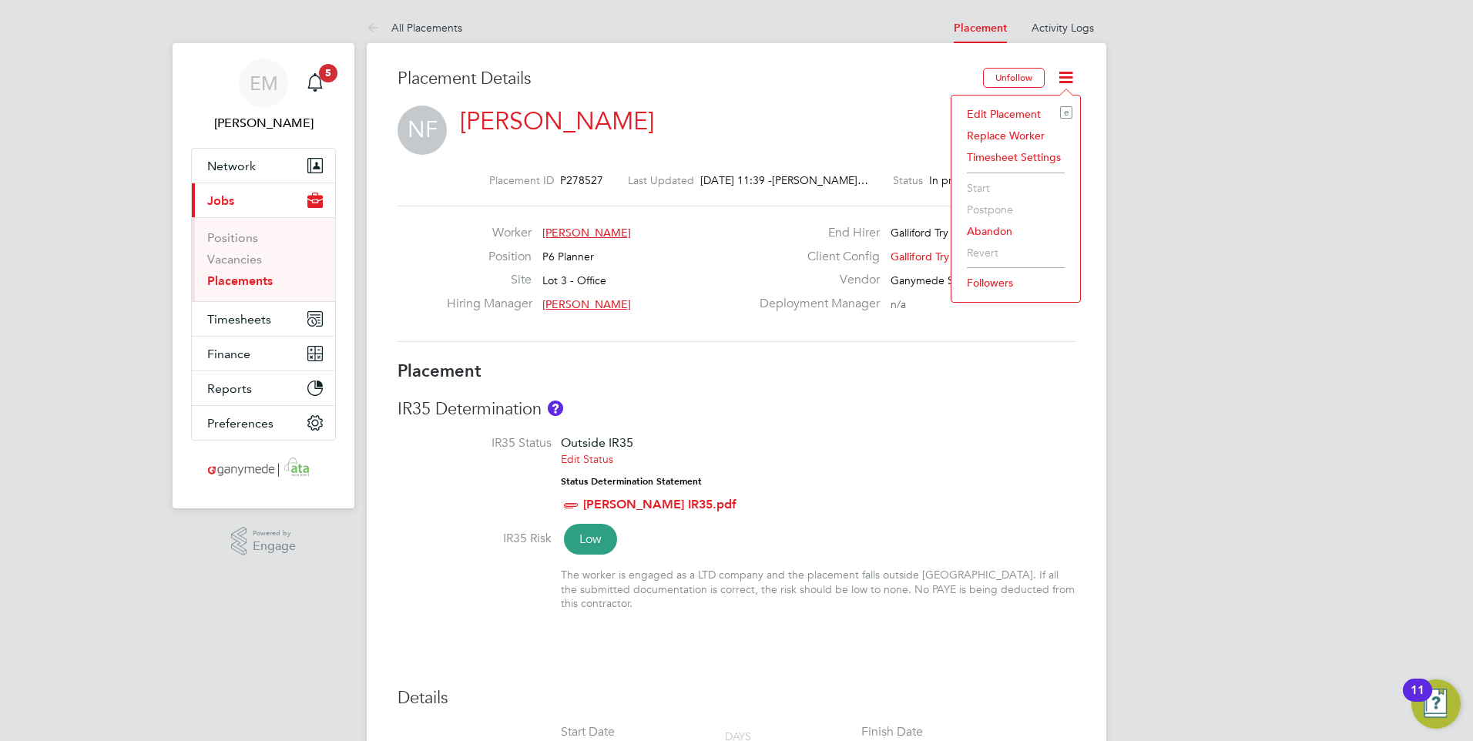
click at [1003, 114] on li "Edit Placement e" at bounding box center [1015, 114] width 113 height 22
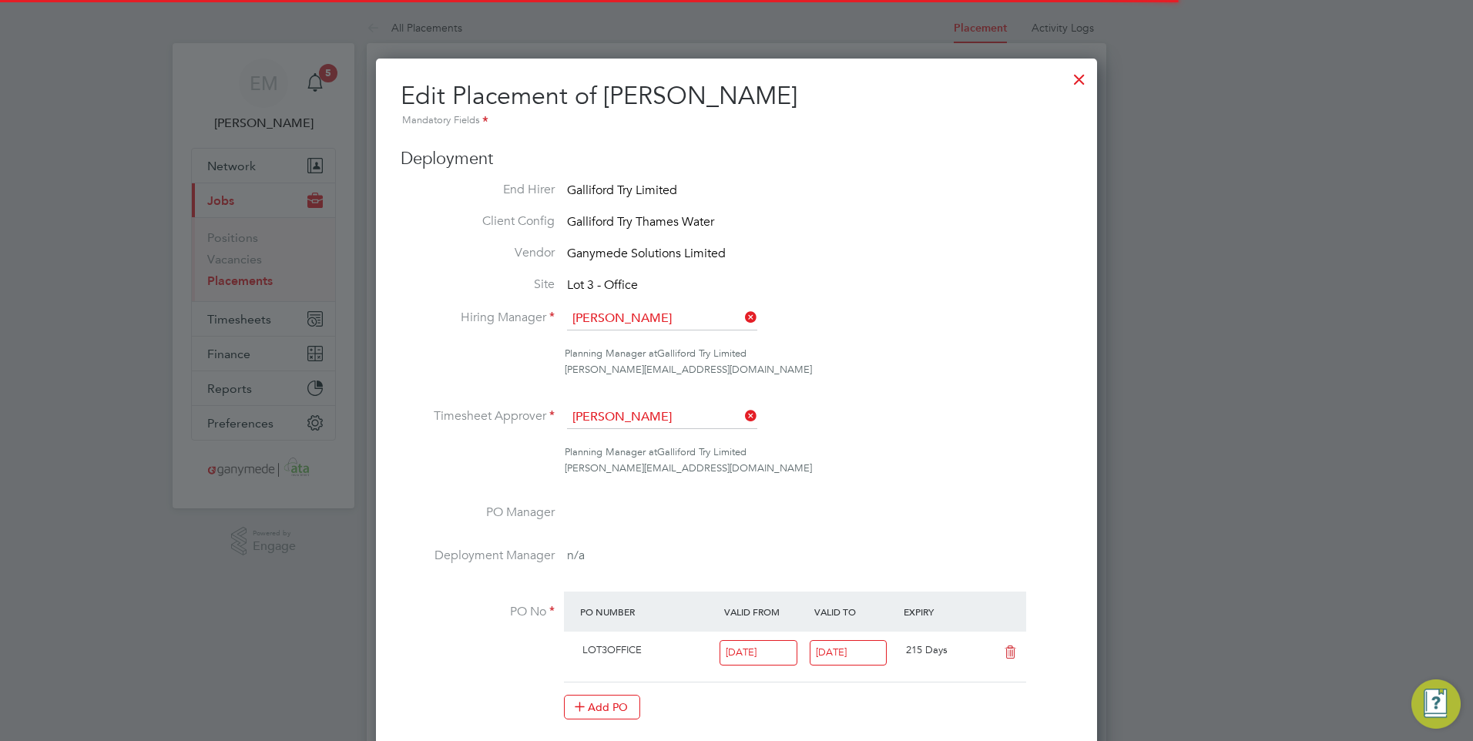
scroll to position [20, 672]
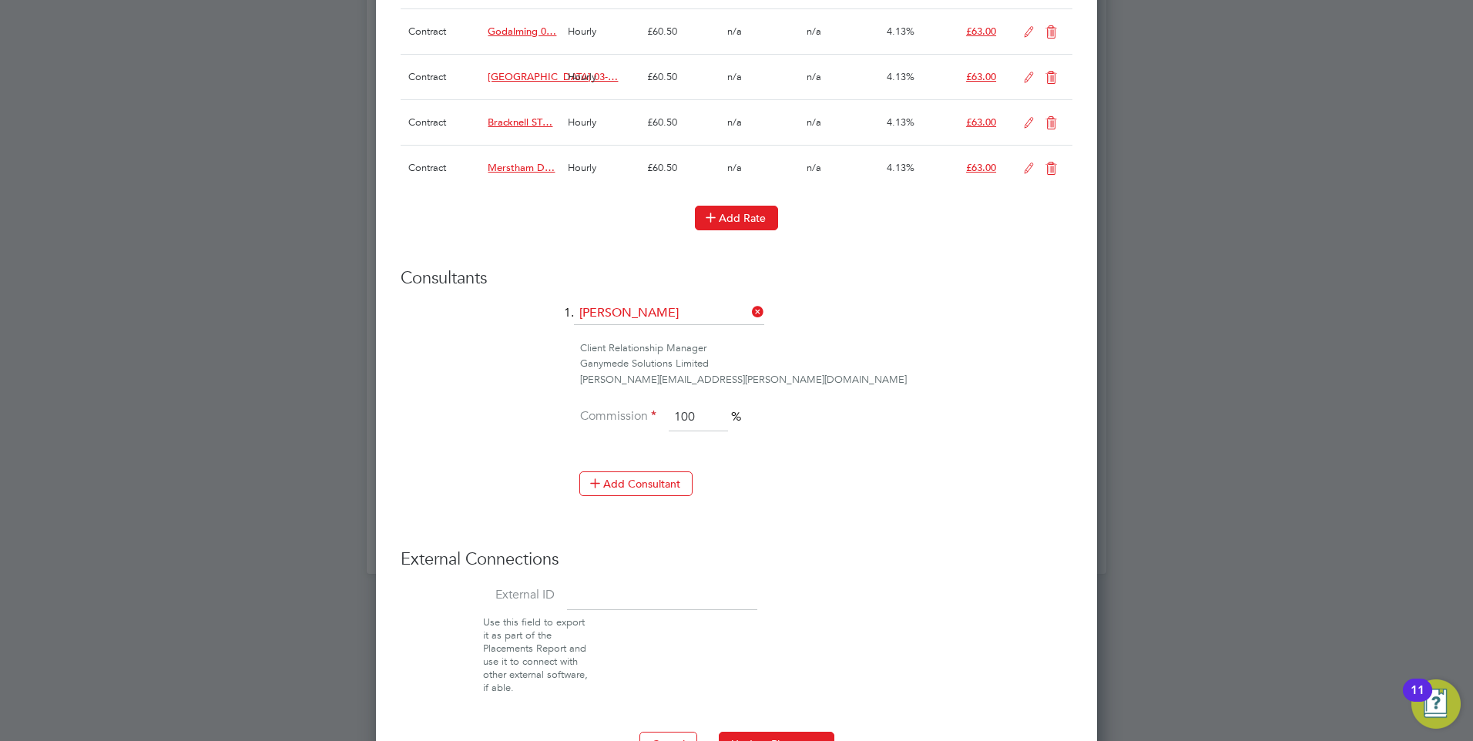
click at [749, 220] on button "Add Rate" at bounding box center [736, 218] width 83 height 25
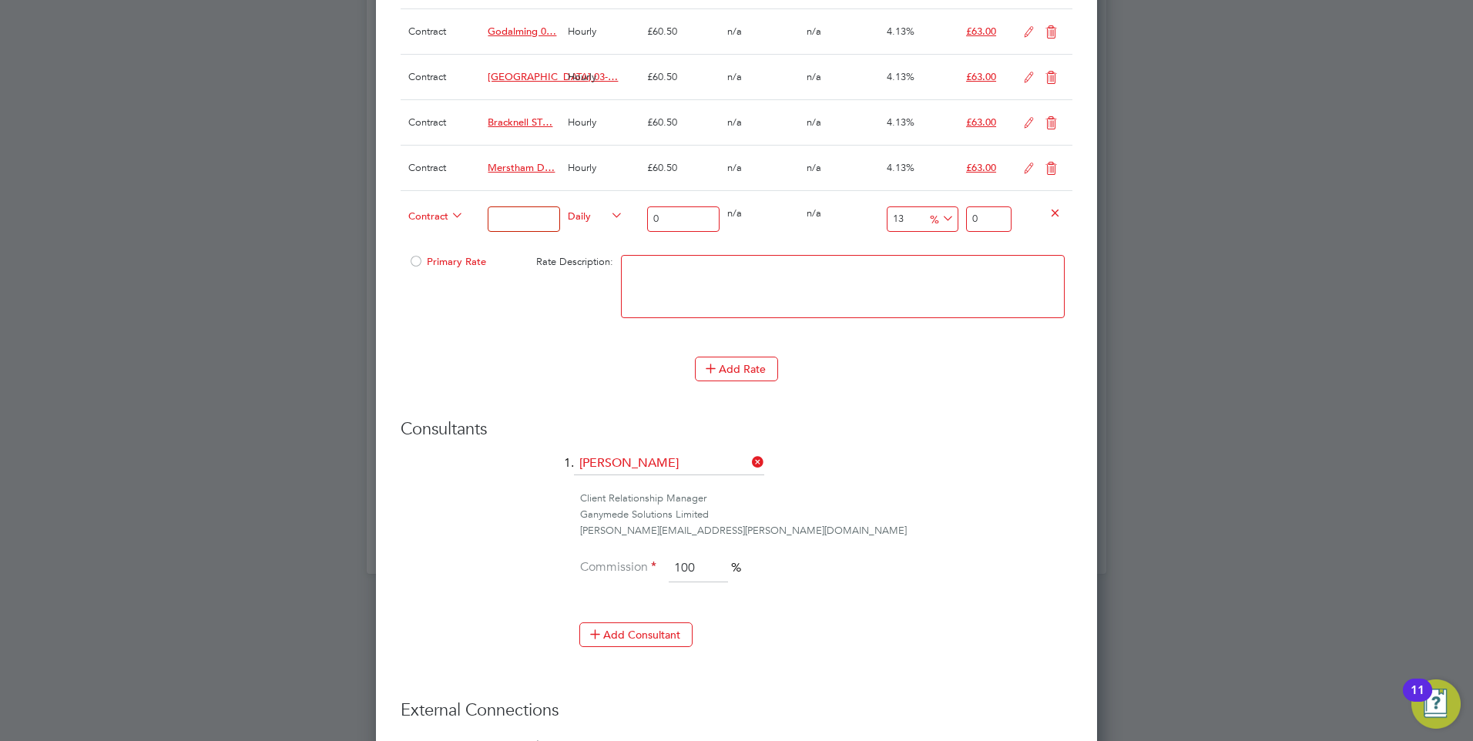
click at [702, 289] on textarea at bounding box center [843, 286] width 444 height 63
paste textarea "Braughing Design SO2"
click at [779, 269] on textarea "Braughing Design SO2" at bounding box center [843, 286] width 444 height 63
paste textarea "03-L718.01-E"
click at [913, 295] on textarea "Braughing Design SO2 03-L718.01-E" at bounding box center [843, 286] width 444 height 63
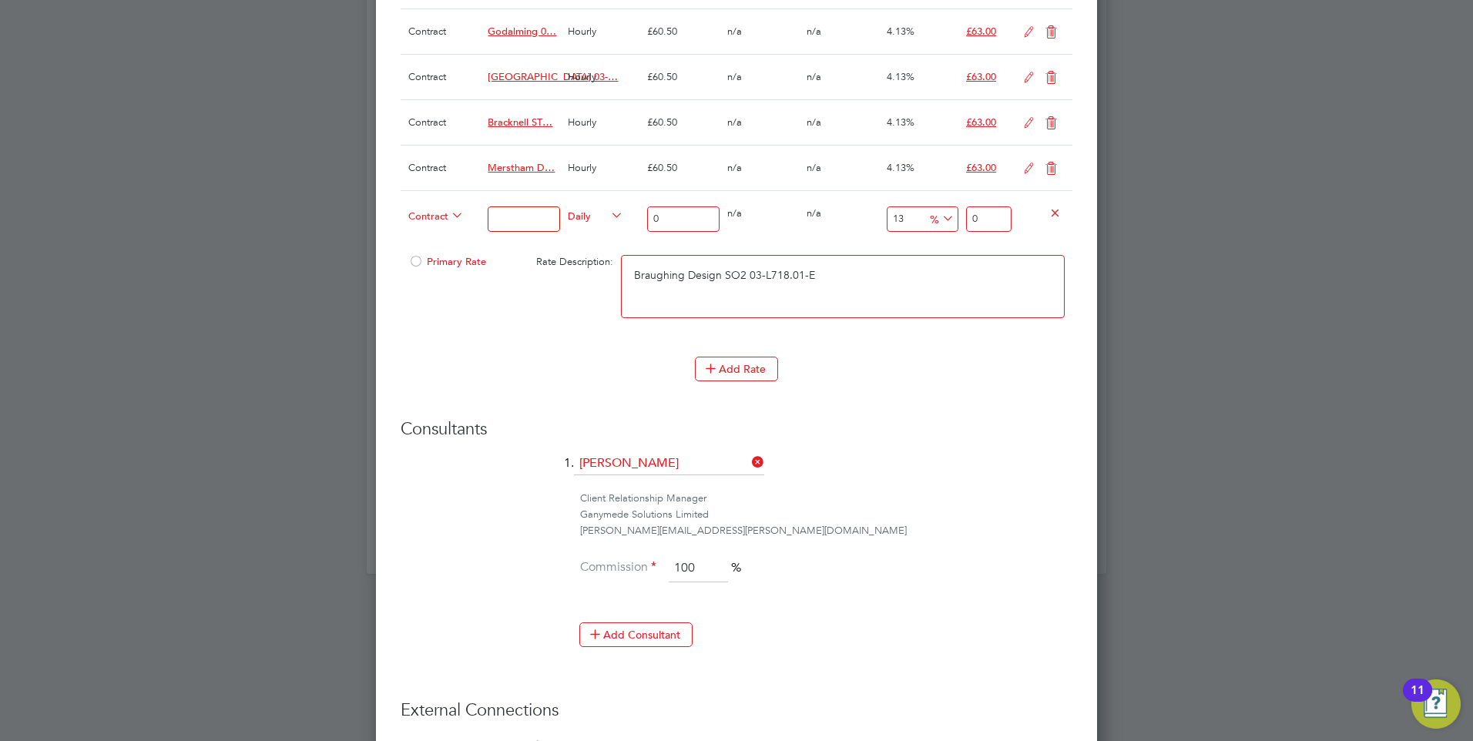
paste textarea "9200109330P"
drag, startPoint x: 917, startPoint y: 280, endPoint x: 500, endPoint y: 277, distance: 416.7
click at [500, 277] on div "Primary Rate Rate Description: Braughing Design SO2 03-L718.01-E 9200109330P" at bounding box center [737, 294] width 672 height 94
type textarea "Braughing Design SO2 03-L718.01-E 9200109330P"
click at [508, 222] on input at bounding box center [524, 218] width 72 height 25
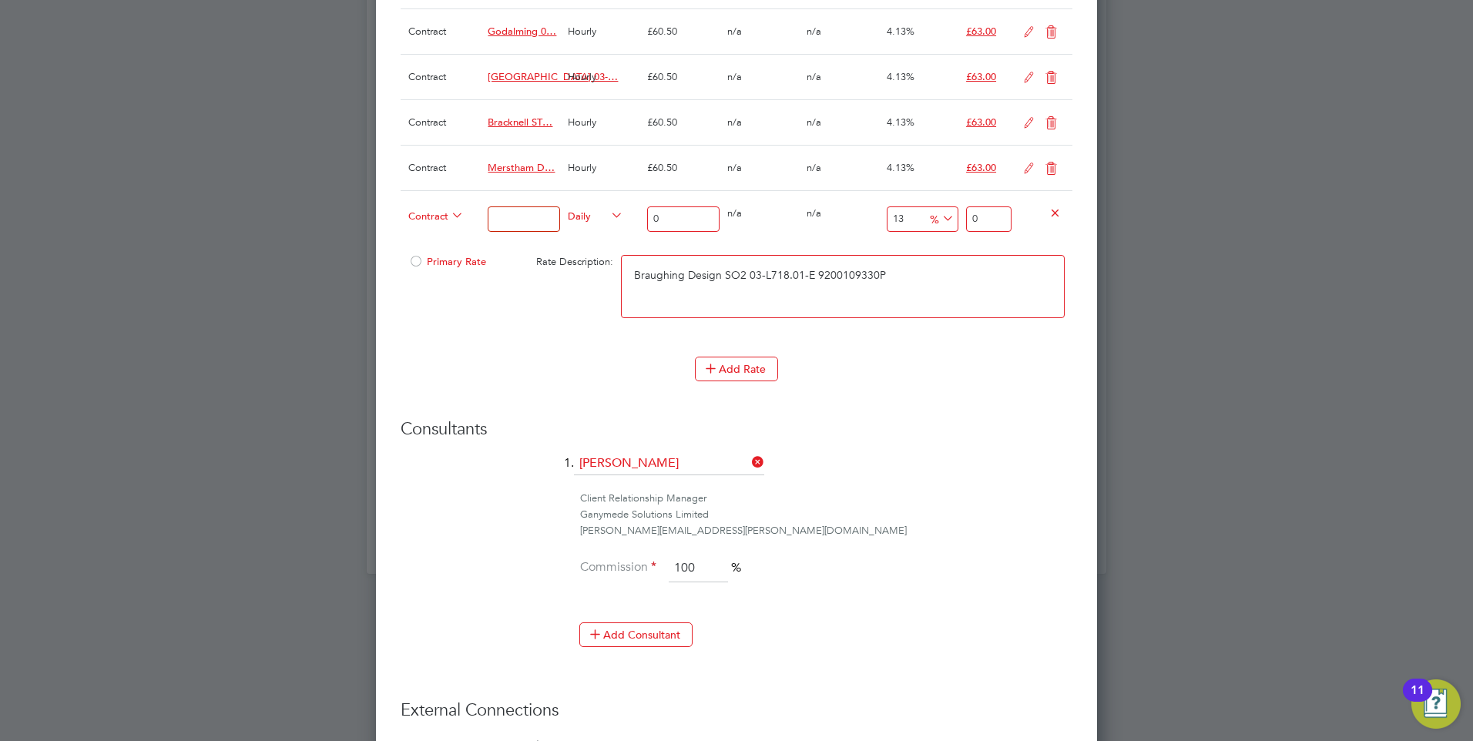
paste input "Braughing Design SO2 03-L718.01-E 9200109330P"
type input "Braughing Design SO2 03-L718.01-E 9200109330P"
click at [568, 218] on span "Daily" at bounding box center [595, 214] width 55 height 17
click at [603, 229] on li "HOURLY" at bounding box center [592, 232] width 62 height 19
click at [665, 214] on input "0" at bounding box center [683, 218] width 72 height 25
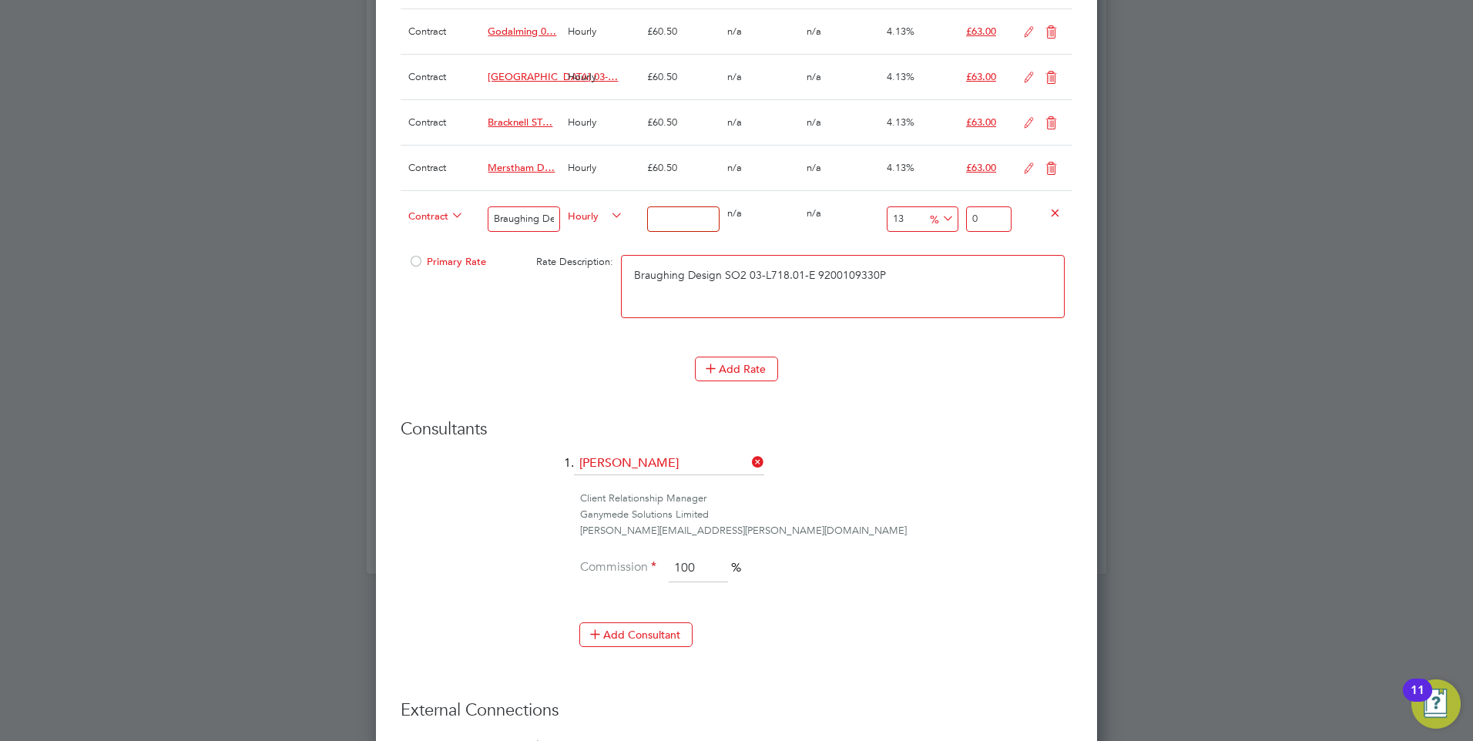
type input "6"
type input "6.78"
type input "60"
type input "67.8"
type input "60.5"
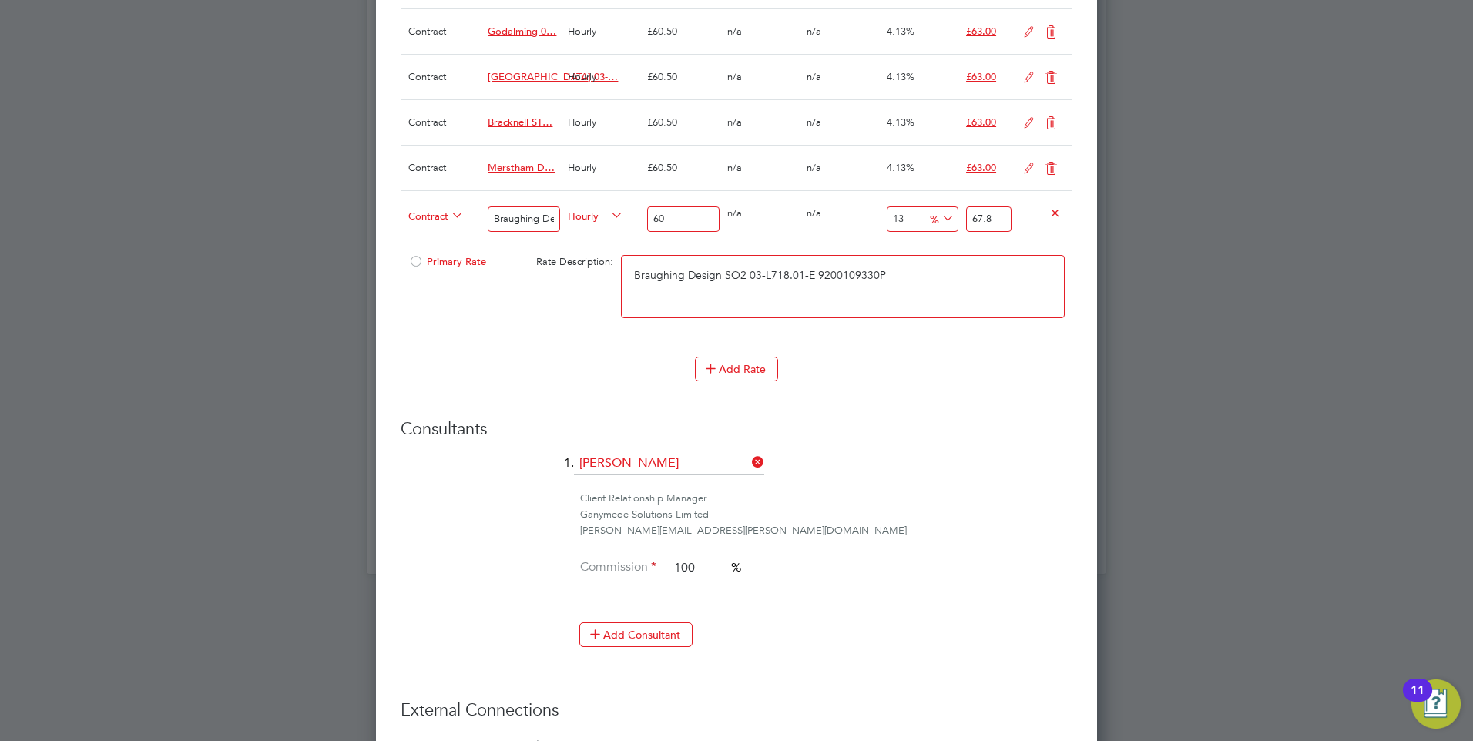
type input "68.365"
type input "60.5"
drag, startPoint x: 1004, startPoint y: 216, endPoint x: 945, endPoint y: 217, distance: 58.5
click at [945, 217] on div "Contract Braughing Design SO2 03-L718.01-E 9200109330P Hourly 60.5 0 n/a 0 n/a …" at bounding box center [737, 218] width 672 height 57
type input "-90.08264462809917"
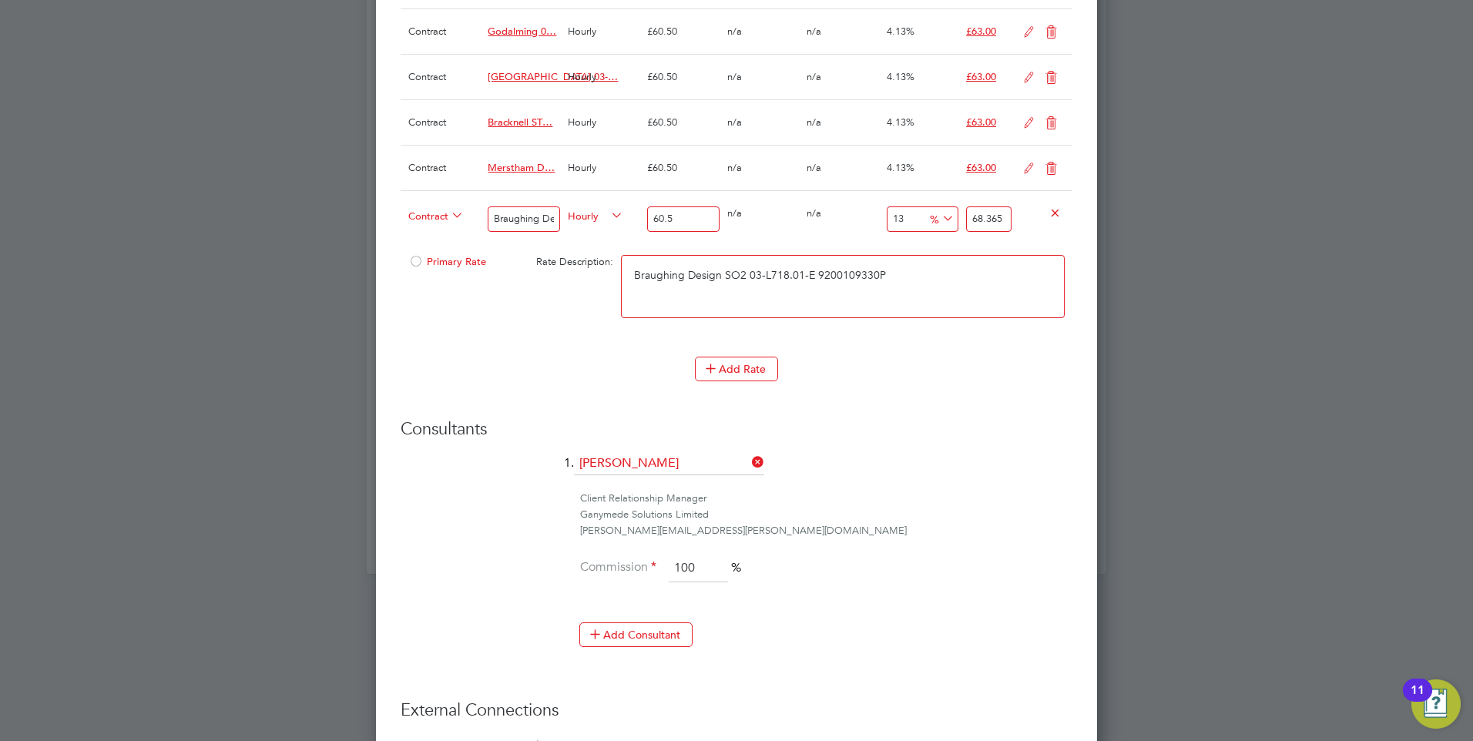
type input "6"
type input "4.132231404958677"
type input "63"
click at [928, 434] on h3 "Consultants" at bounding box center [737, 429] width 672 height 22
click at [414, 260] on div at bounding box center [415, 266] width 15 height 12
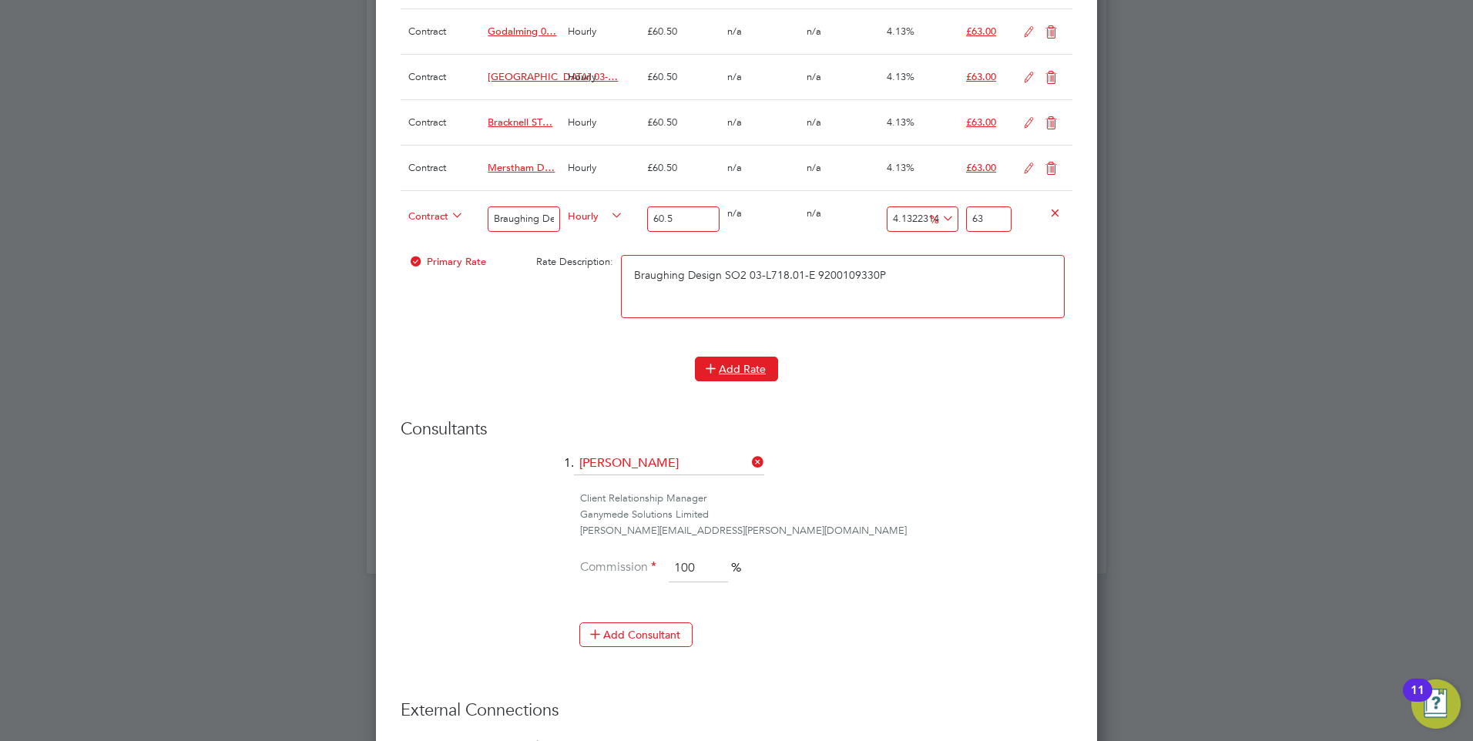
click at [756, 367] on button "Add Rate" at bounding box center [736, 369] width 83 height 25
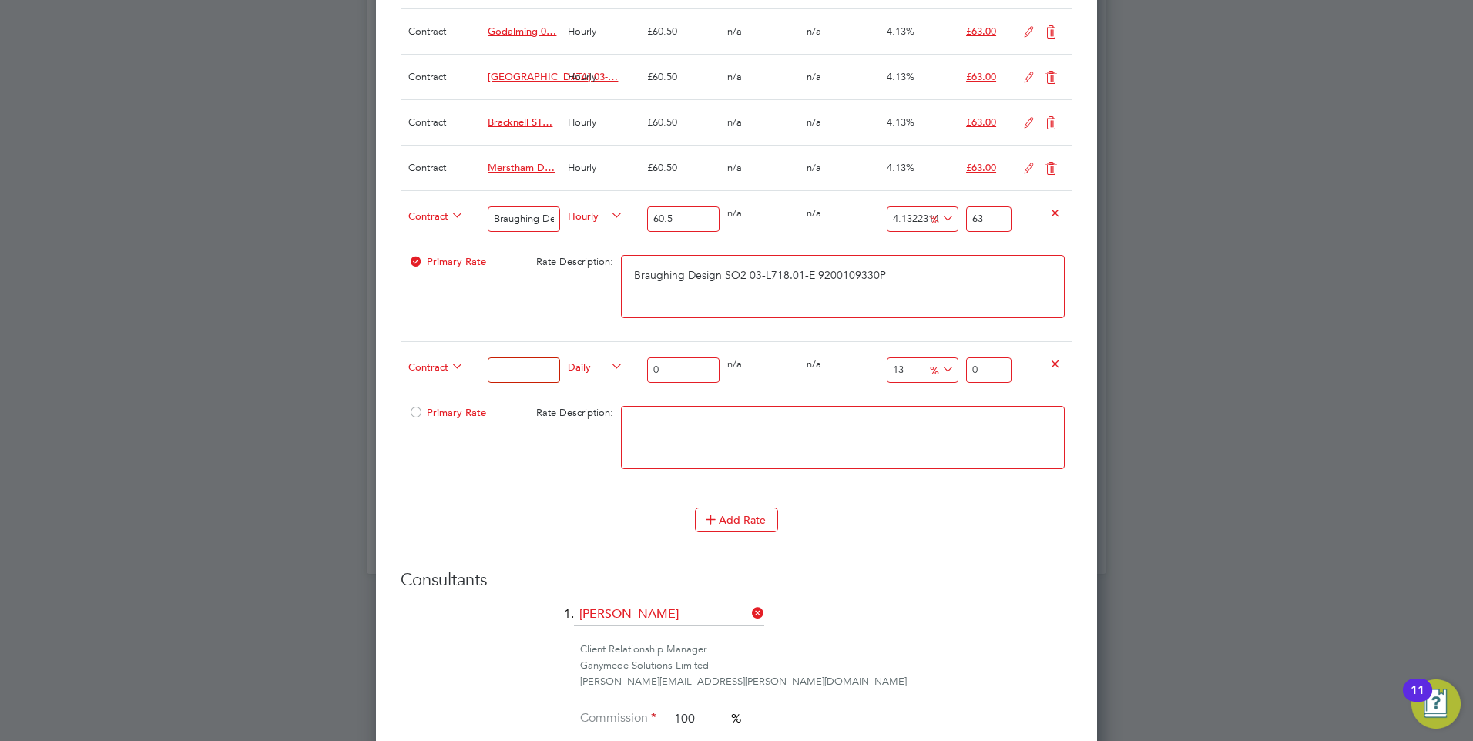
click at [680, 429] on textarea at bounding box center [843, 437] width 444 height 63
paste textarea "Bracknell Tertiary Treatment EP"
click at [817, 427] on textarea "Bracknell Tertiary Treatment EP" at bounding box center [843, 437] width 444 height 63
paste textarea "03-L842.01-C"
click at [872, 425] on textarea "Bracknell Tertiary Treatment EP 03-L842.01-C" at bounding box center [843, 437] width 444 height 63
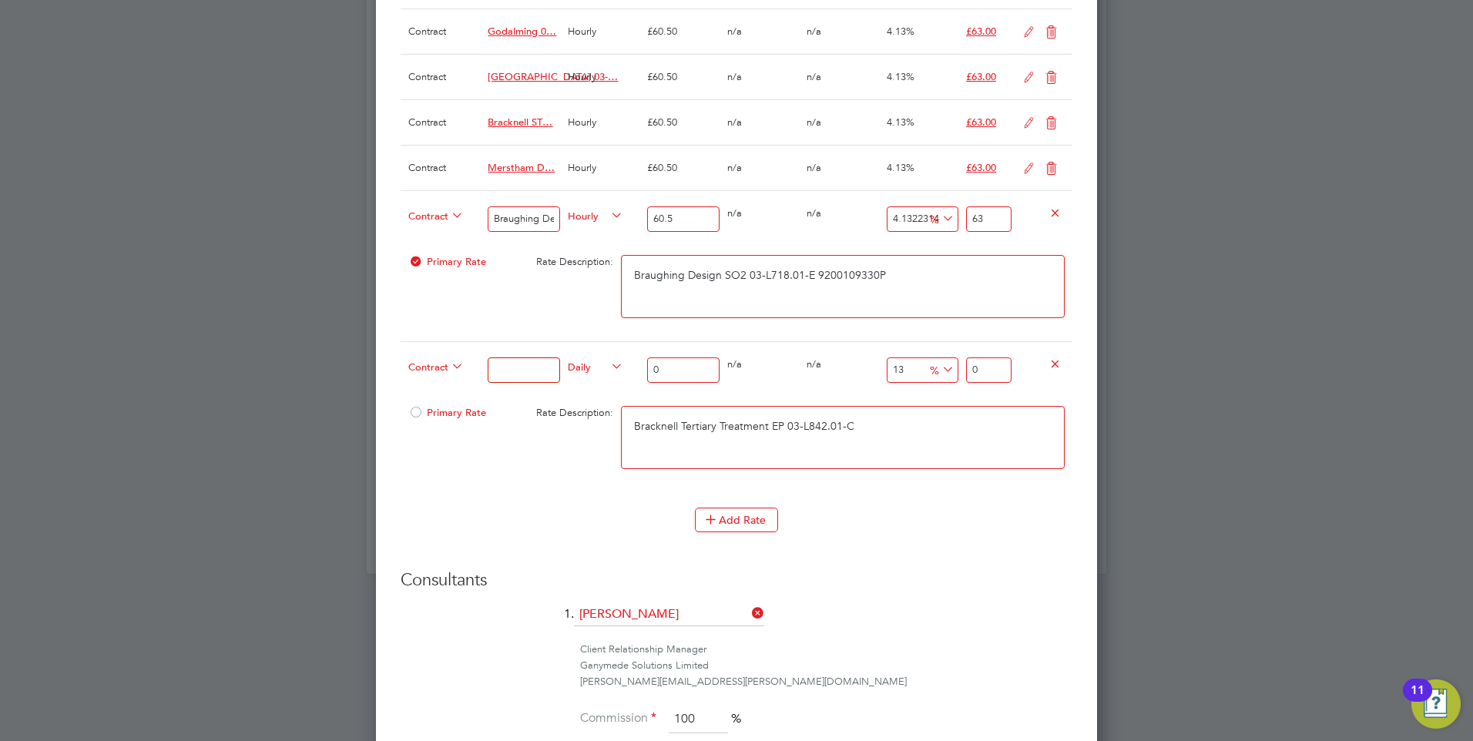
paste textarea "9200109274P"
drag, startPoint x: 930, startPoint y: 423, endPoint x: 512, endPoint y: 427, distance: 417.5
click at [528, 426] on div "Primary Rate Rate Description: Bracknell Tertiary Treatment EP 03-L842.01-C 920…" at bounding box center [737, 445] width 672 height 94
type textarea "Bracknell Tertiary Treatment EP 03-L842.01-C 9200109274P"
click at [523, 371] on input at bounding box center [524, 369] width 72 height 25
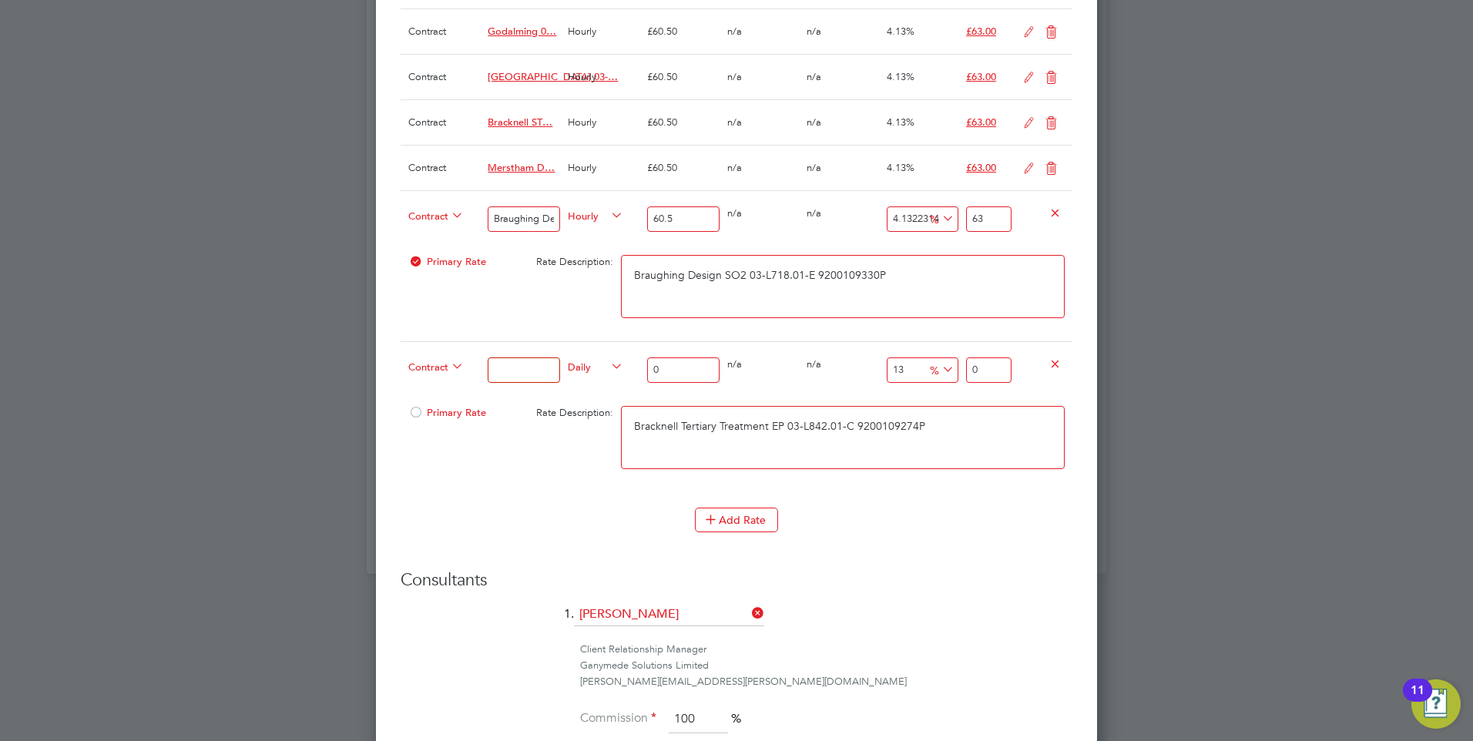
paste input "Bracknell Tertiary Treatment EP 03-L842.01-C 9200109274P"
type input "Bracknell Tertiary Treatment EP 03-L842.01-C 9200109274P"
click at [588, 366] on span "Daily" at bounding box center [595, 365] width 55 height 17
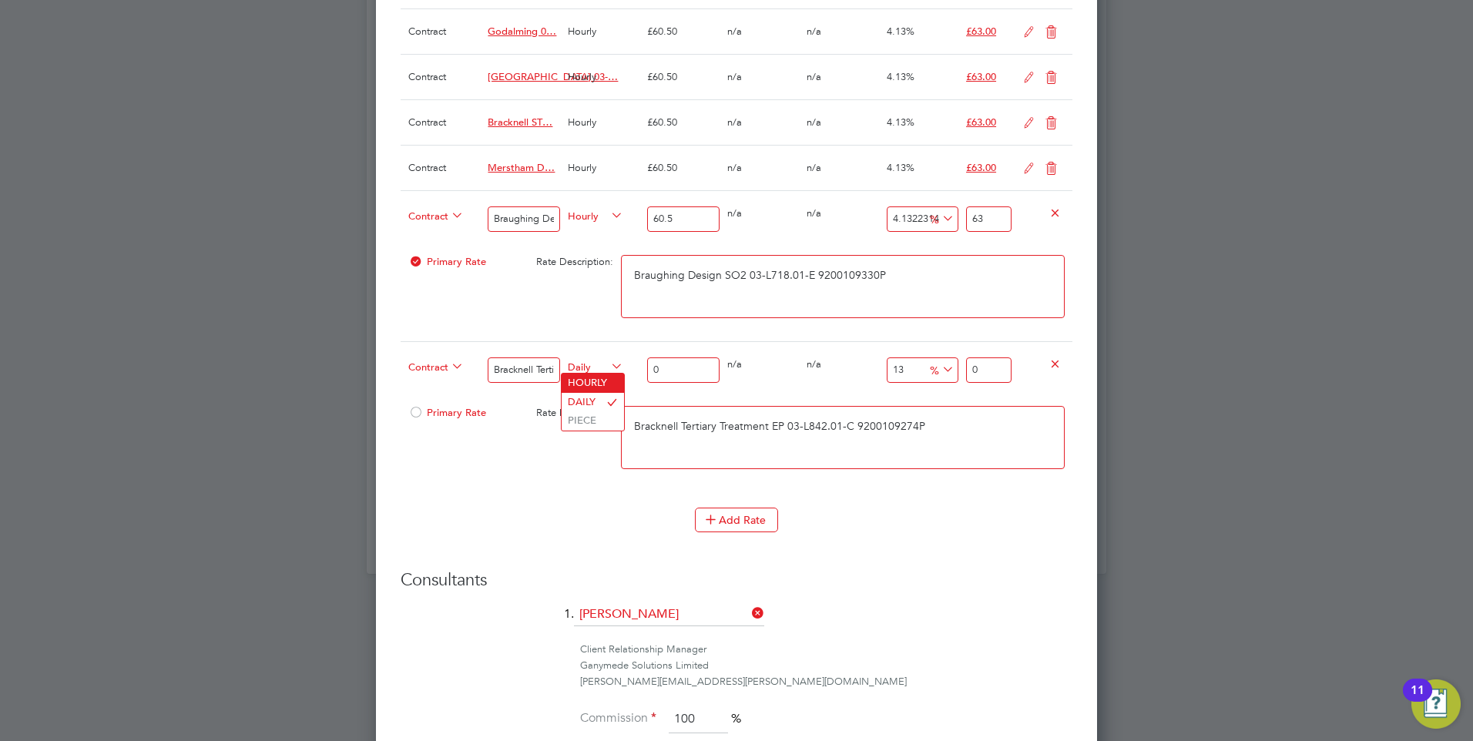
click at [585, 387] on li "HOURLY" at bounding box center [592, 383] width 62 height 19
click at [681, 377] on input "0" at bounding box center [683, 369] width 72 height 25
type input "6"
type input "6.78"
type input "60"
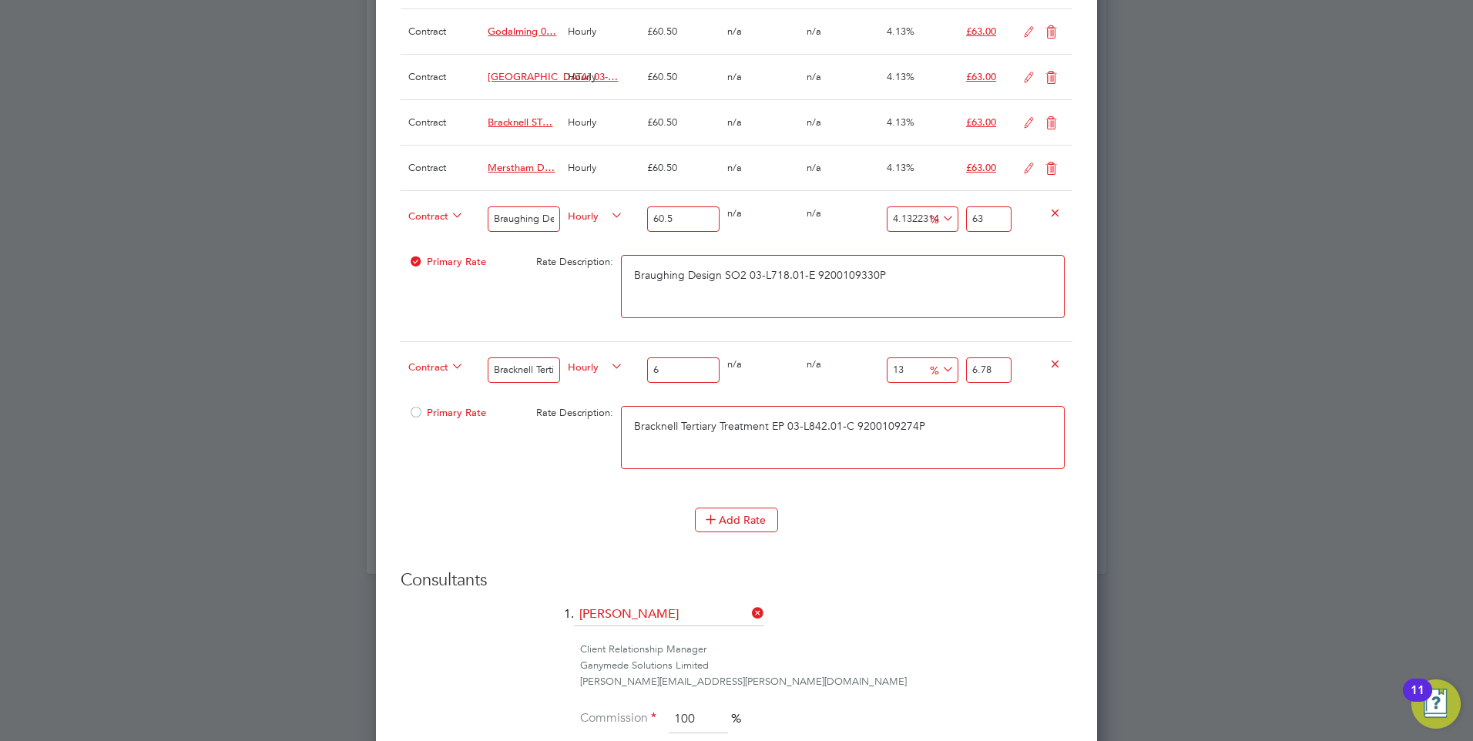
type input "67.8"
type input "60.5"
type input "68.365"
type input "60.5"
drag, startPoint x: 1006, startPoint y: 368, endPoint x: 903, endPoint y: 368, distance: 102.4
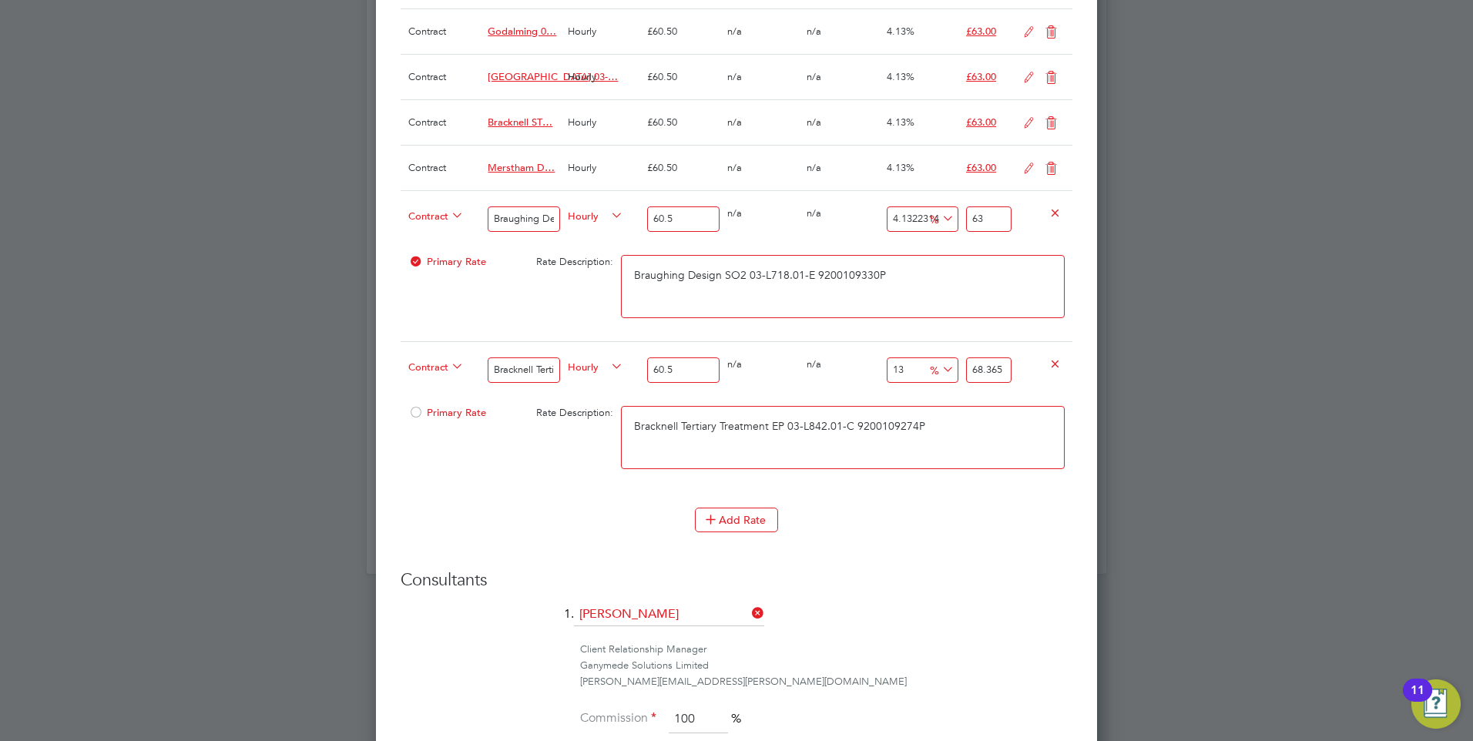
click at [903, 368] on div "Contract Bracknell Tertiary Treatment EP 03-L842.01-C 9200109274P Hourly 60.5 0…" at bounding box center [737, 369] width 672 height 57
type input "-90.08264462809917"
type input "6"
type input "4.132231404958677"
type input "63"
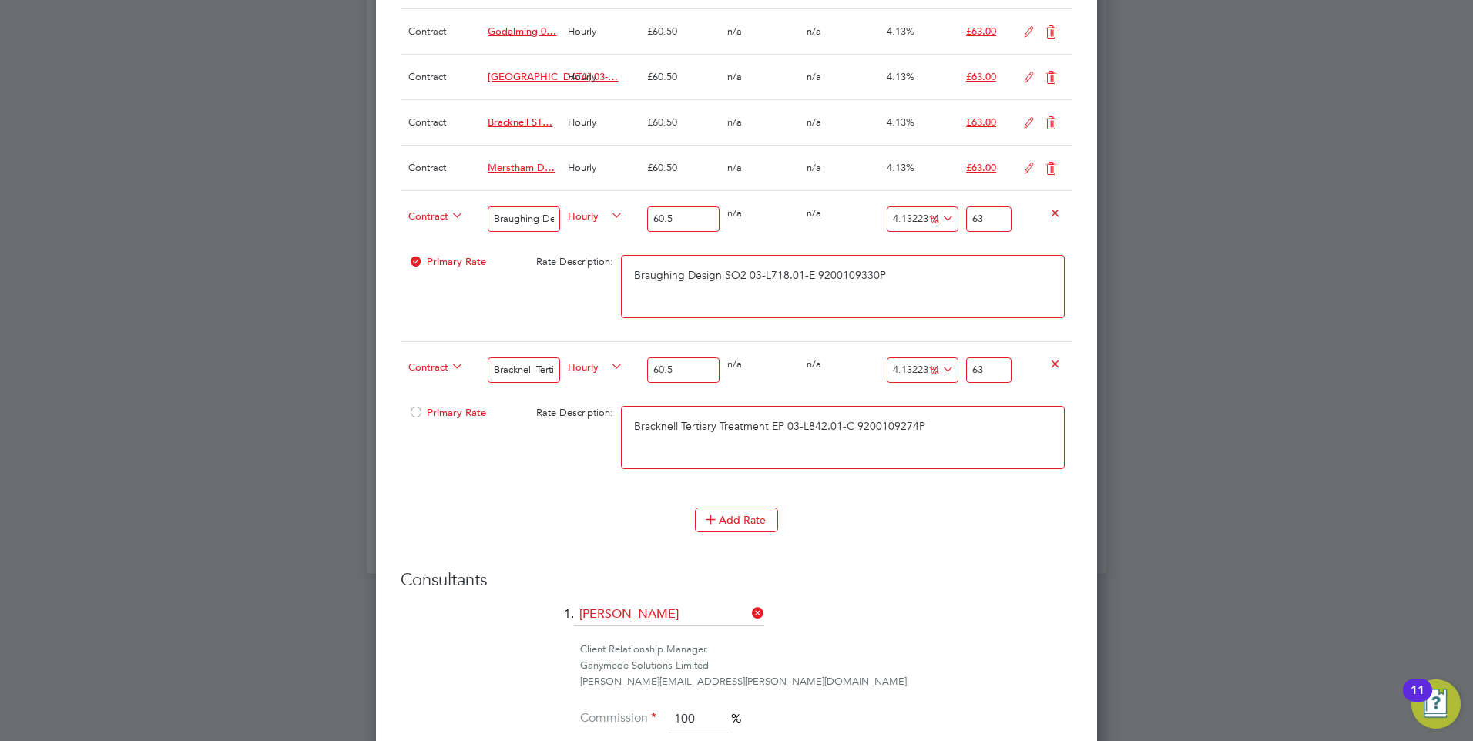
click at [541, 126] on span "Bracknell ST…" at bounding box center [520, 122] width 65 height 13
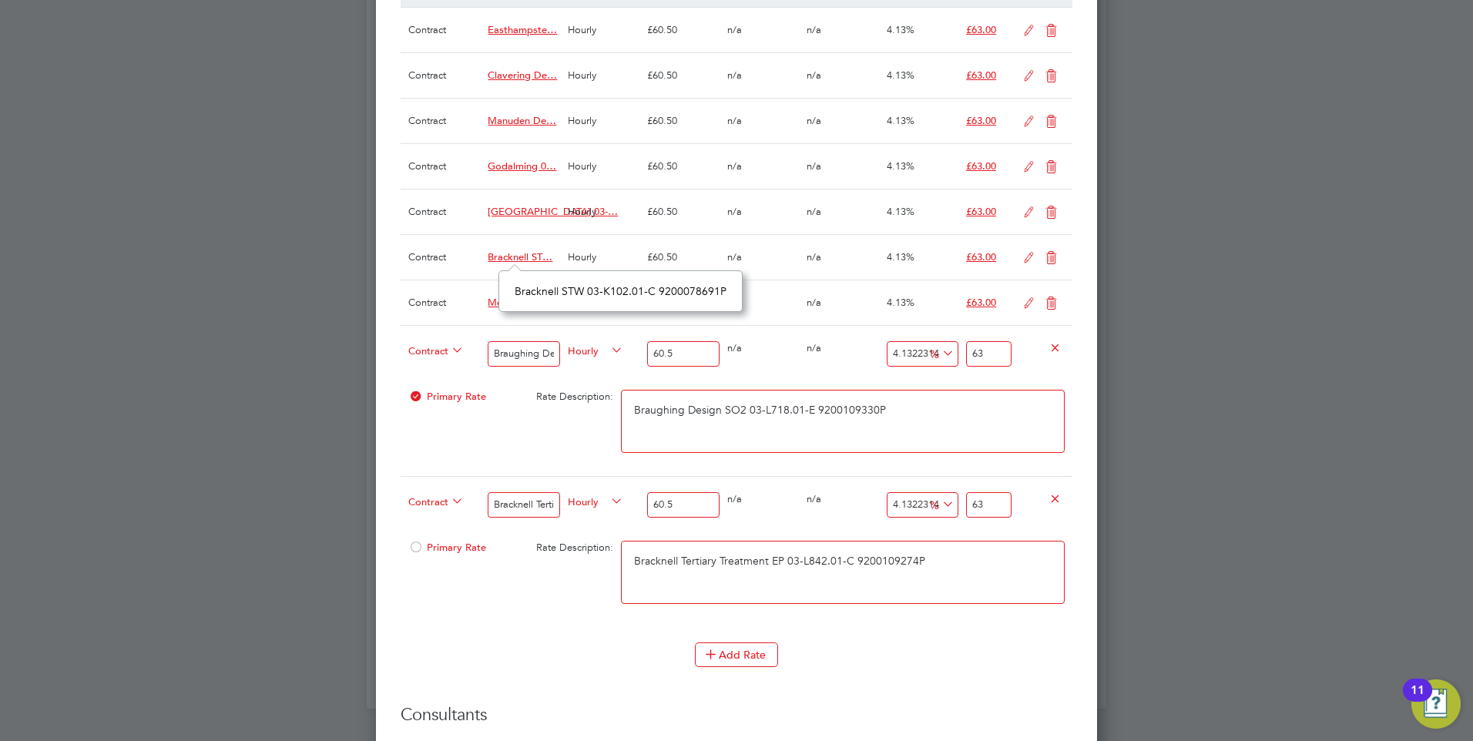
scroll to position [1078, 0]
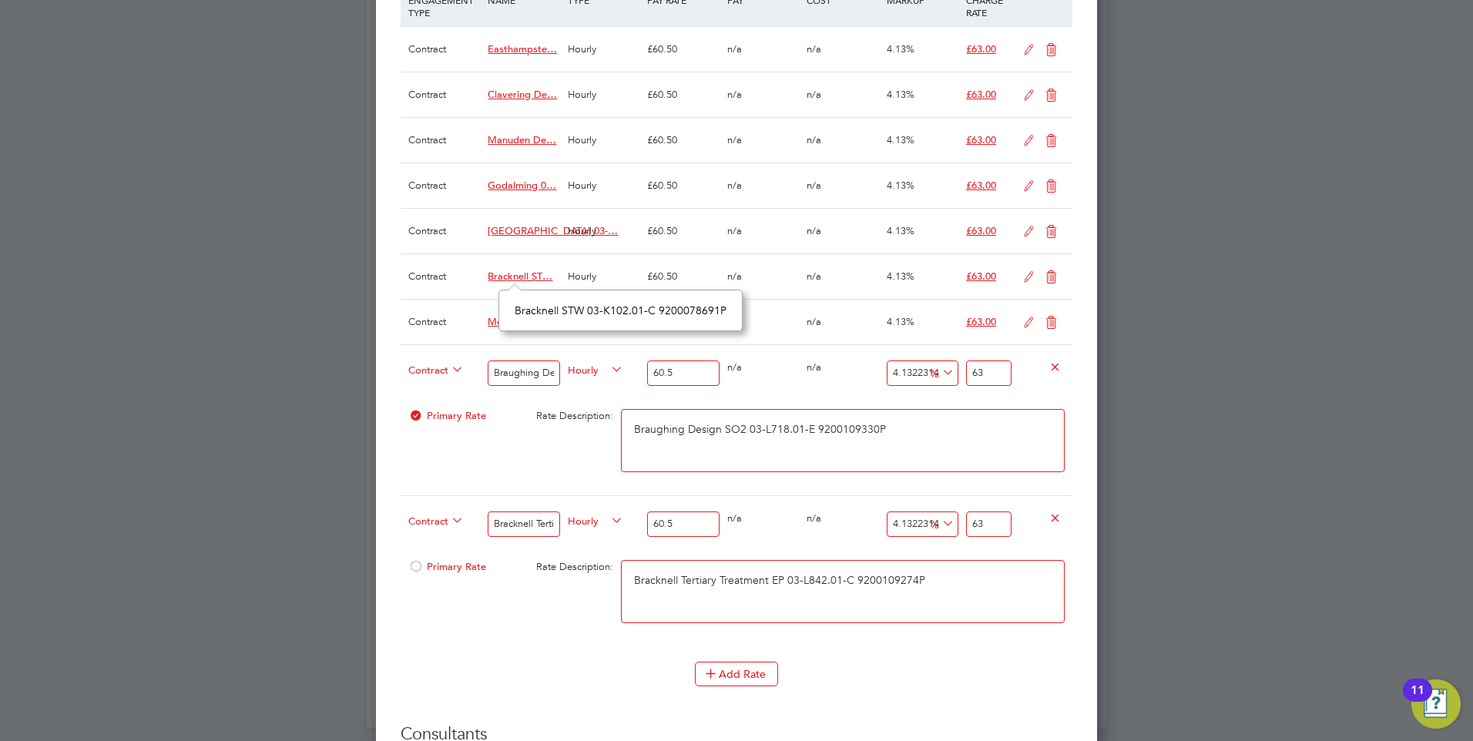
click at [947, 690] on li "Add Rate" at bounding box center [737, 682] width 672 height 40
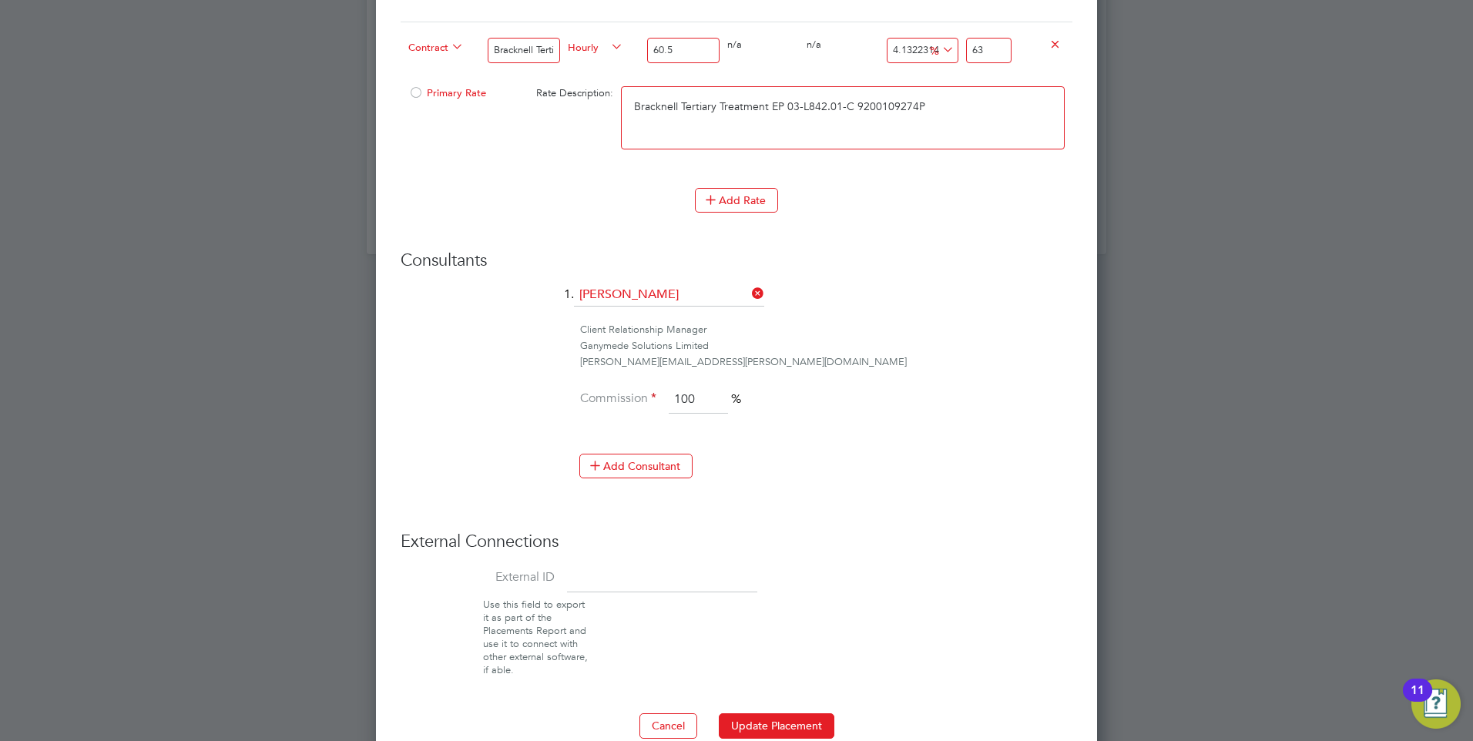
scroll to position [1580, 0]
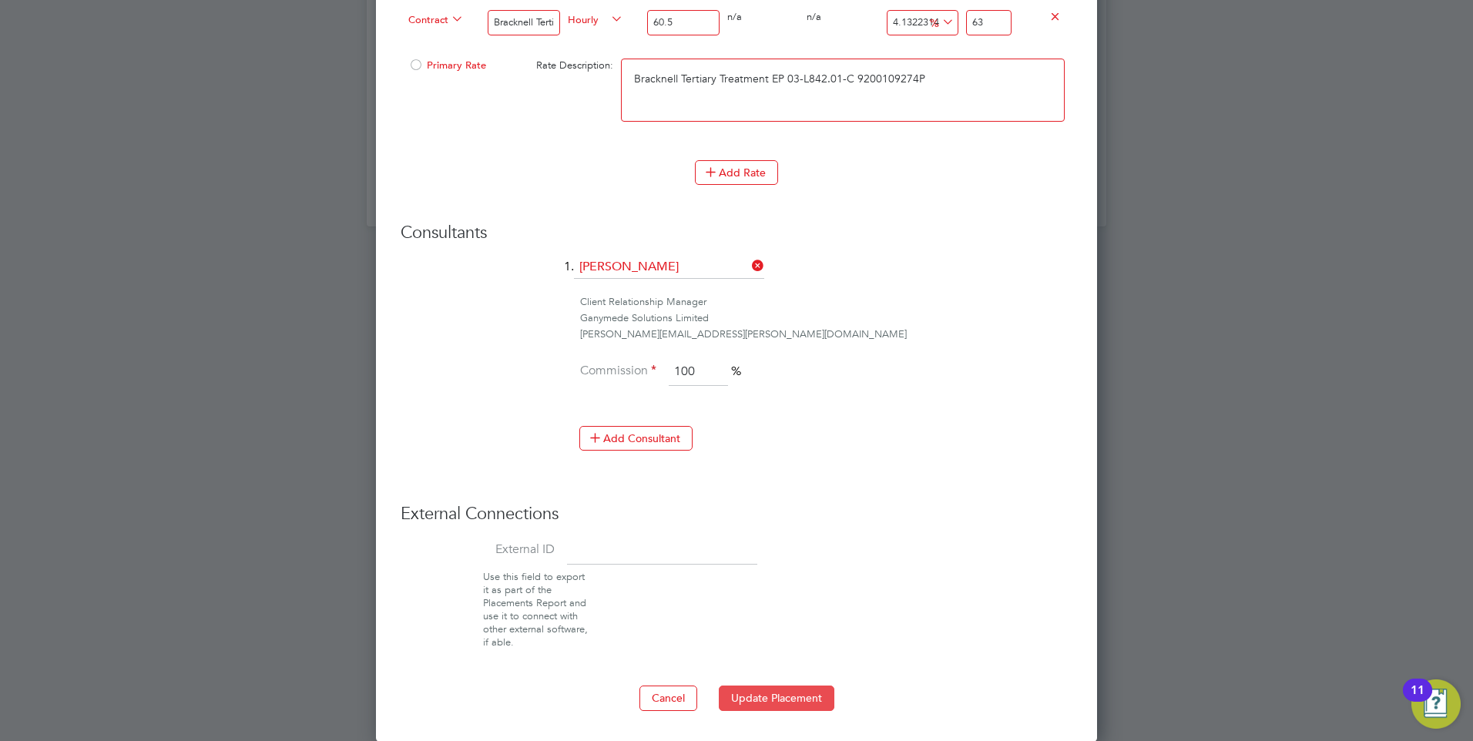
click at [816, 693] on button "Update Placement" at bounding box center [777, 697] width 116 height 25
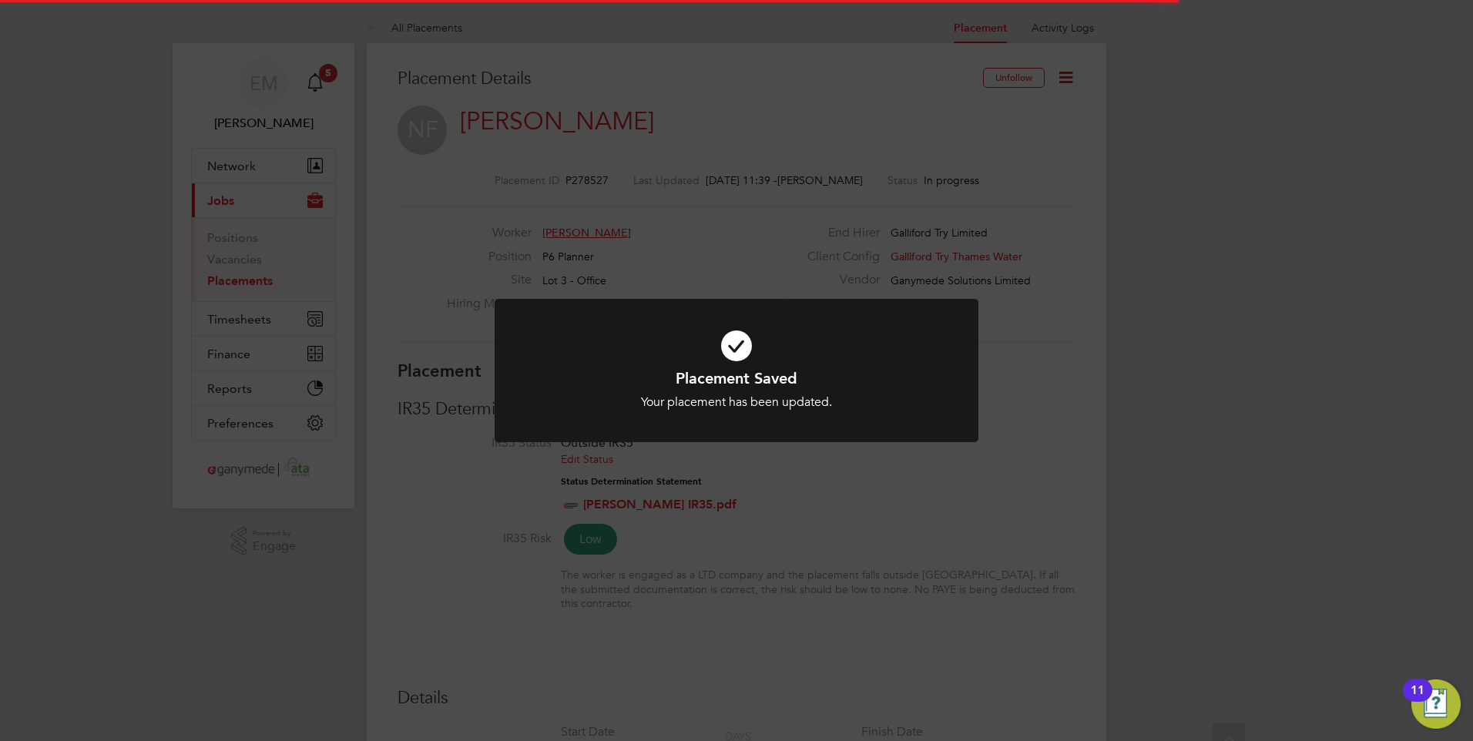
scroll to position [45, 108]
click at [1042, 270] on div "Placement Saved Your placement has been updated. Cancel Okay" at bounding box center [736, 370] width 1473 height 741
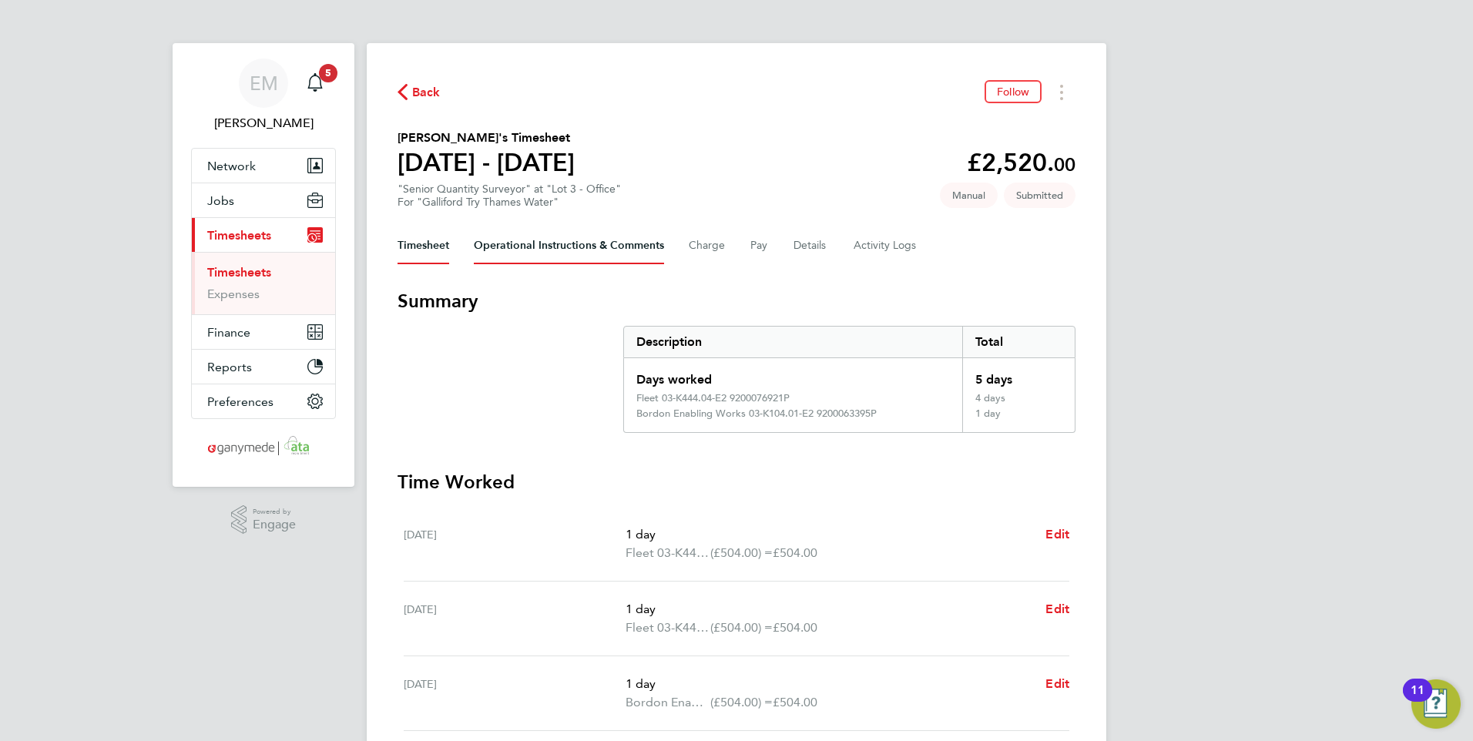
click at [552, 240] on Comments-tab "Operational Instructions & Comments" at bounding box center [569, 245] width 190 height 37
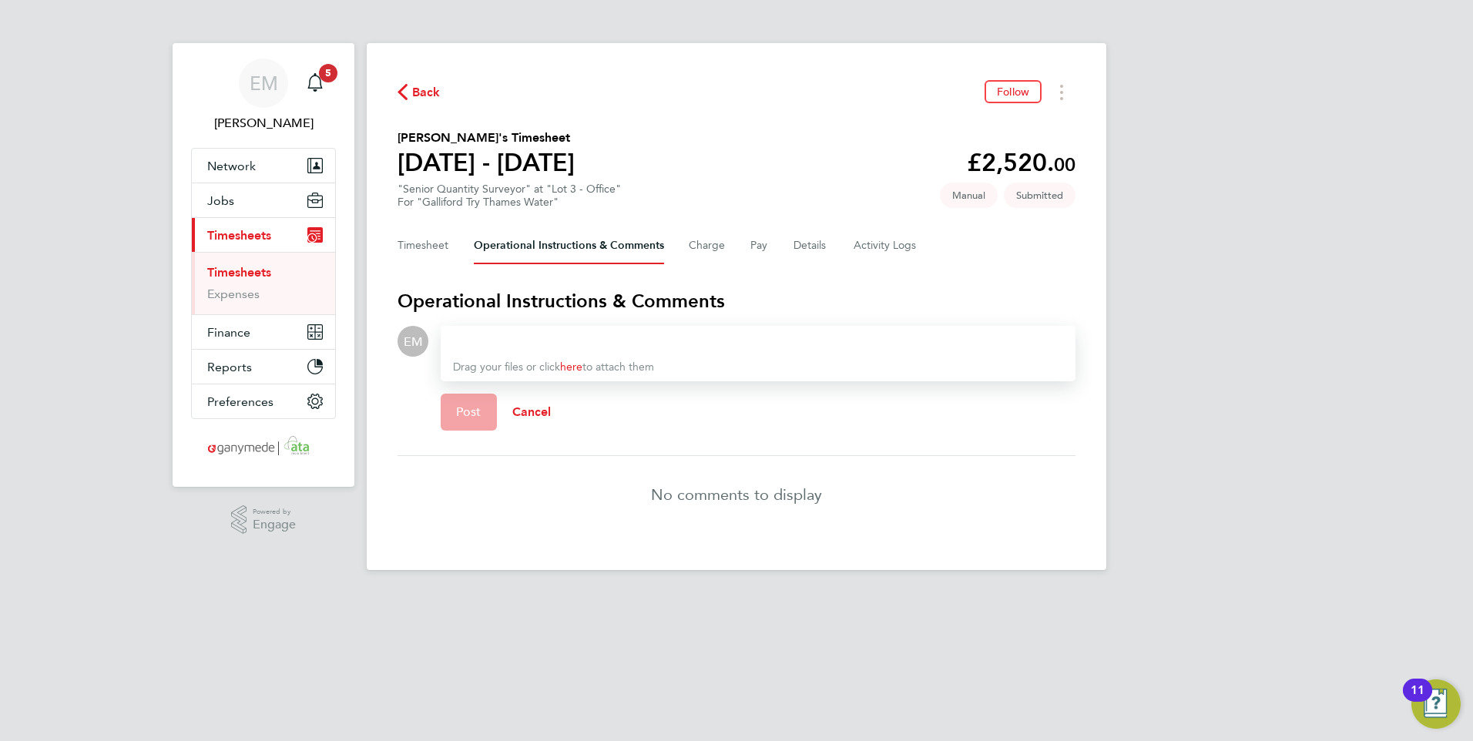
click at [539, 334] on div at bounding box center [758, 341] width 610 height 18
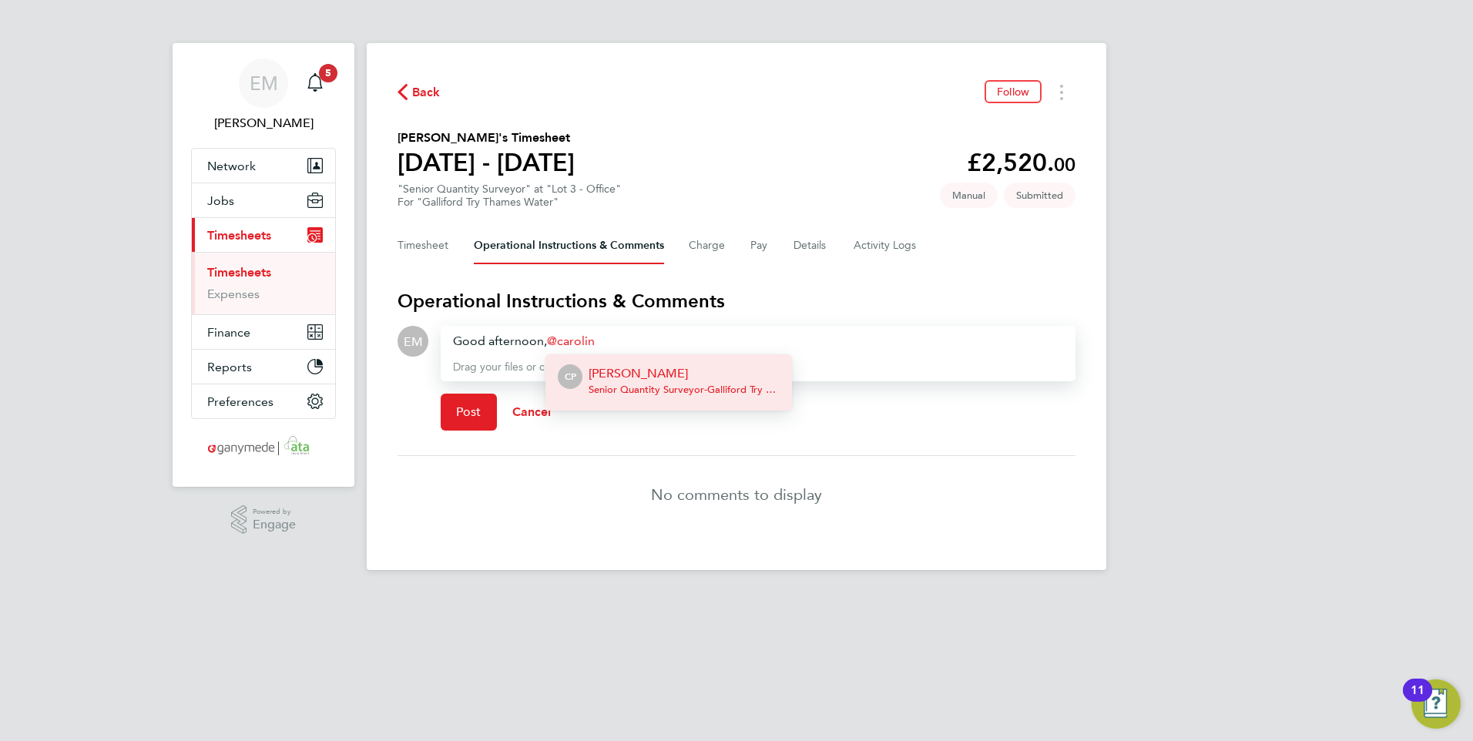
click at [734, 372] on p "[PERSON_NAME]" at bounding box center [683, 373] width 191 height 18
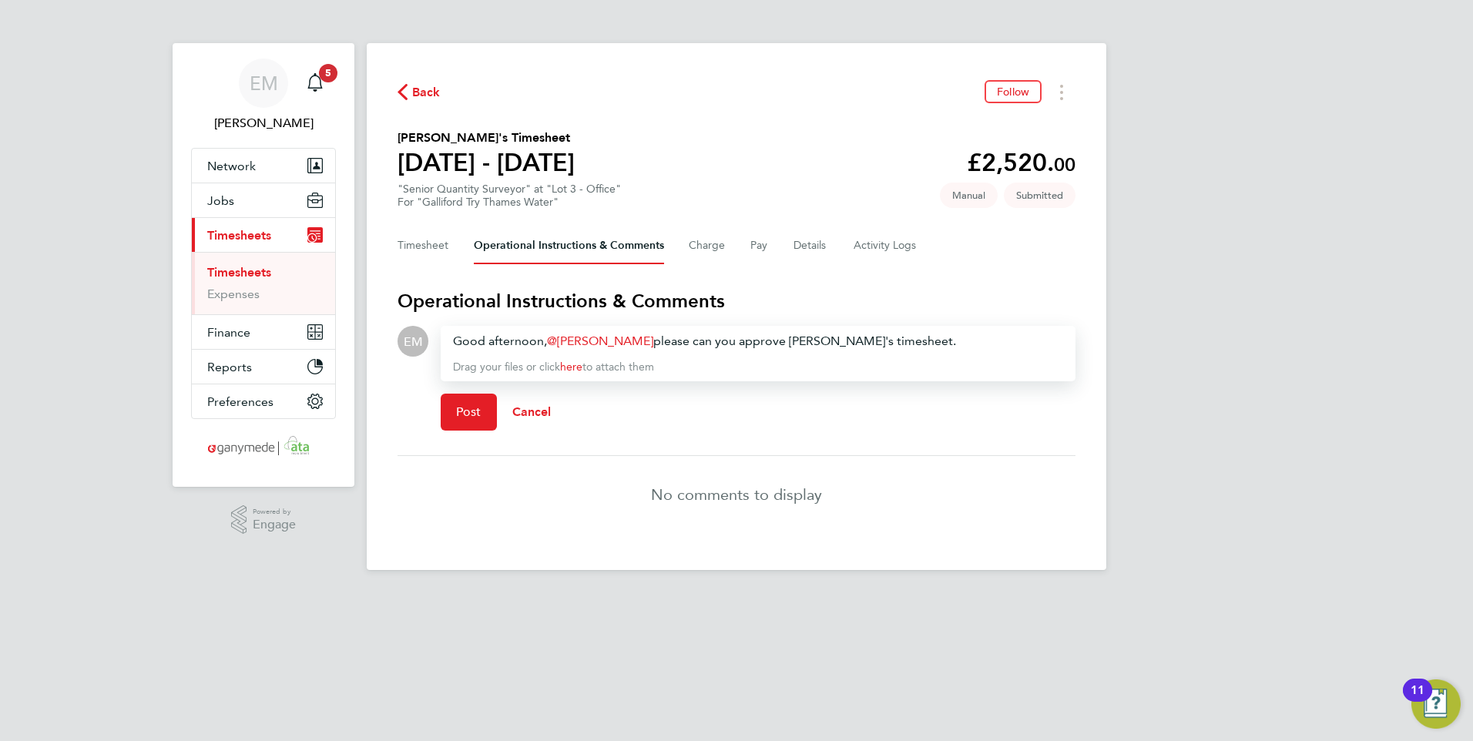
click at [548, 340] on link "[PERSON_NAME]" at bounding box center [600, 341] width 106 height 15
click at [481, 414] on button "Post" at bounding box center [469, 412] width 56 height 37
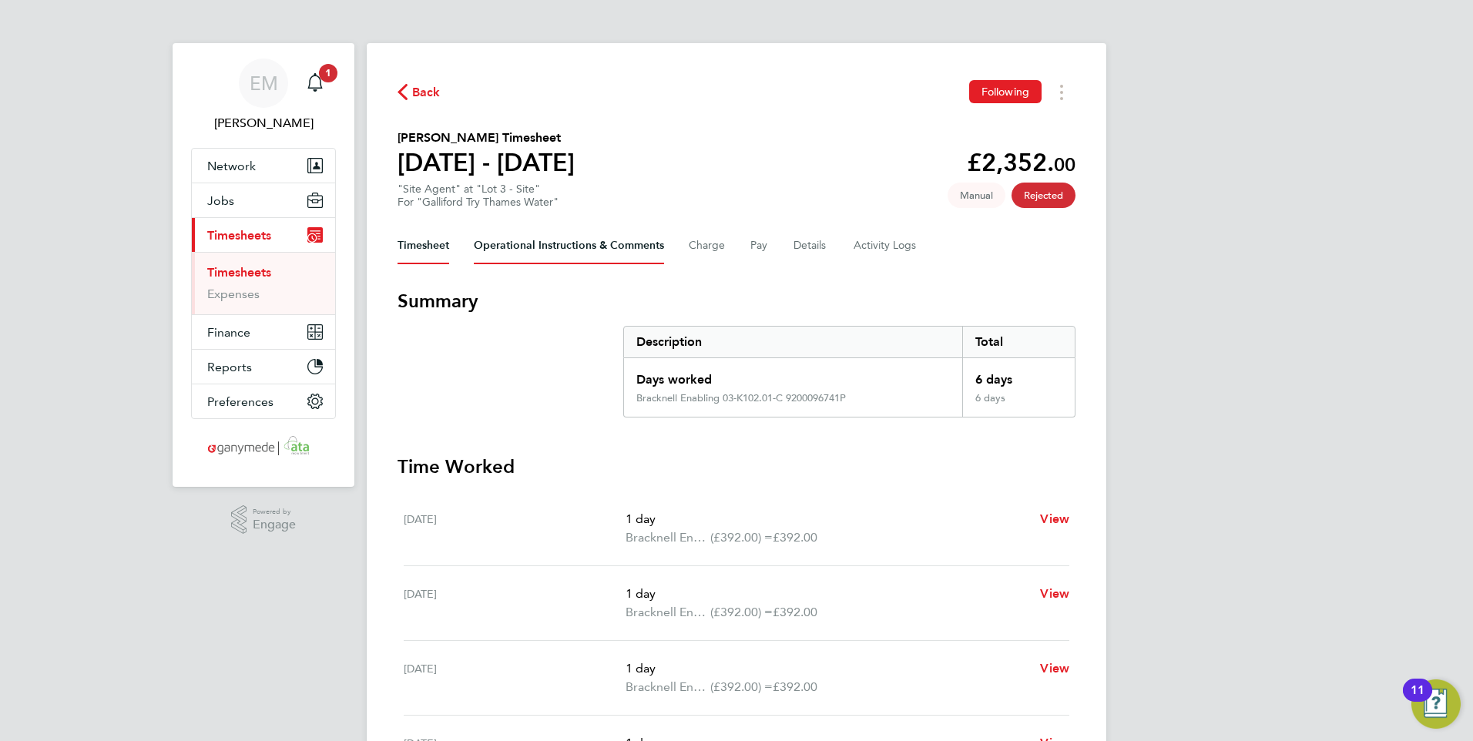
click at [592, 246] on Comments-tab "Operational Instructions & Comments" at bounding box center [569, 245] width 190 height 37
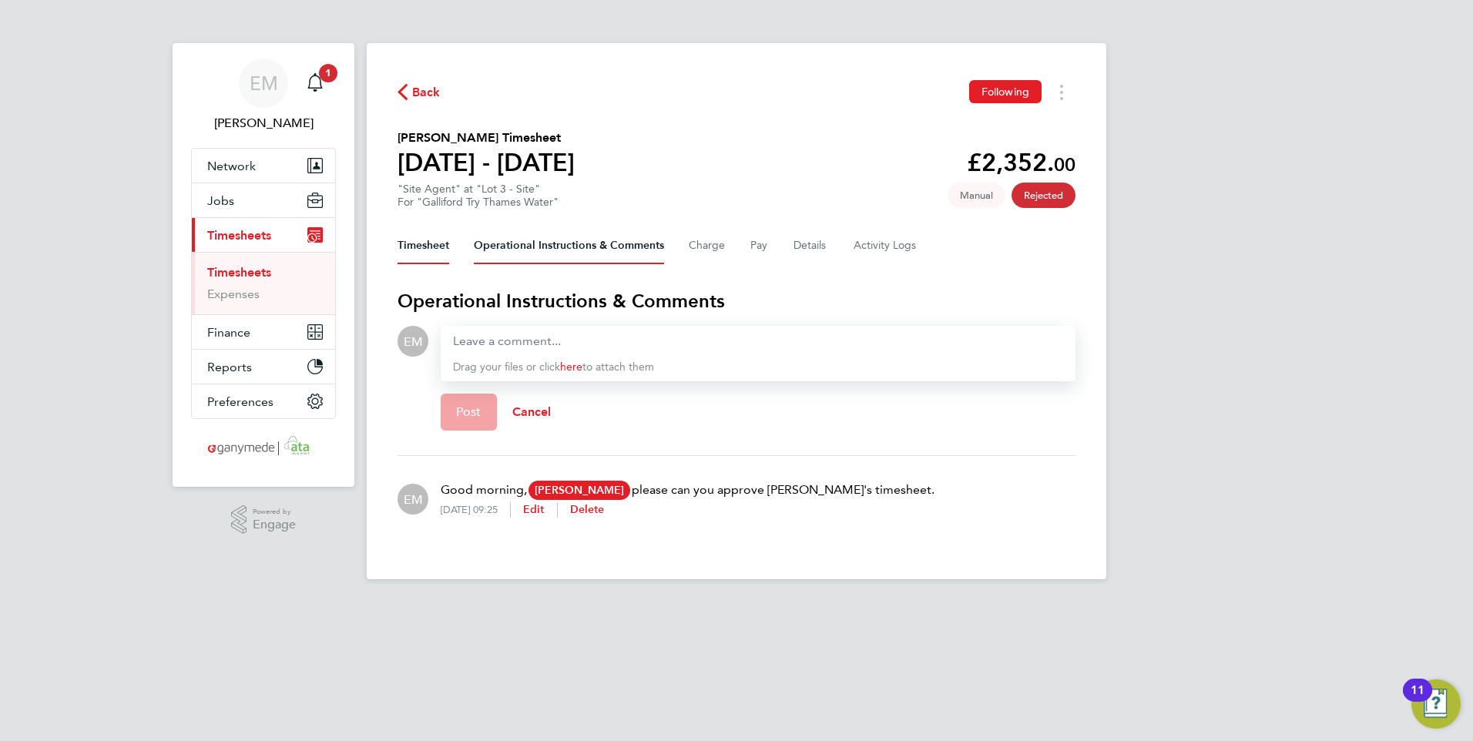
click at [430, 242] on button "Timesheet" at bounding box center [423, 245] width 52 height 37
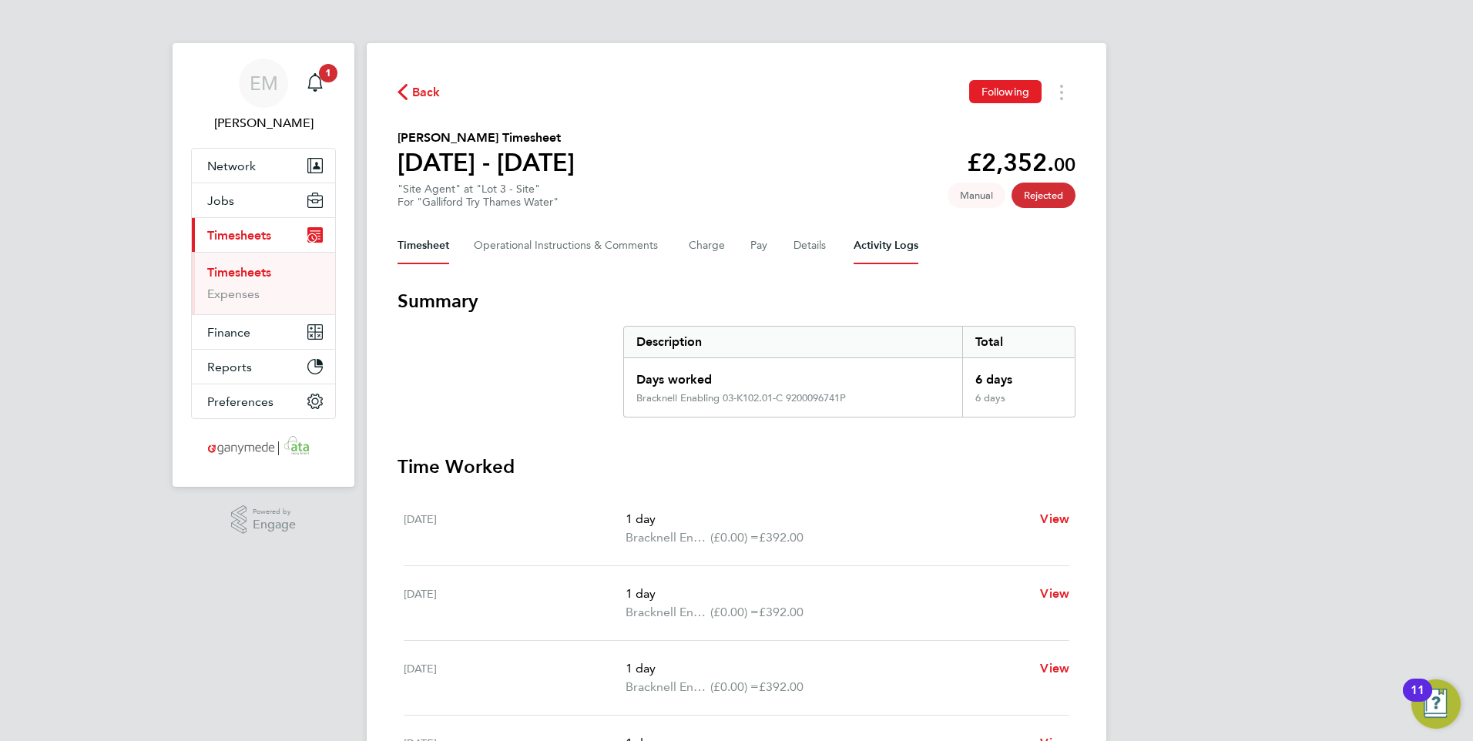
click at [887, 250] on Logs-tab "Activity Logs" at bounding box center [885, 245] width 65 height 37
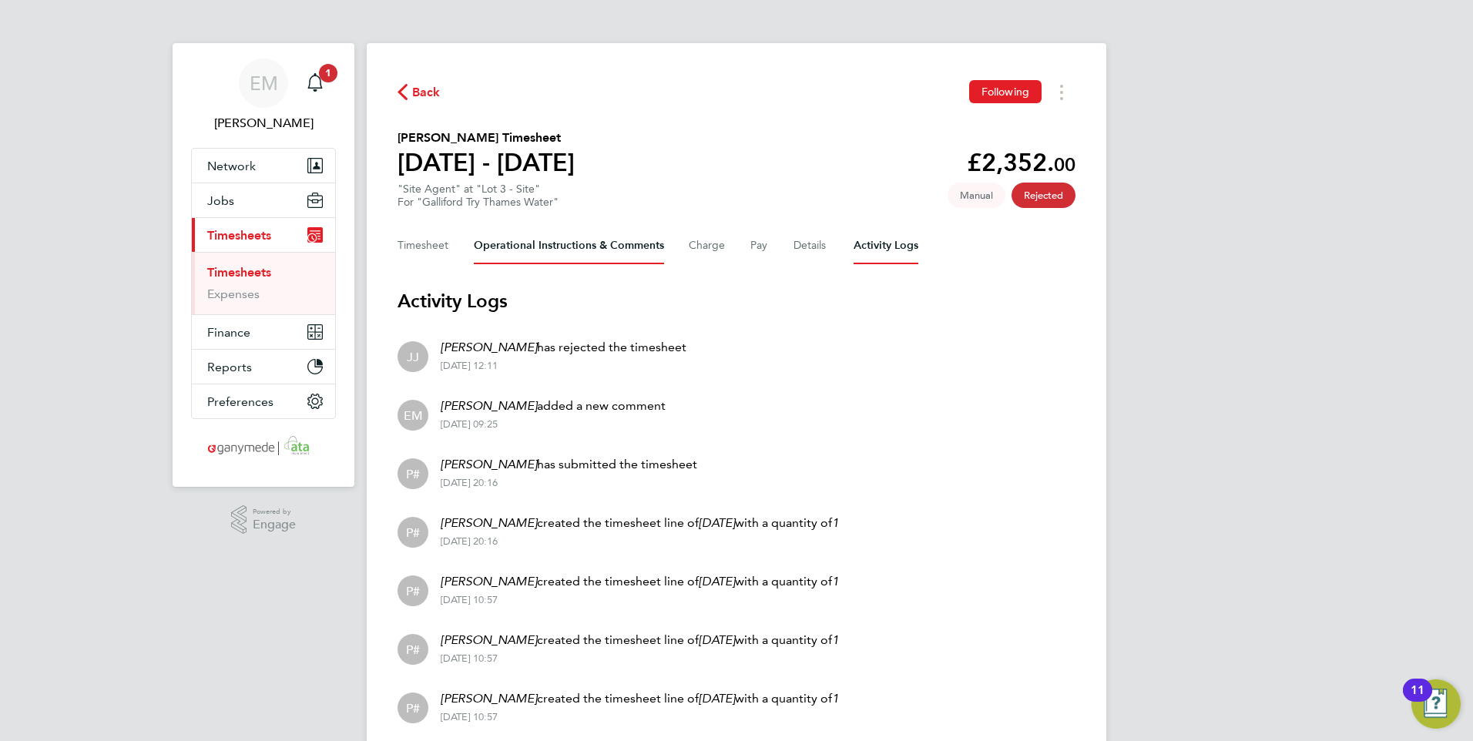
click at [576, 243] on Comments-tab "Operational Instructions & Comments" at bounding box center [569, 245] width 190 height 37
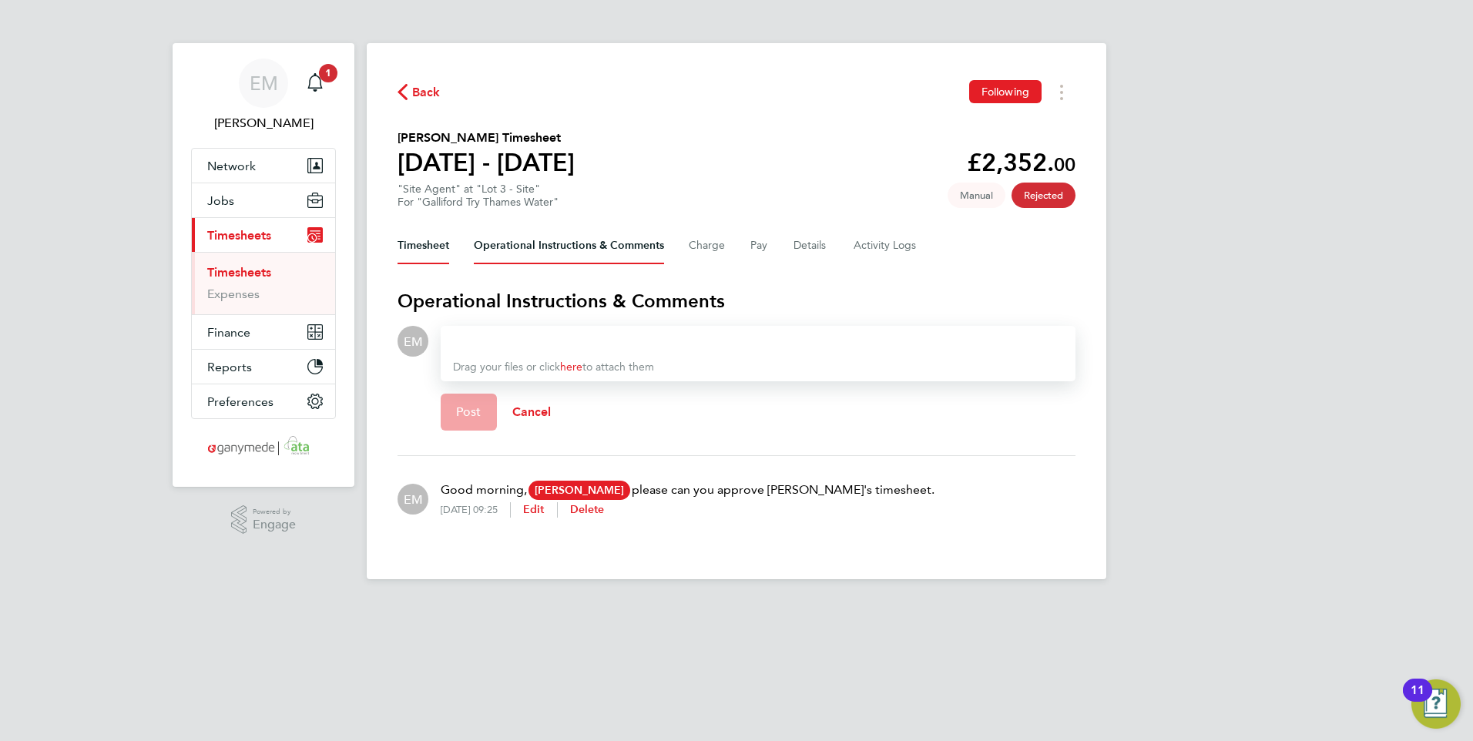
click at [425, 241] on button "Timesheet" at bounding box center [423, 245] width 52 height 37
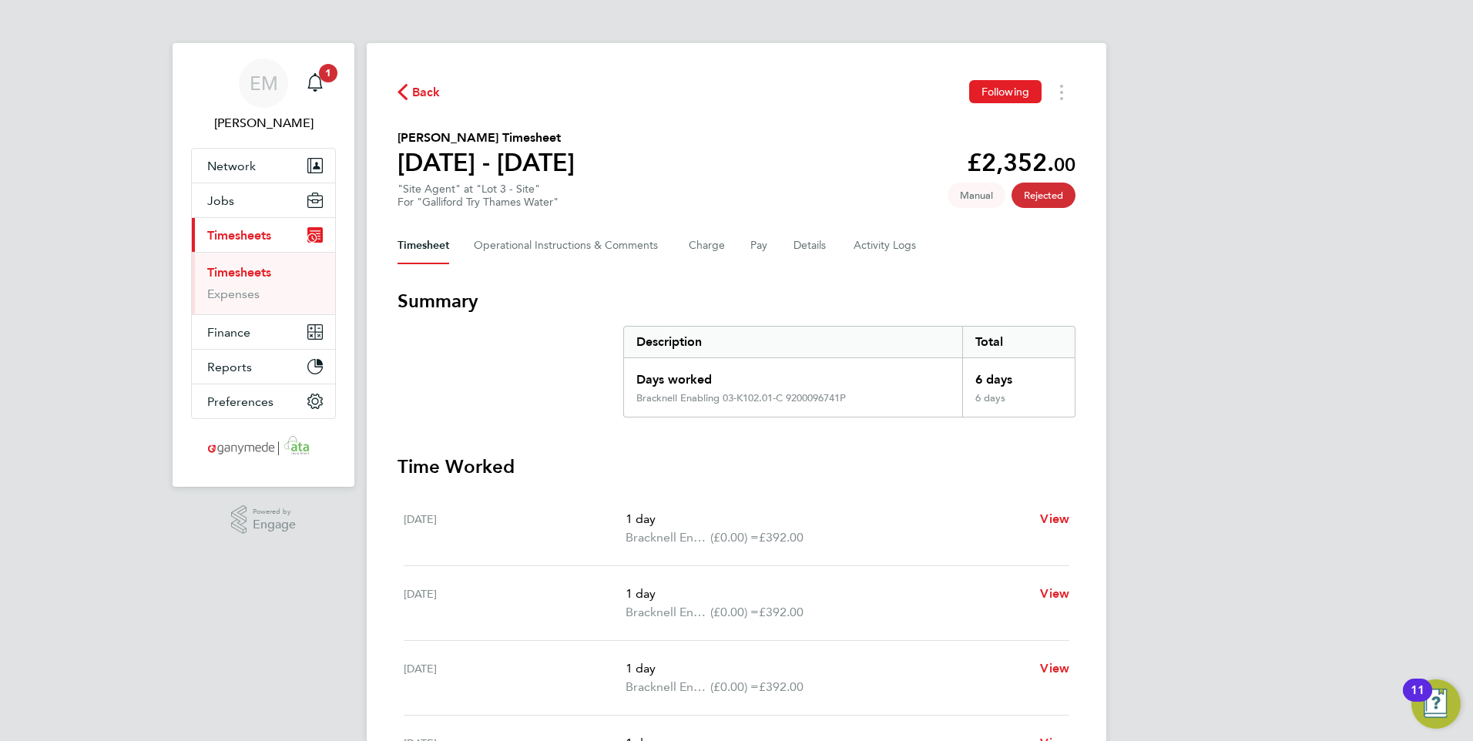
drag, startPoint x: 244, startPoint y: 268, endPoint x: 246, endPoint y: 256, distance: 11.8
click at [244, 268] on link "Timesheets" at bounding box center [239, 272] width 64 height 15
